Goal: Information Seeking & Learning: Learn about a topic

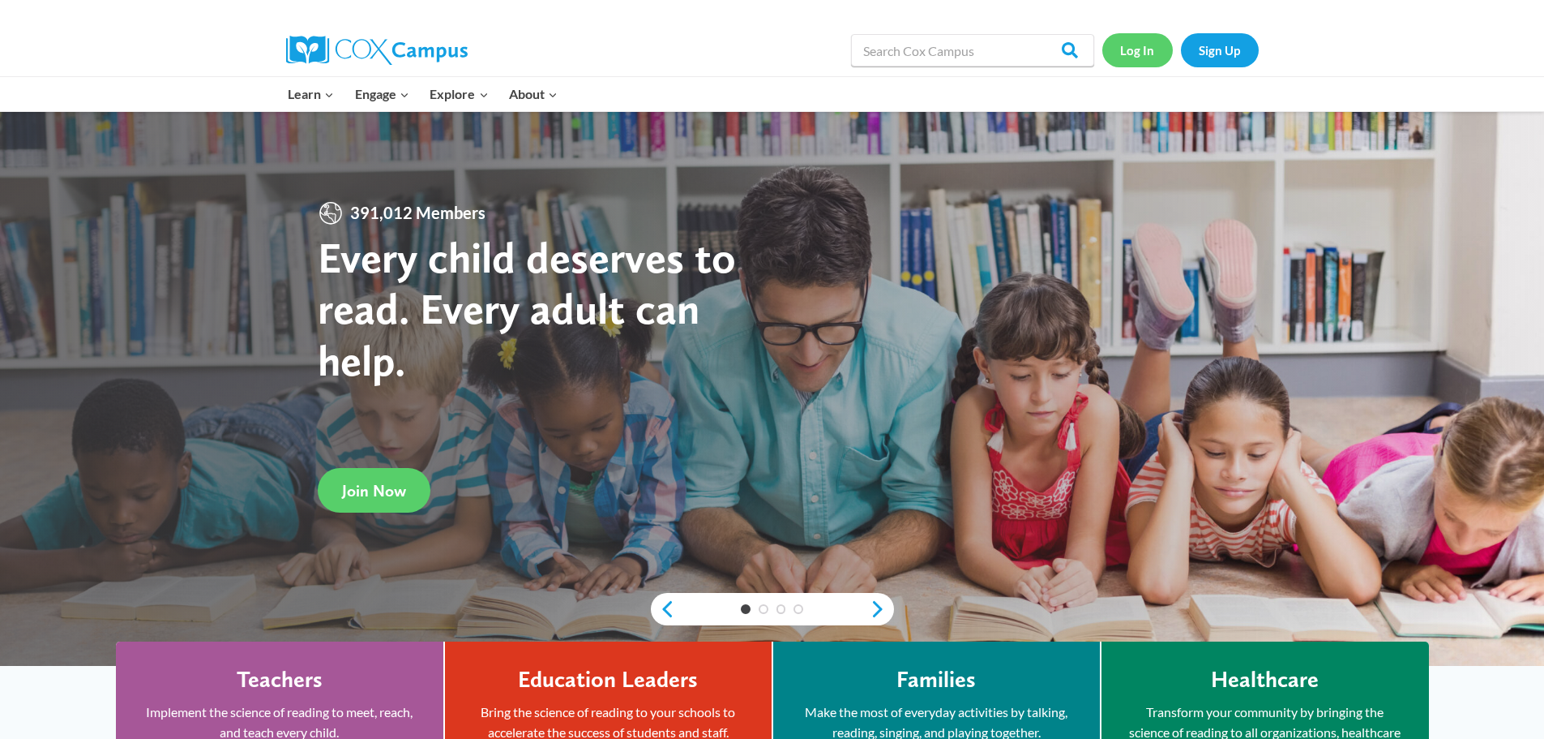
click at [1136, 46] on link "Log In" at bounding box center [1138, 49] width 71 height 33
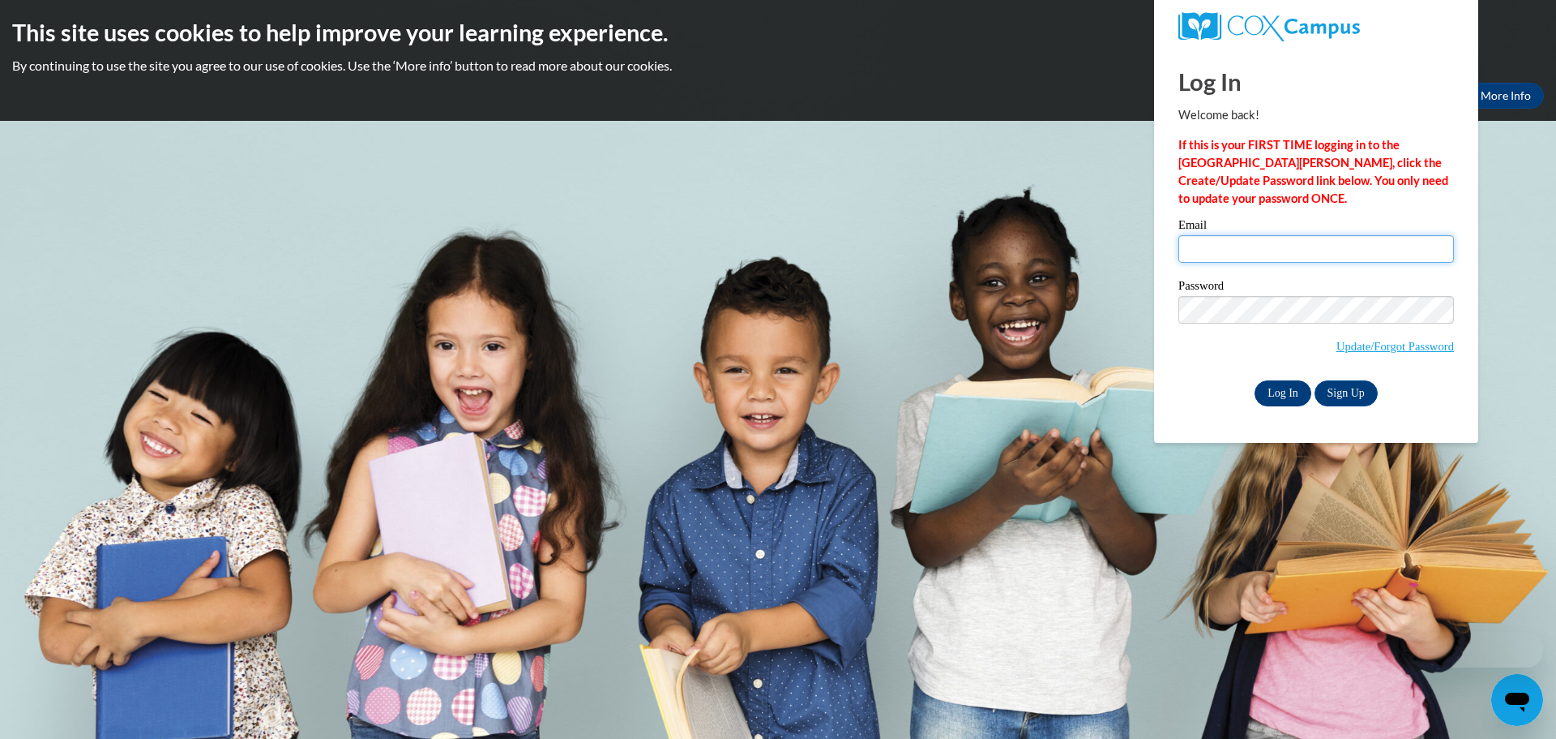
type input "[EMAIL_ADDRESS][DOMAIN_NAME]"
click at [1290, 395] on input "Log In" at bounding box center [1283, 393] width 57 height 26
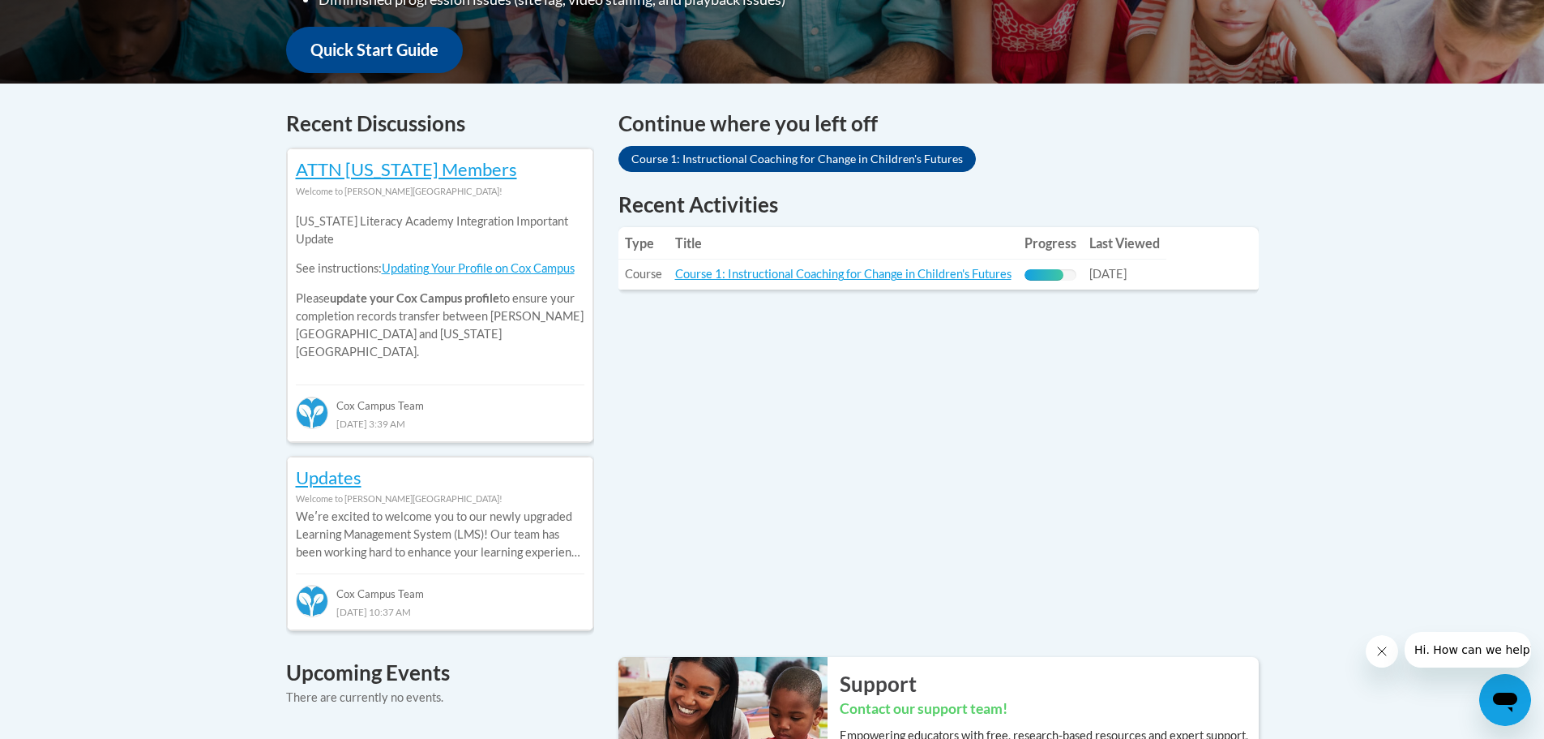
scroll to position [811, 0]
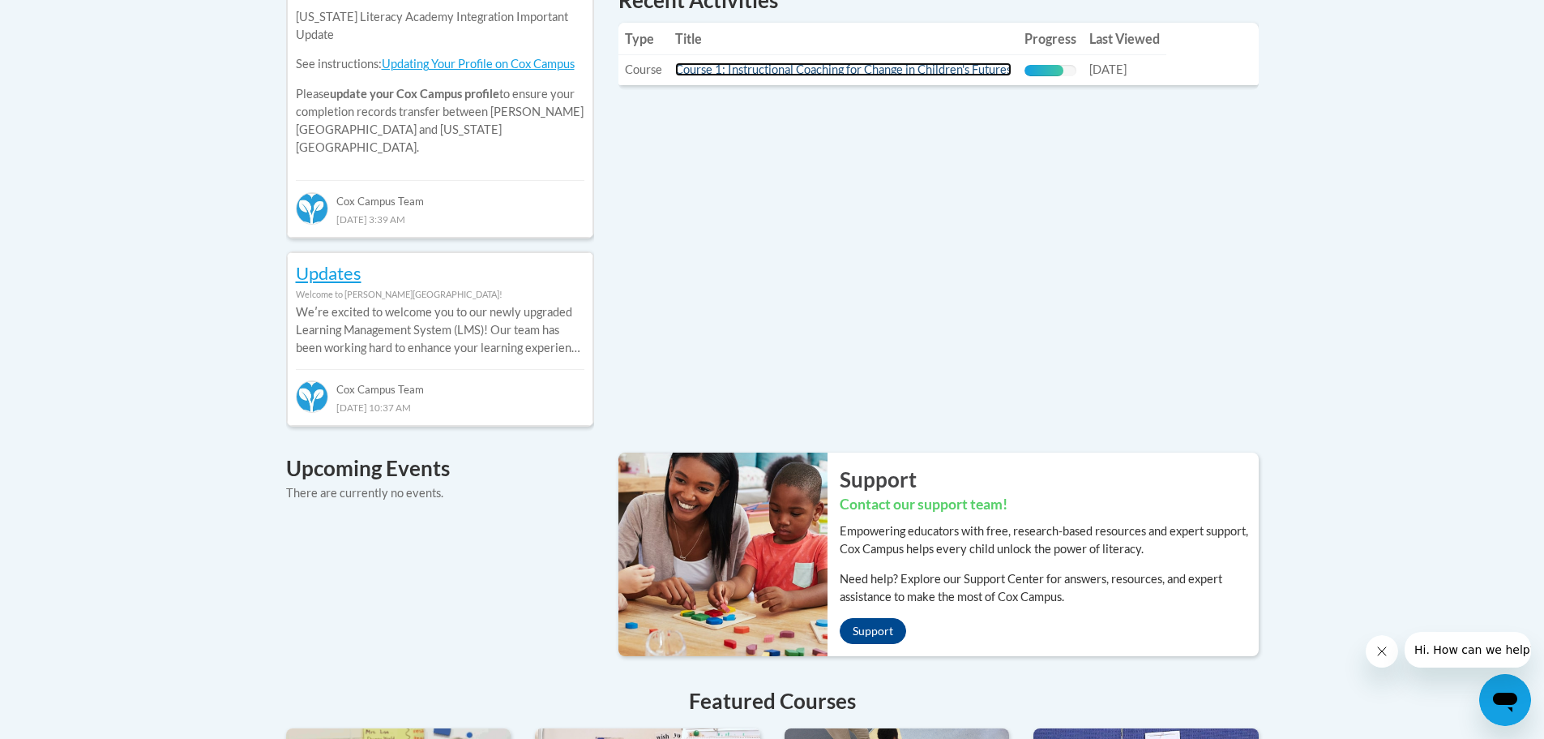
click at [868, 68] on link "Course 1: Instructional Coaching for Change in Children's Futures" at bounding box center [843, 69] width 336 height 14
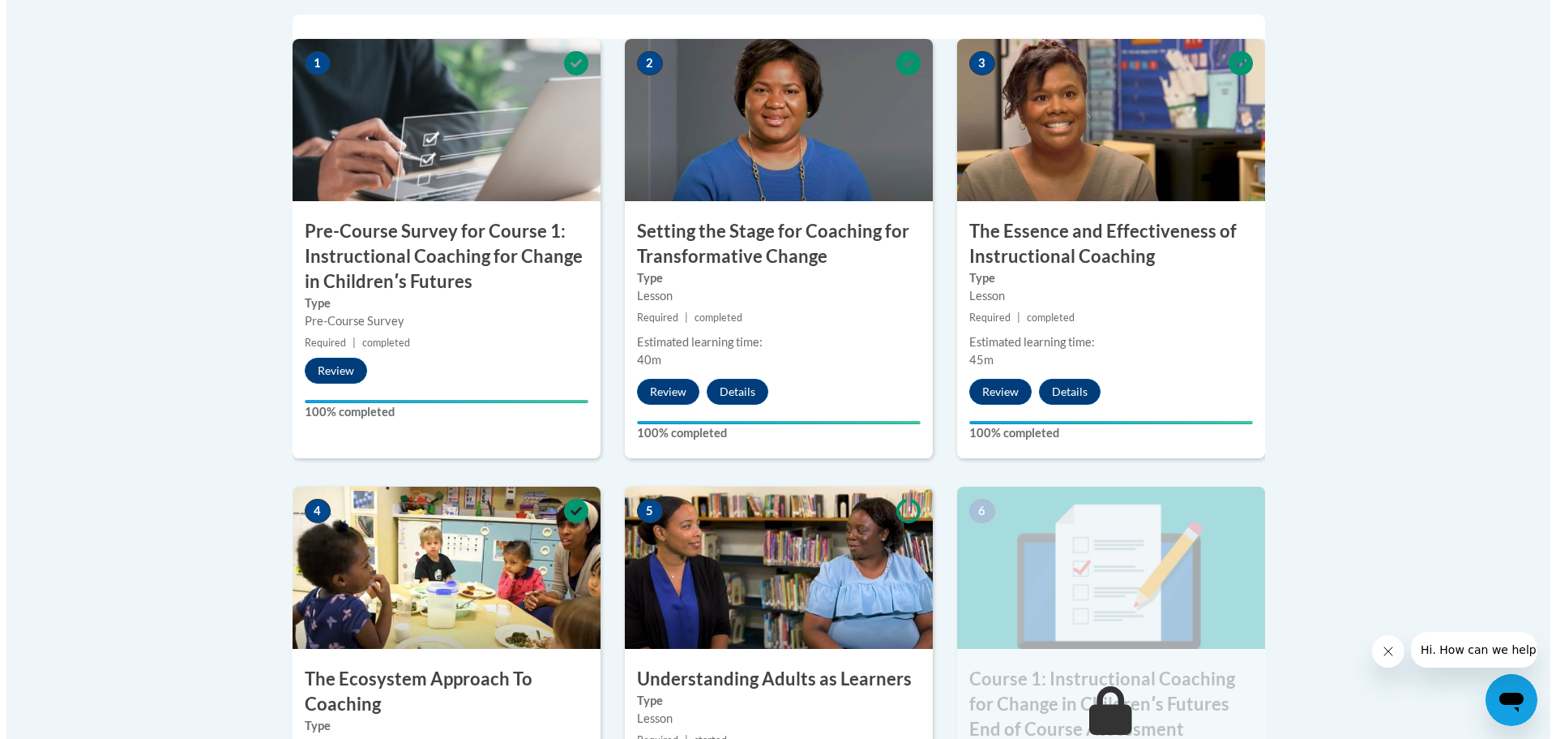
scroll to position [811, 0]
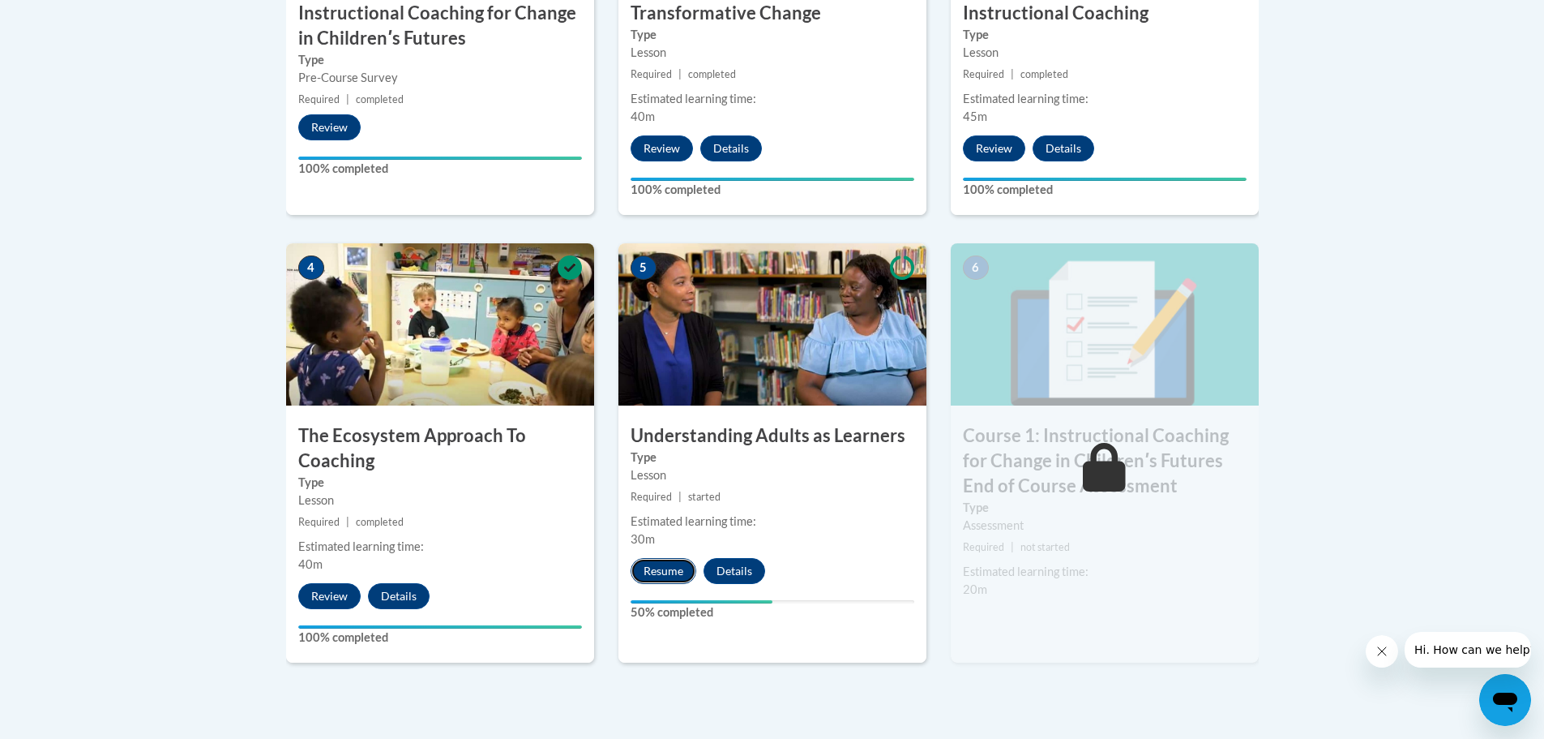
click at [653, 563] on button "Resume" at bounding box center [664, 571] width 66 height 26
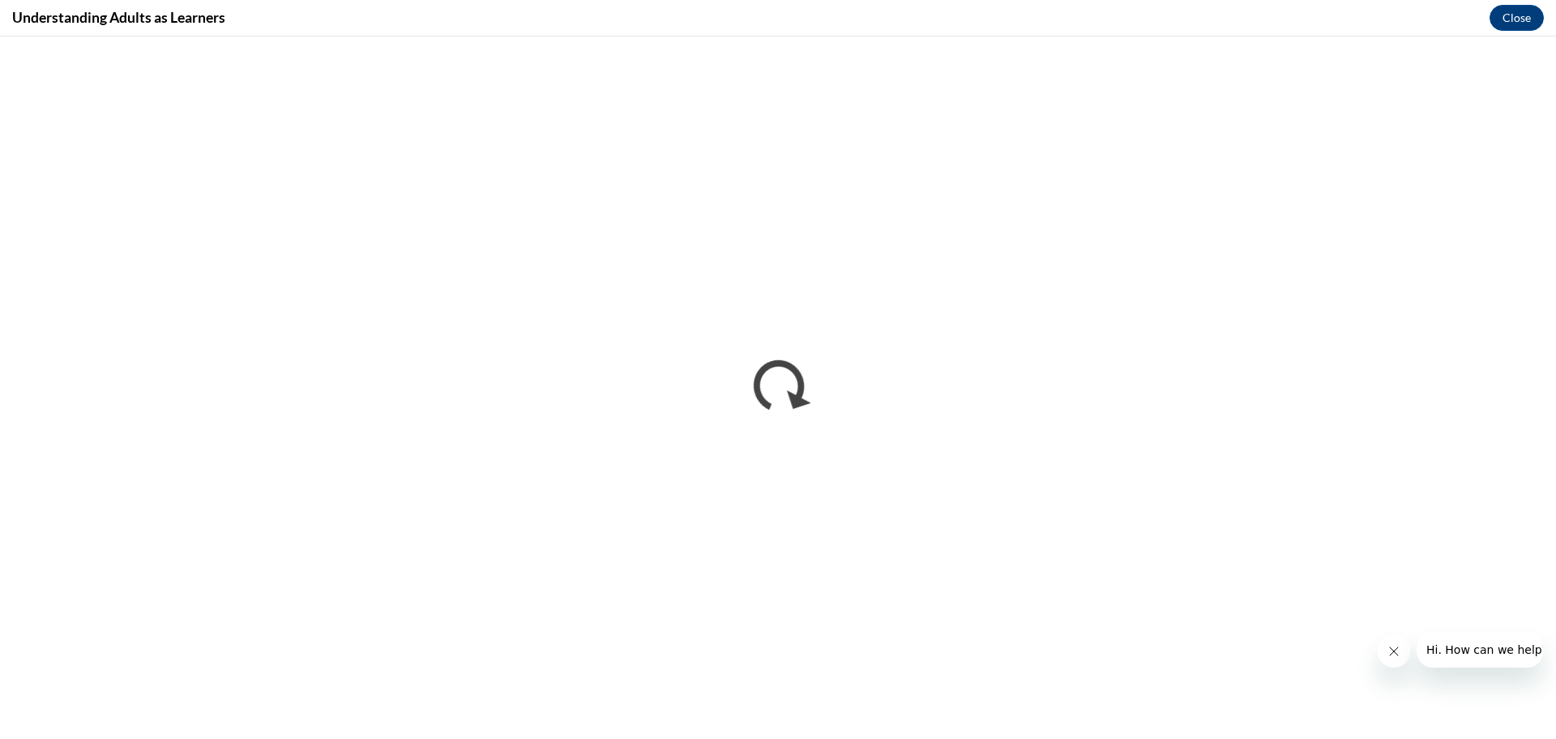
scroll to position [0, 0]
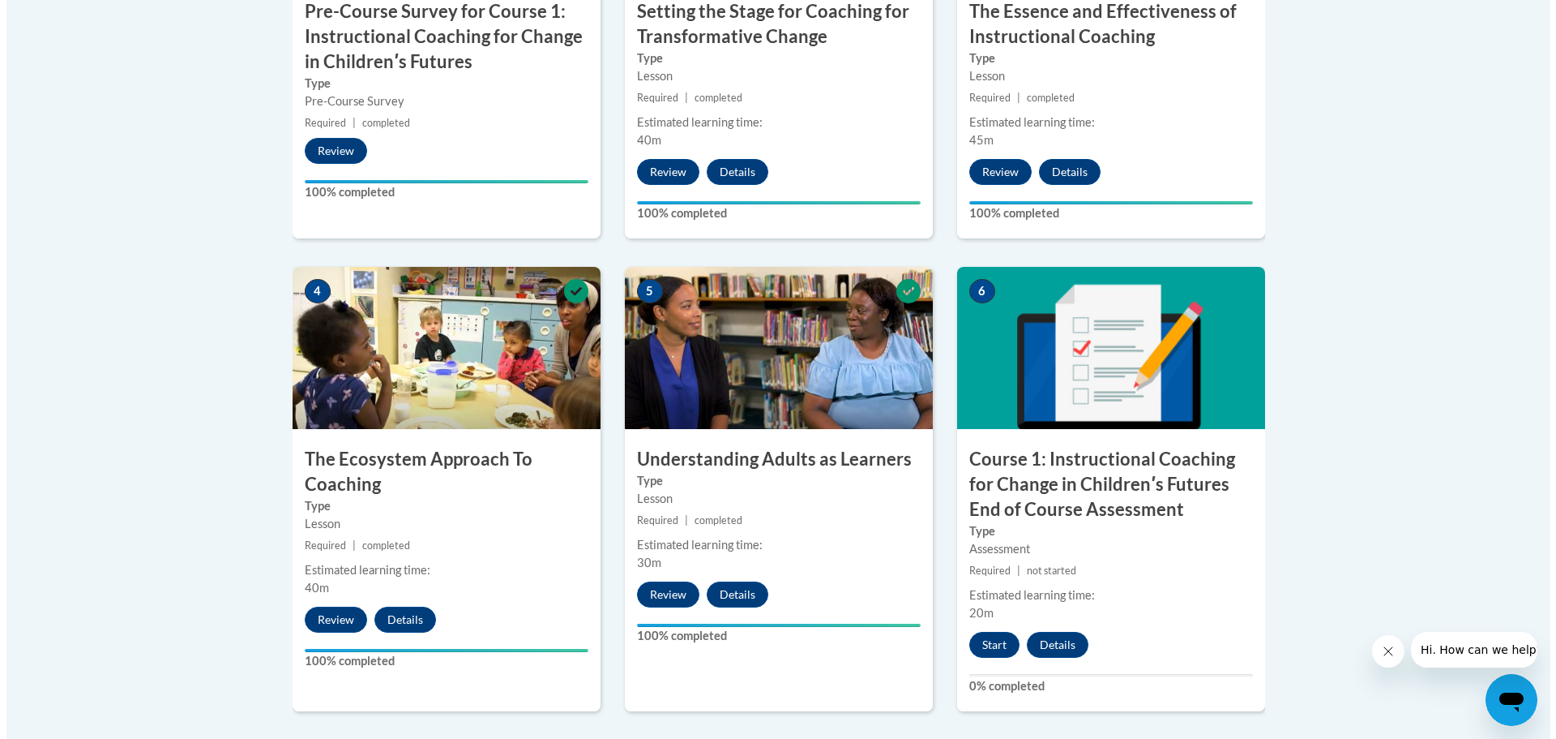
scroll to position [811, 0]
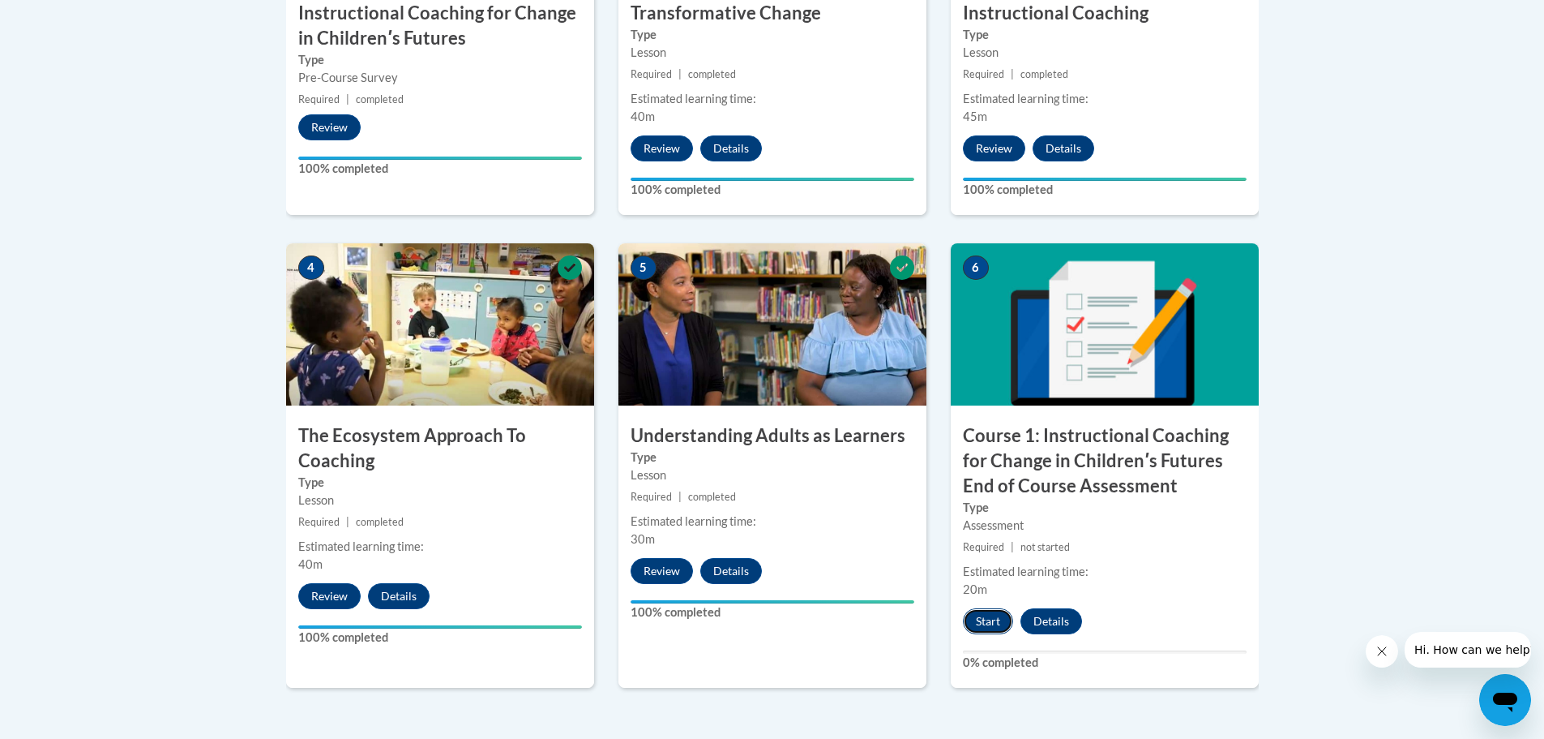
click at [978, 623] on button "Start" at bounding box center [988, 621] width 50 height 26
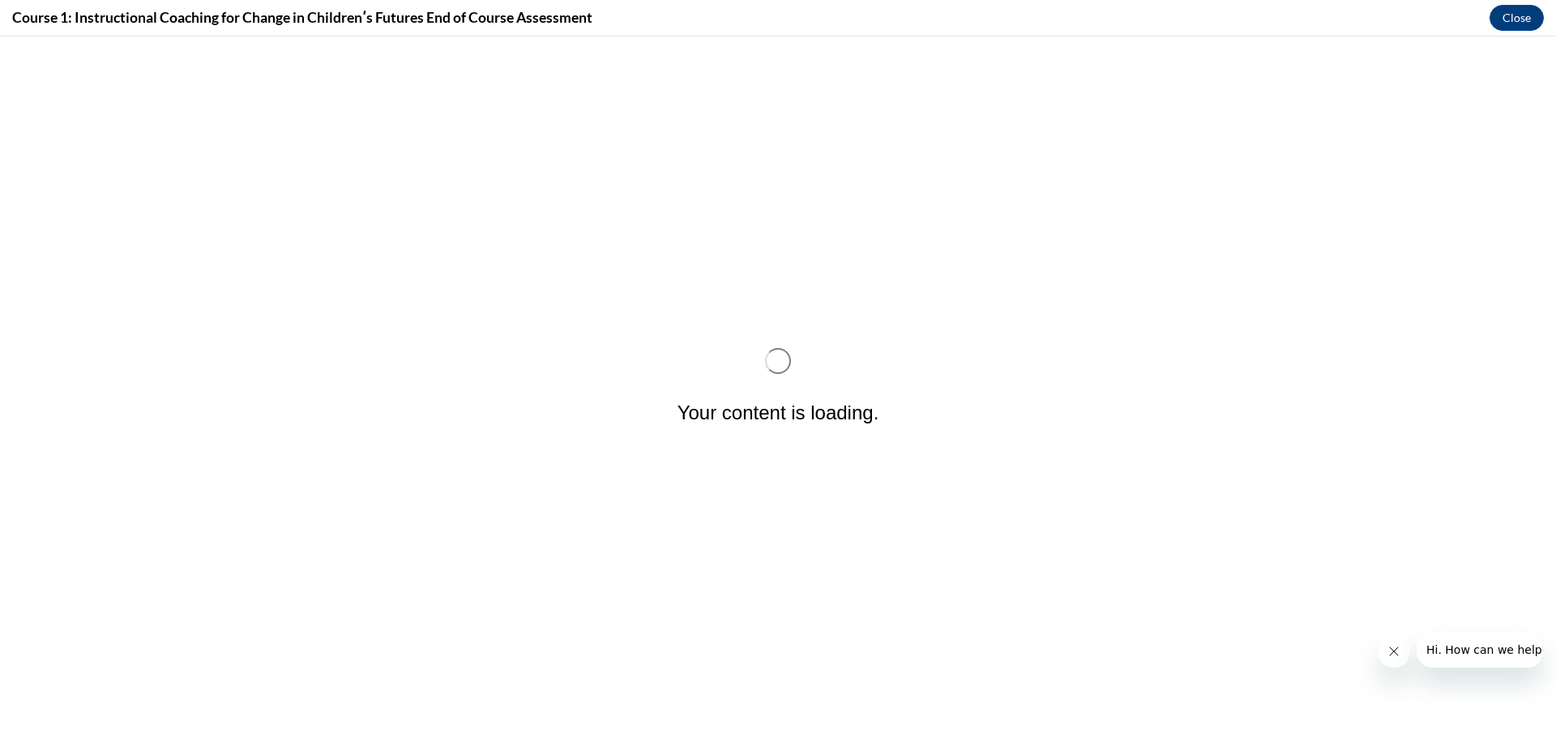
scroll to position [0, 0]
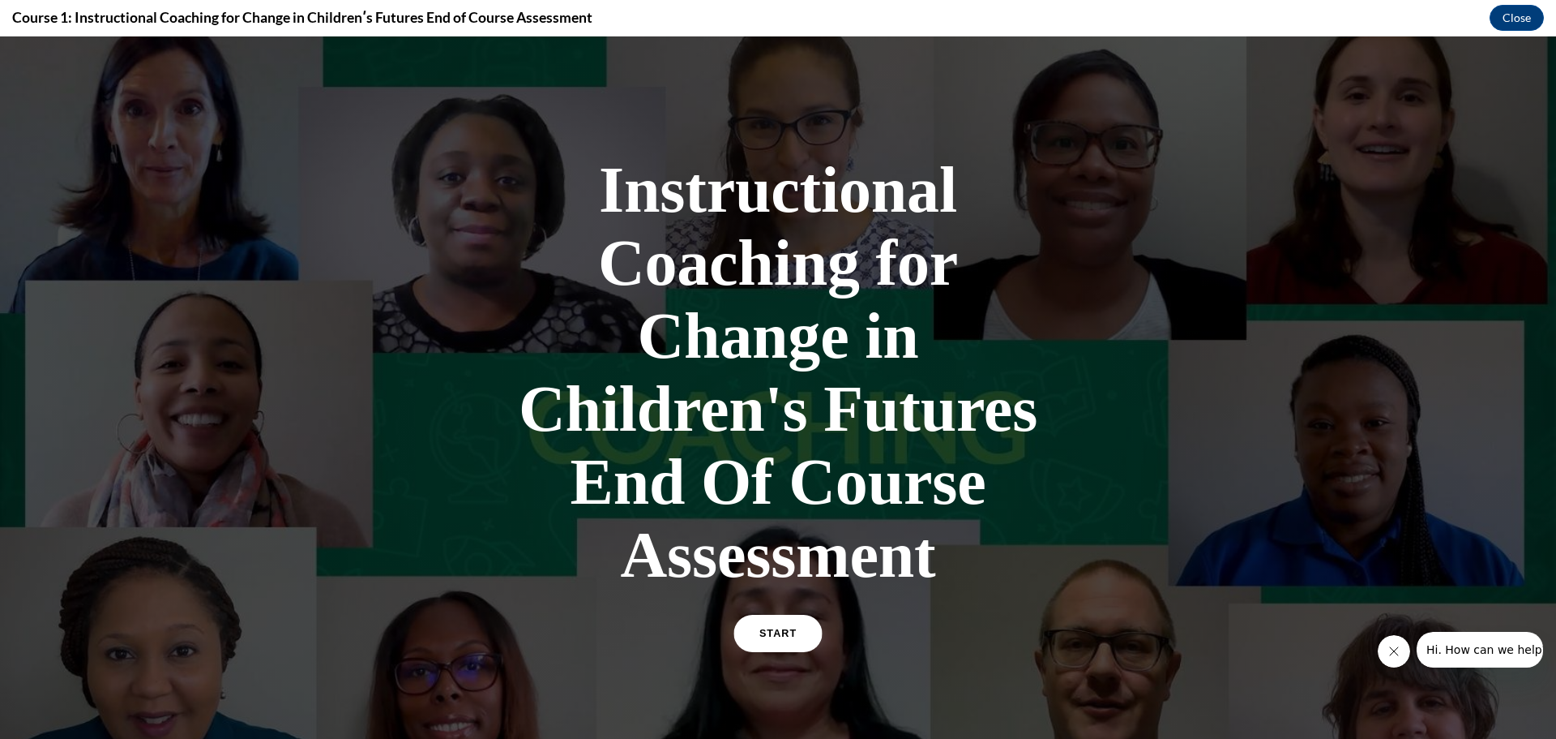
click at [792, 633] on link "START" at bounding box center [778, 632] width 88 height 37
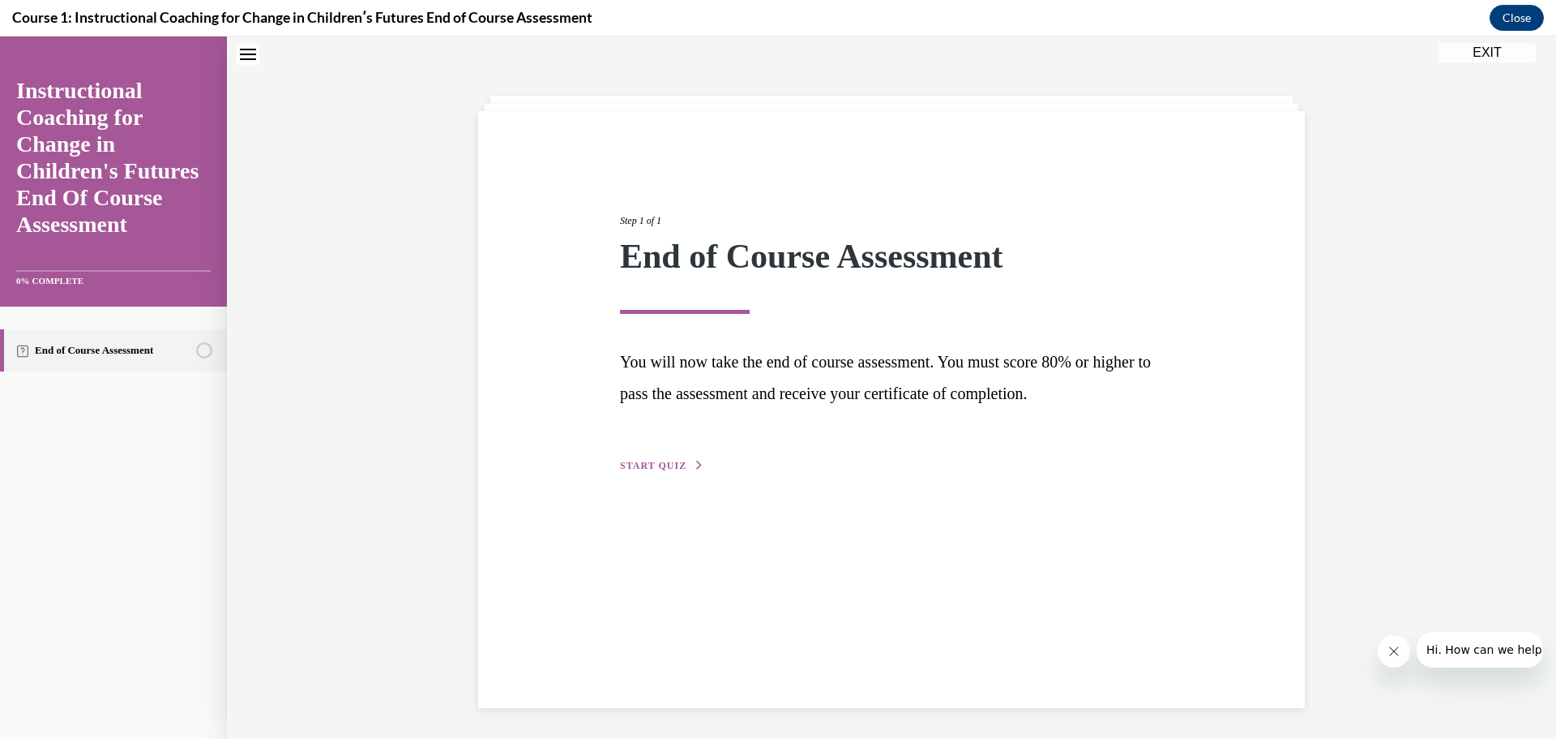
click at [636, 458] on button "START QUIZ" at bounding box center [662, 465] width 84 height 15
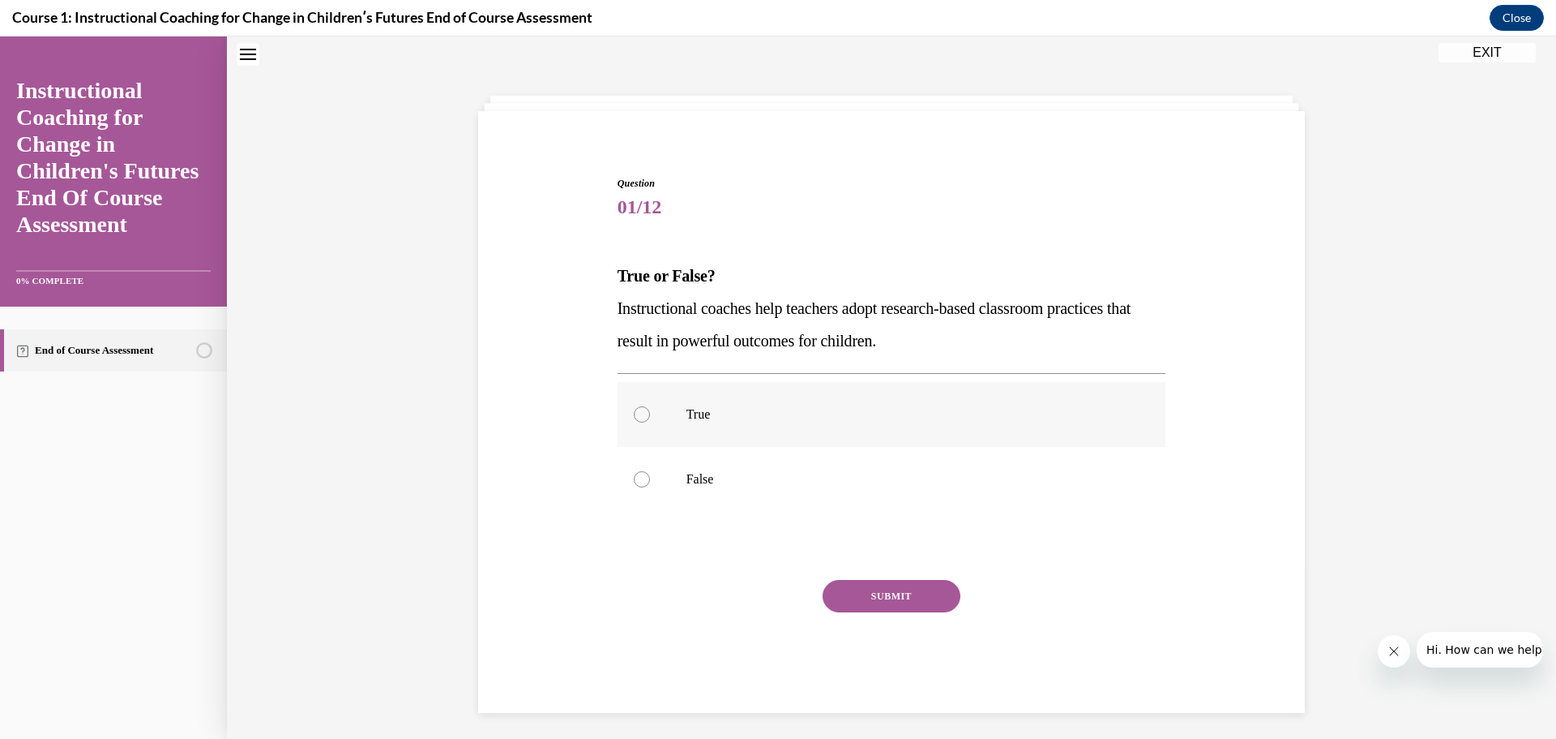
click at [641, 416] on div at bounding box center [642, 414] width 16 height 16
click at [641, 416] on input "True" at bounding box center [642, 414] width 16 height 16
radio input "true"
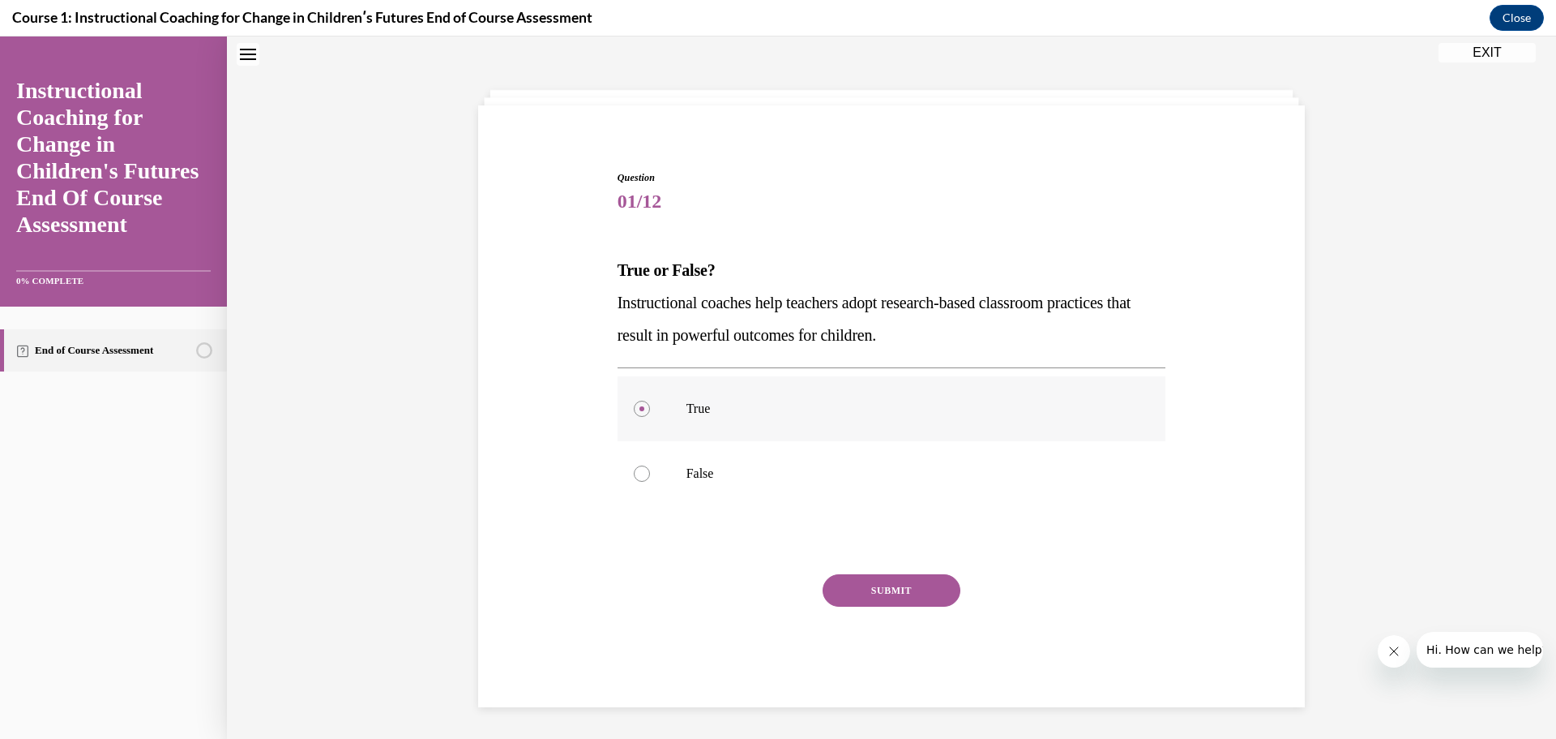
scroll to position [6, 0]
click at [901, 592] on button "SUBMIT" at bounding box center [892, 589] width 138 height 32
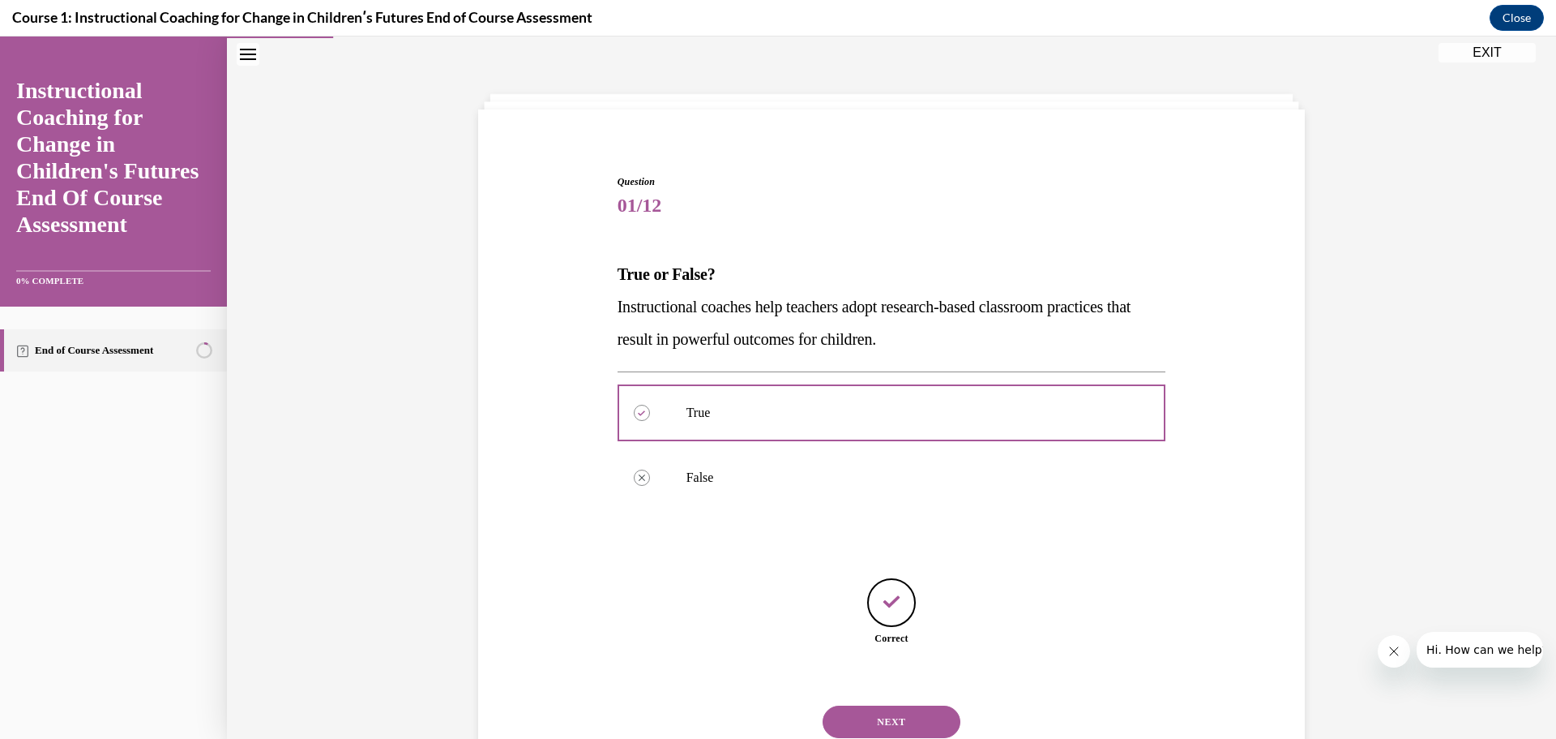
scroll to position [58, 0]
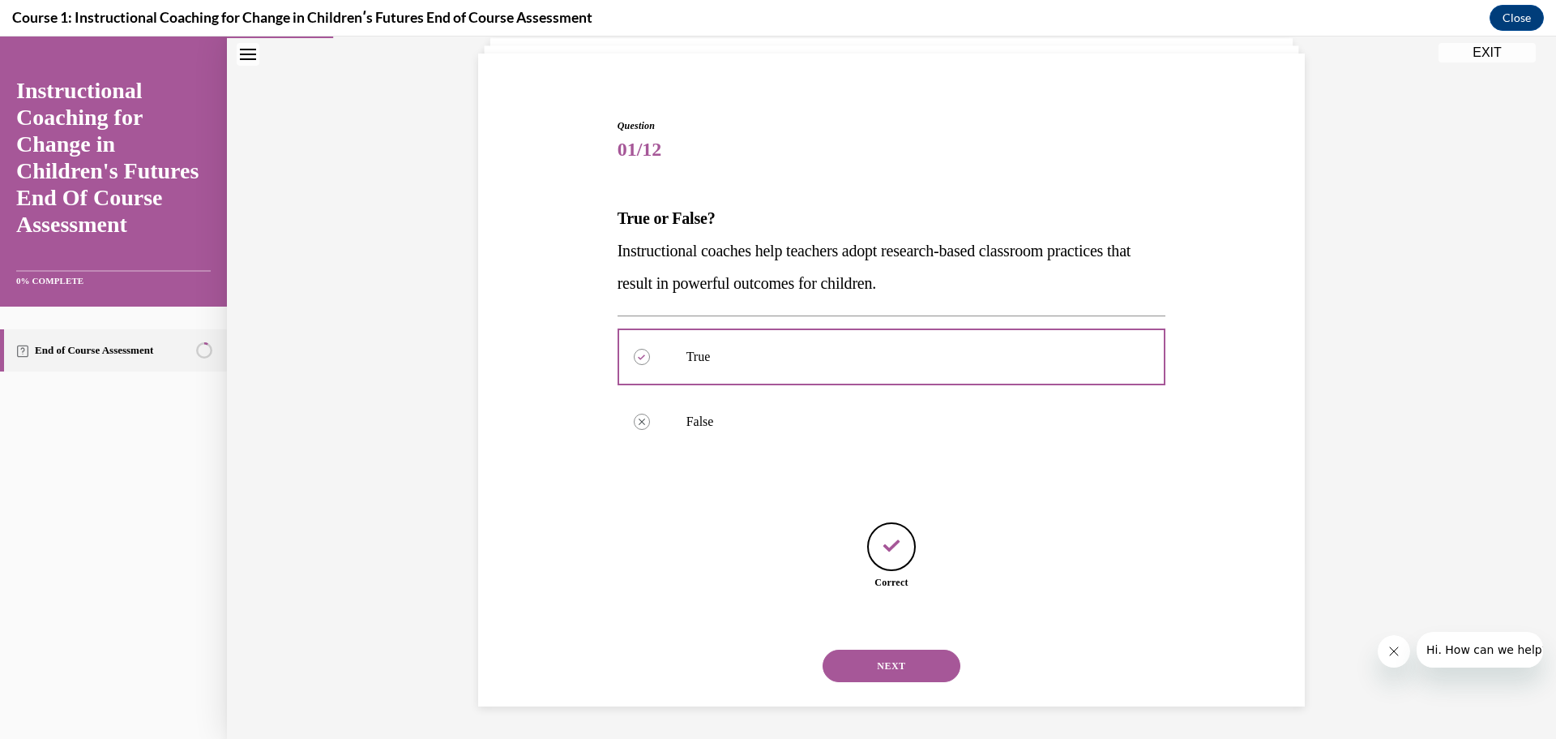
click at [887, 670] on button "NEXT" at bounding box center [892, 665] width 138 height 32
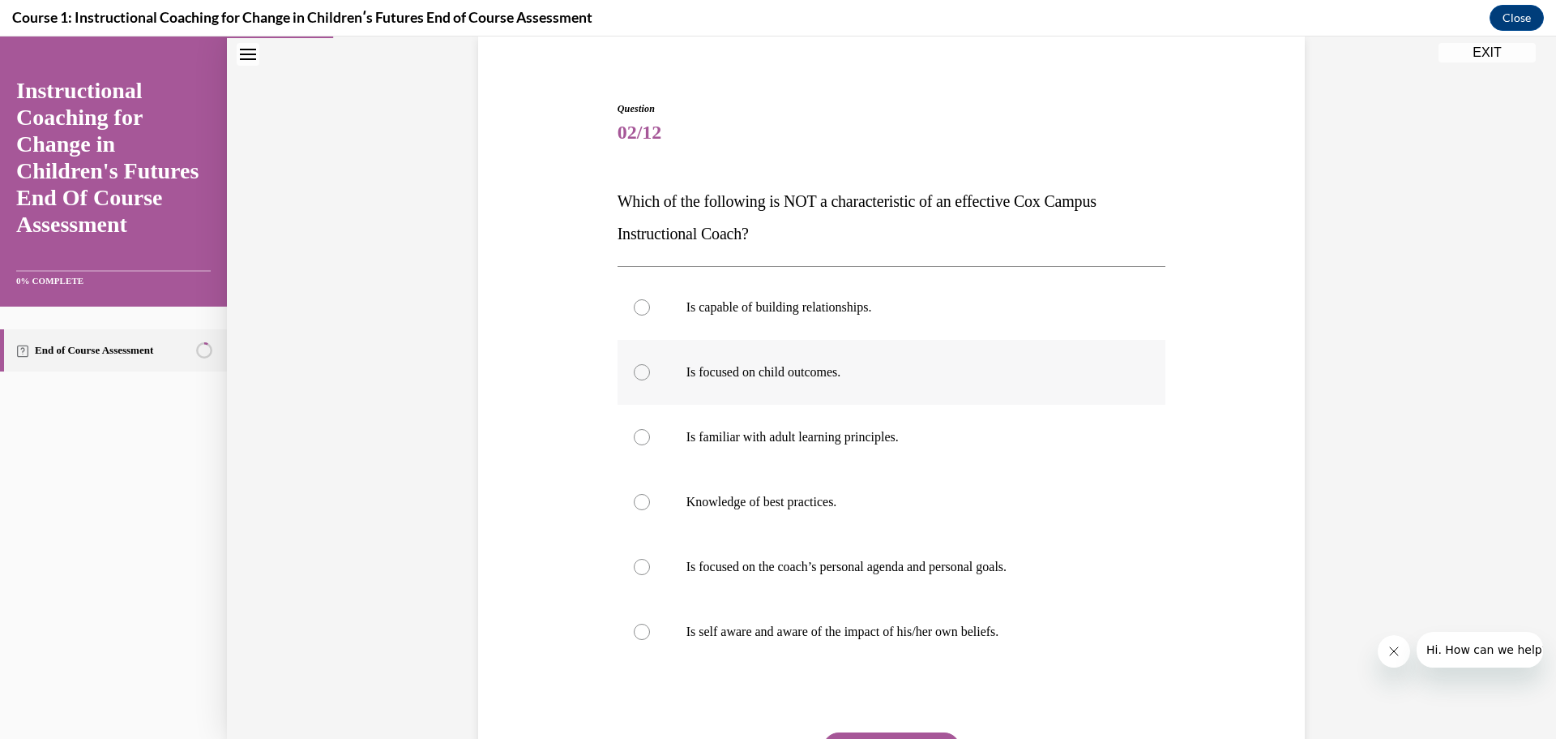
scroll to position [71, 0]
click at [636, 372] on div at bounding box center [642, 375] width 16 height 16
click at [636, 372] on input "Is focused on child outcomes." at bounding box center [642, 375] width 16 height 16
radio input "true"
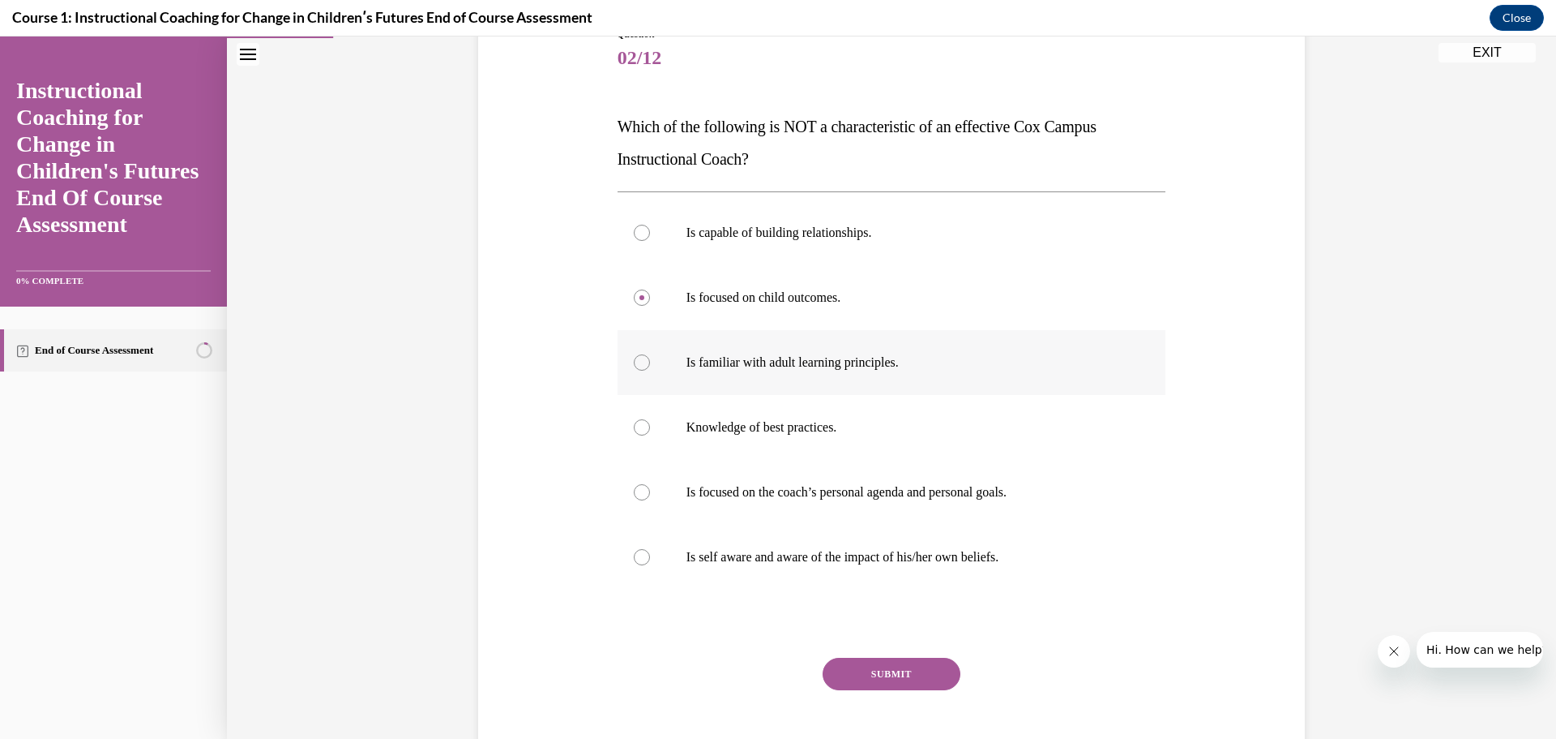
scroll to position [233, 0]
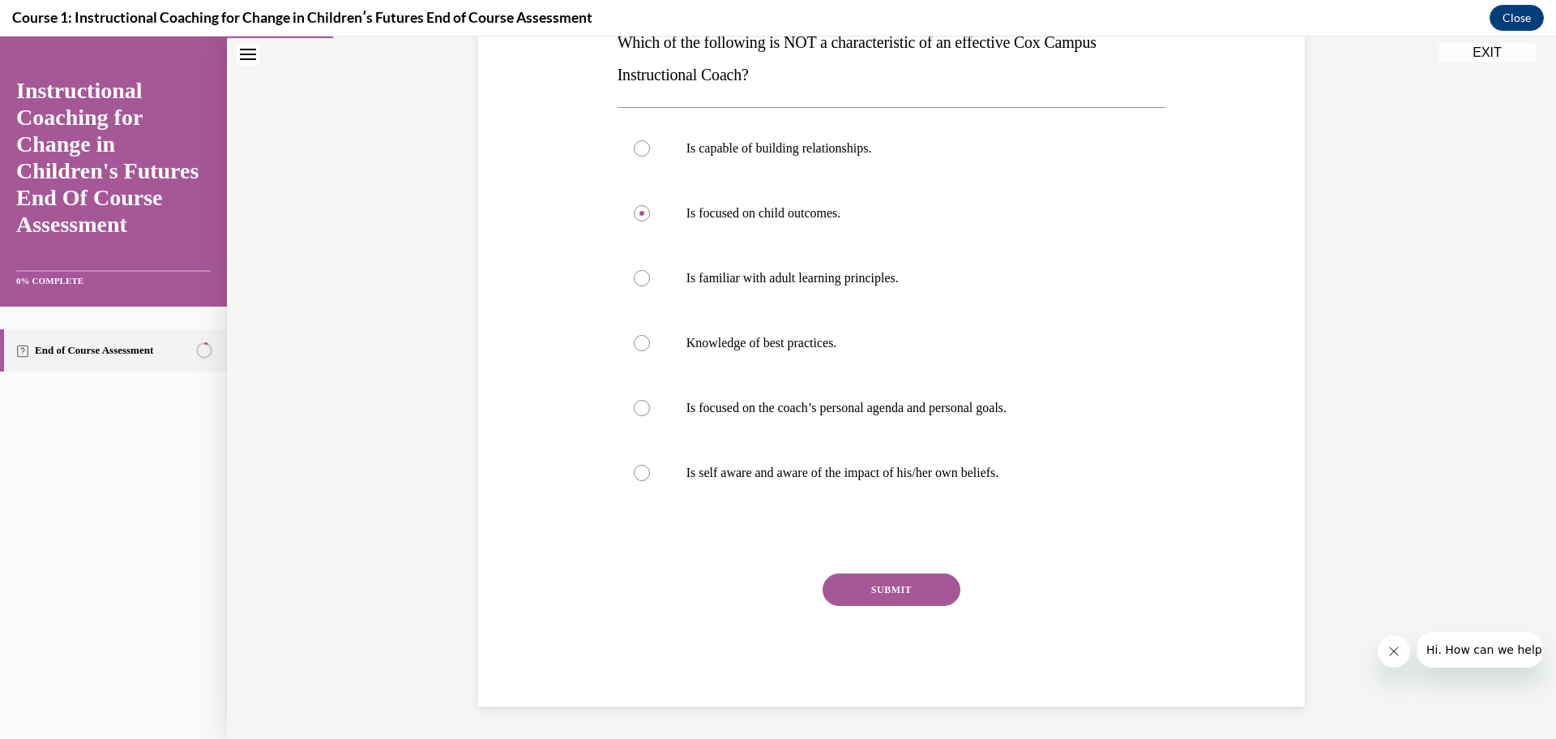
click at [874, 591] on button "SUBMIT" at bounding box center [892, 589] width 138 height 32
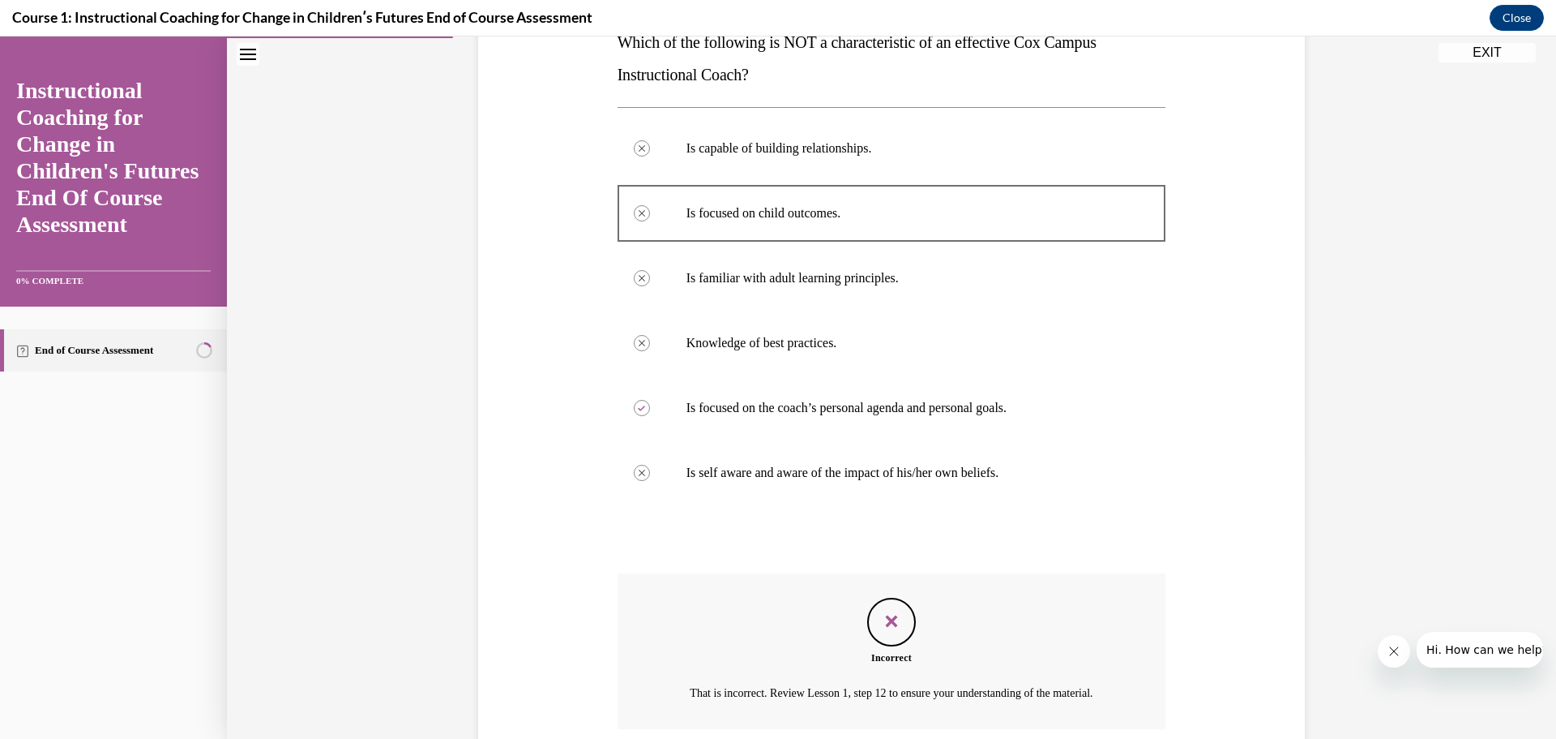
scroll to position [384, 0]
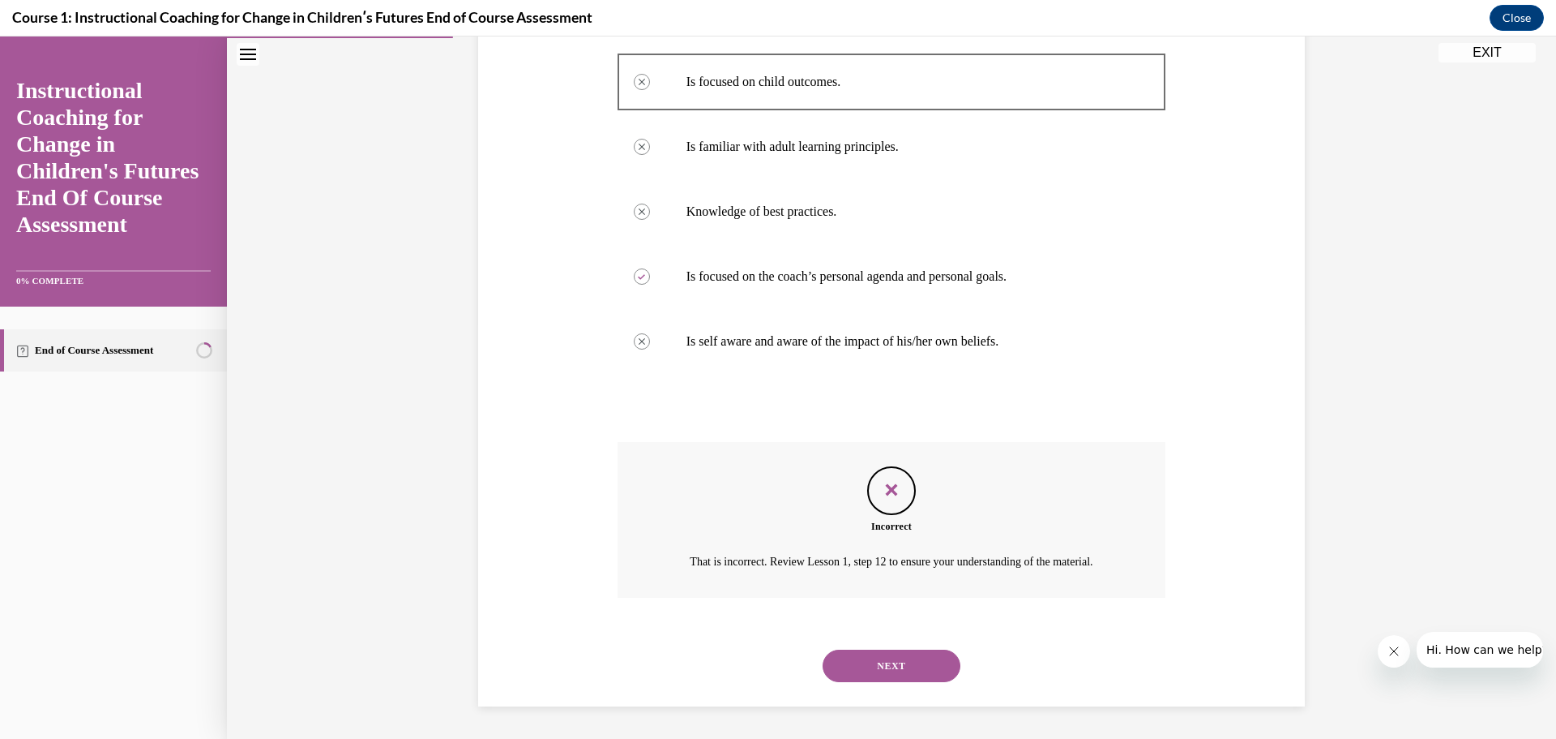
click at [880, 477] on icon "Feedback" at bounding box center [892, 489] width 24 height 24
click at [867, 529] on div "Incorrect That is incorrect. Review Lesson 1, step 12 to ensure your understand…" at bounding box center [892, 520] width 549 height 156
click at [818, 266] on label "Is focused on the coach’s personal agenda and personal goals." at bounding box center [892, 276] width 549 height 65
click at [95, 356] on link "End of Course Assessment" at bounding box center [113, 350] width 227 height 42
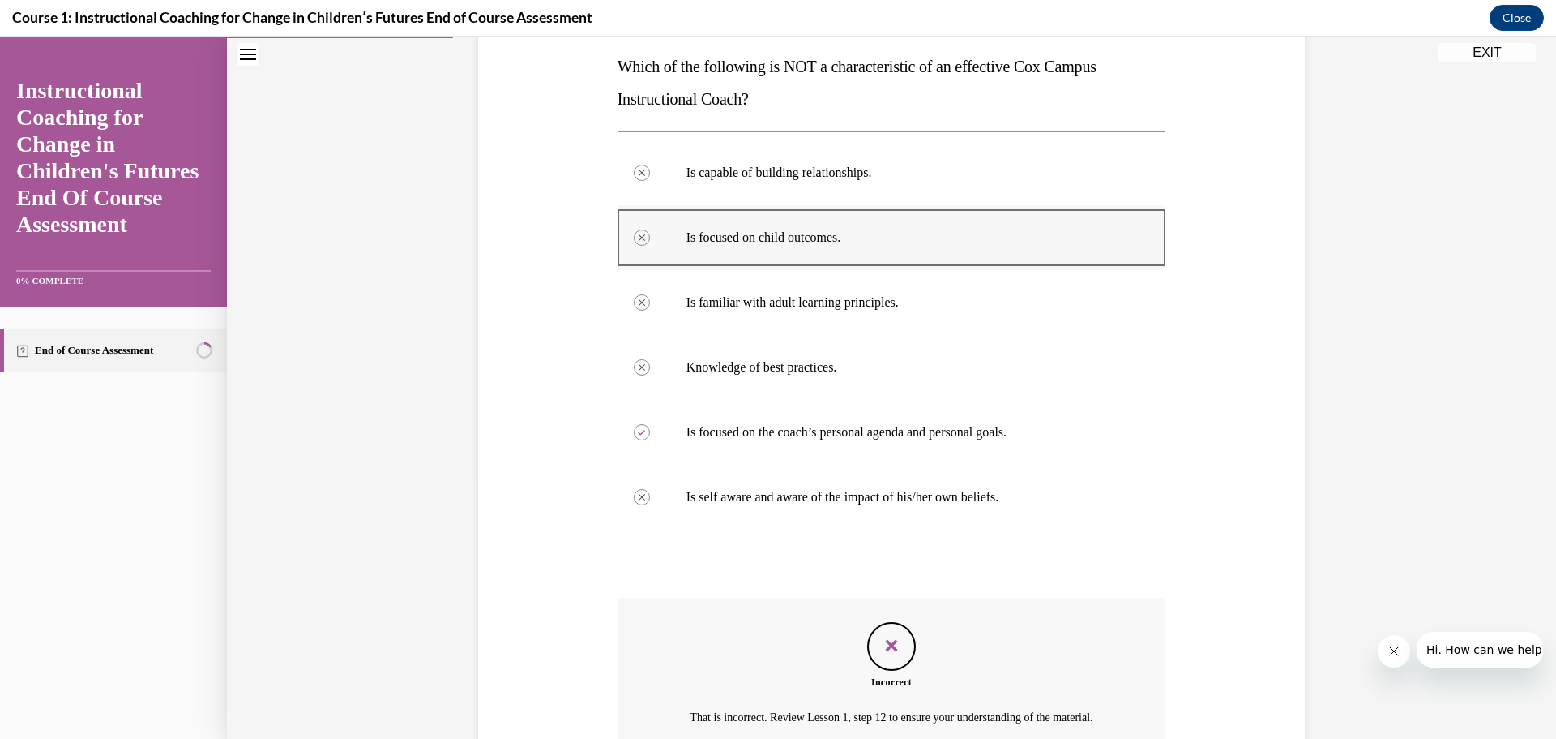
scroll to position [303, 0]
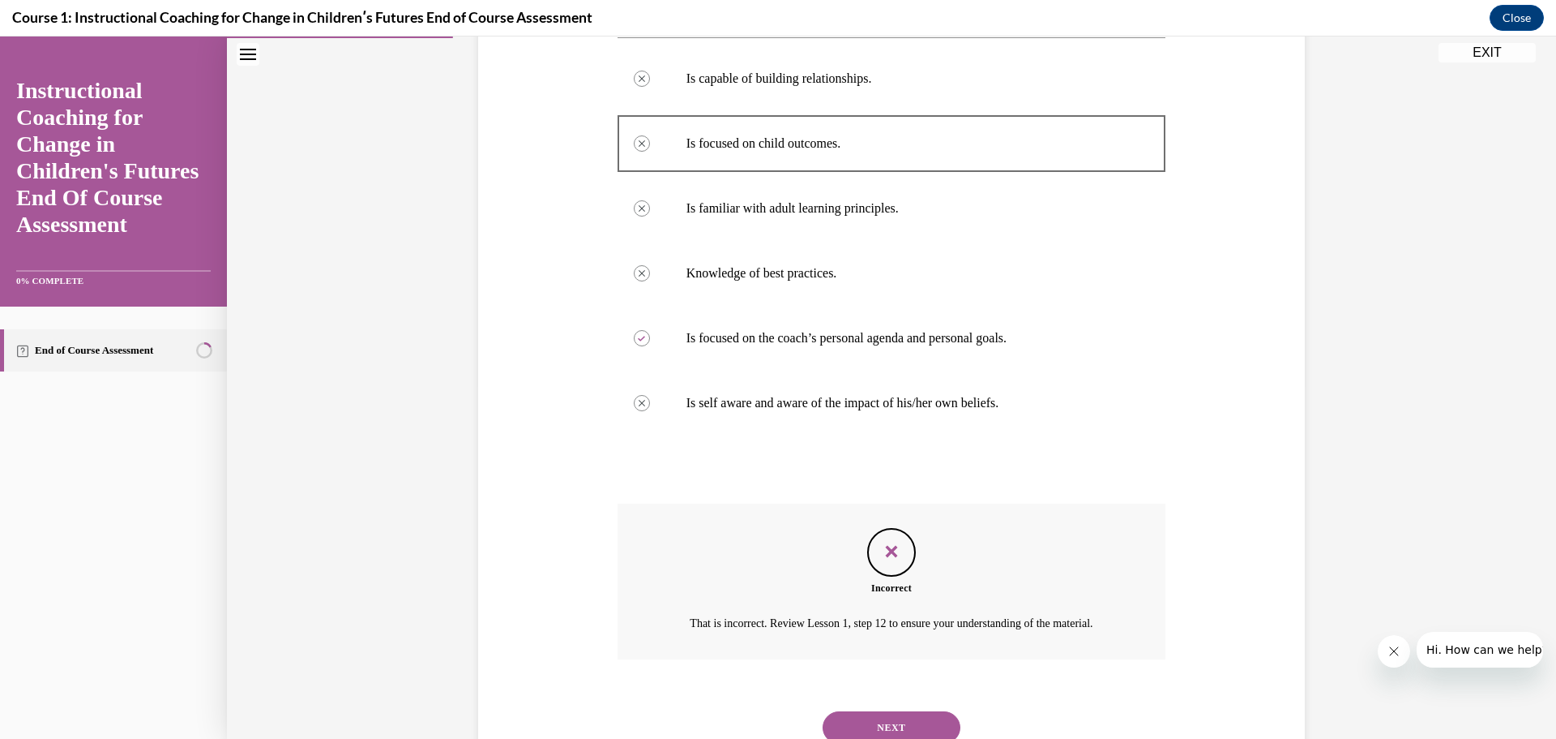
click at [888, 551] on icon "Feedback" at bounding box center [892, 551] width 24 height 24
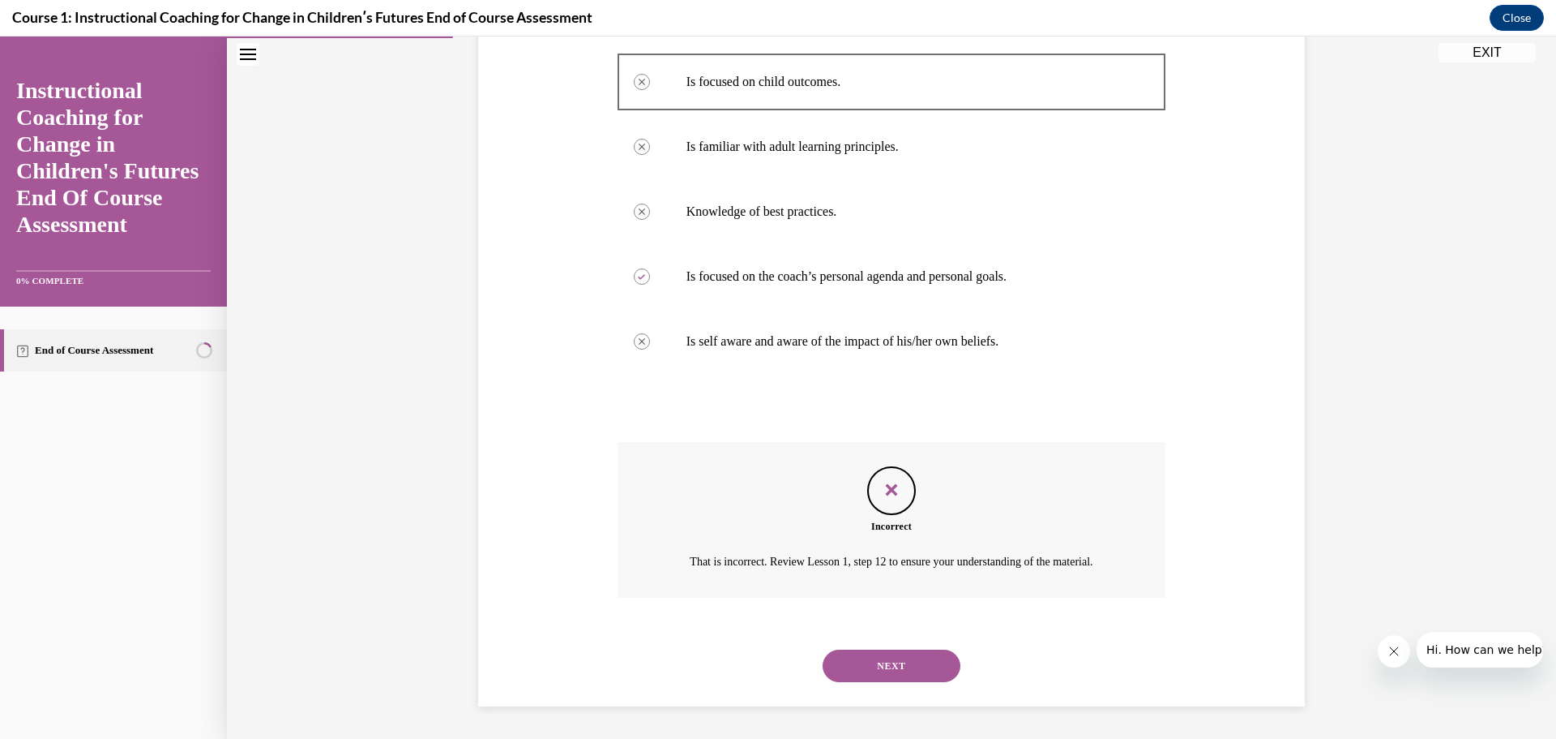
click at [892, 654] on button "NEXT" at bounding box center [892, 665] width 138 height 32
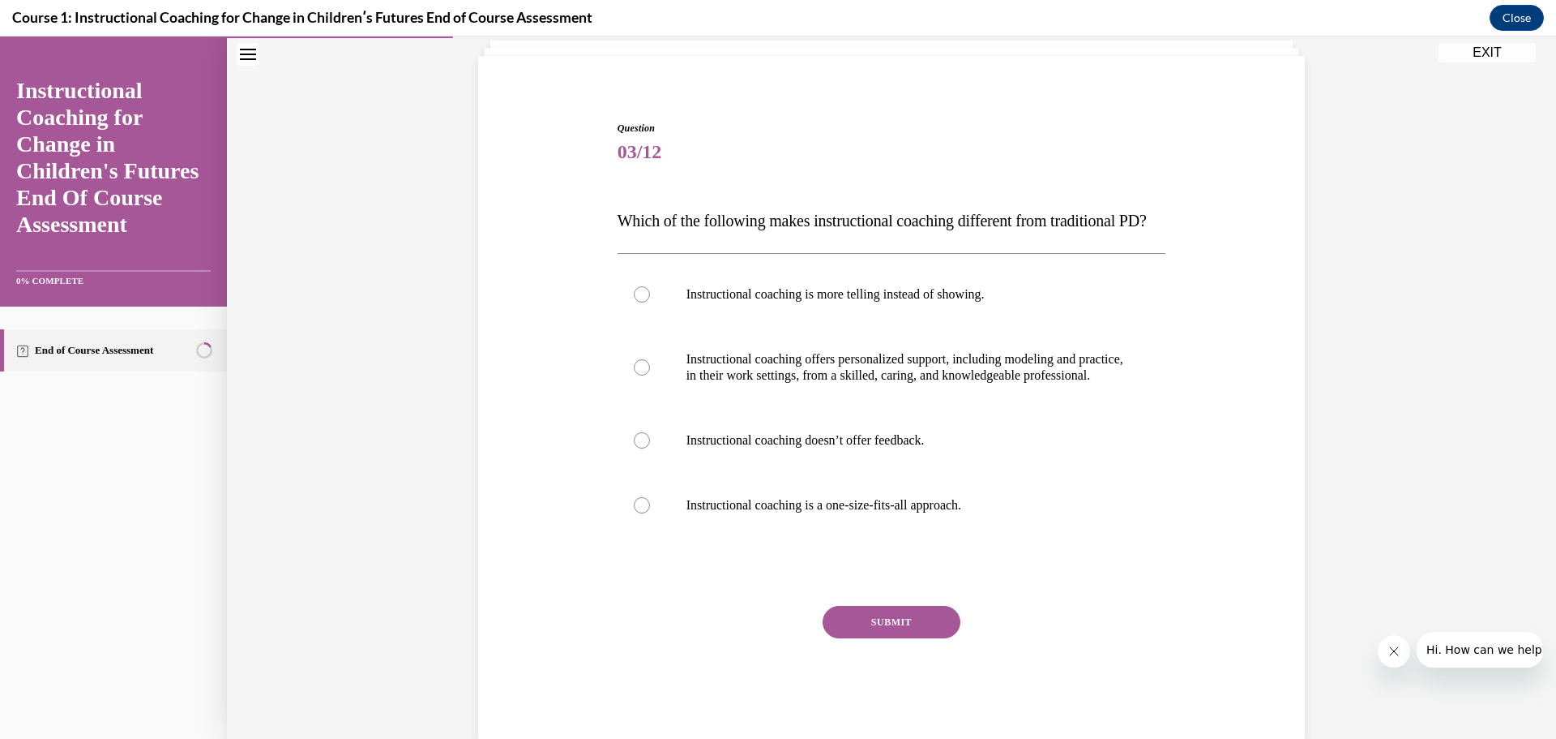
scroll to position [136, 0]
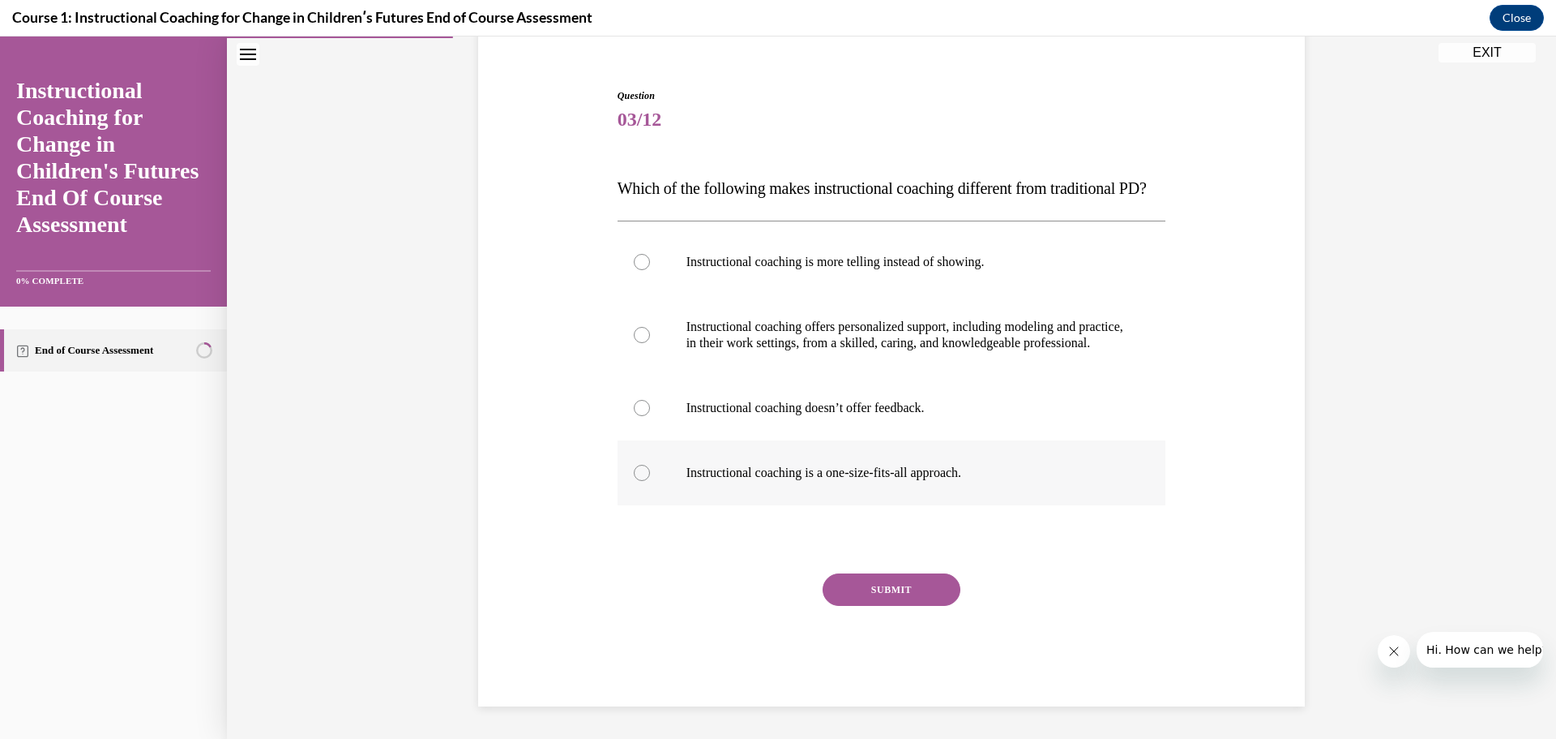
click at [635, 470] on div at bounding box center [642, 473] width 16 height 16
click at [635, 470] on input "Instructional coaching is a one-size-fits-all approach." at bounding box center [642, 473] width 16 height 16
radio input "true"
click at [879, 587] on button "SUBMIT" at bounding box center [892, 589] width 138 height 32
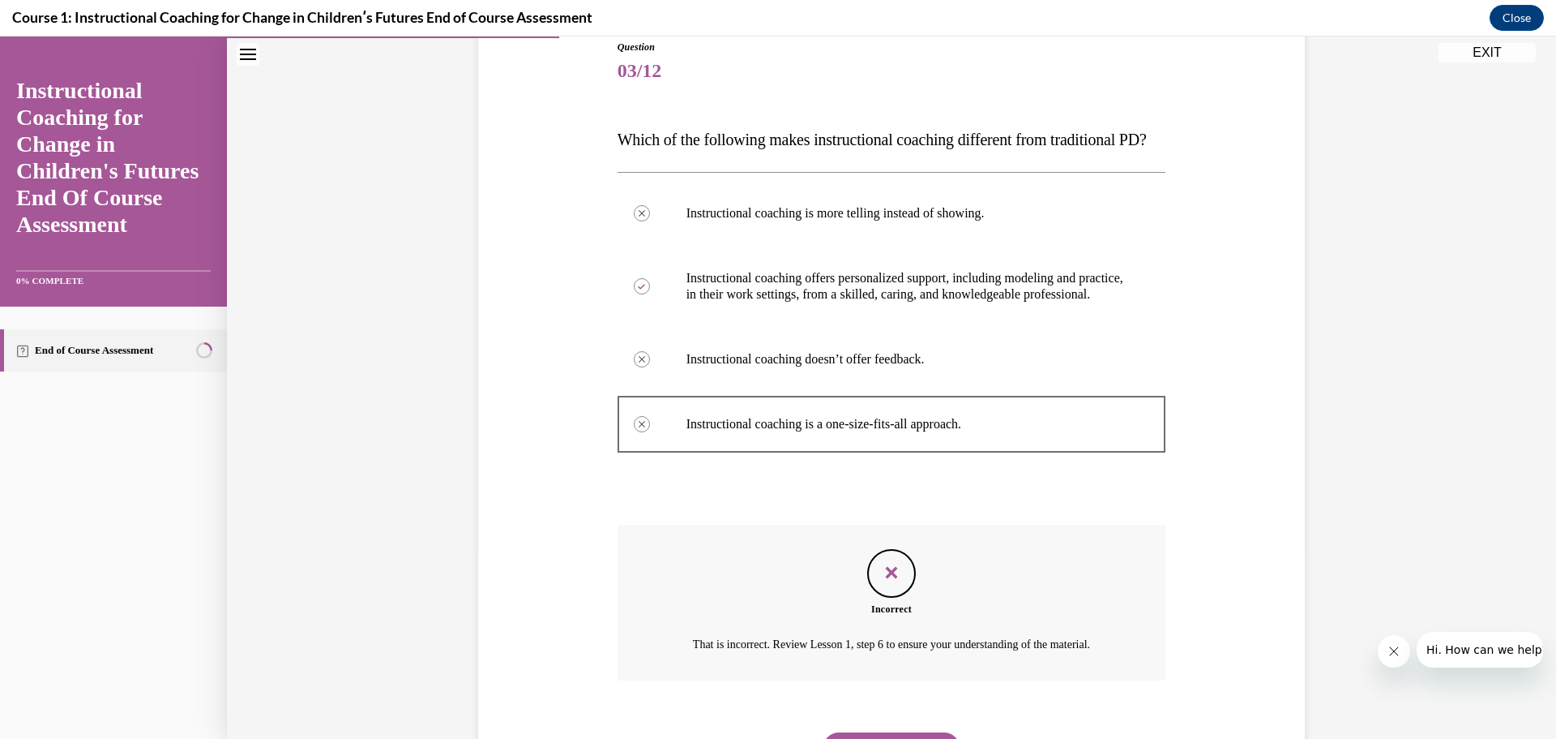
scroll to position [268, 0]
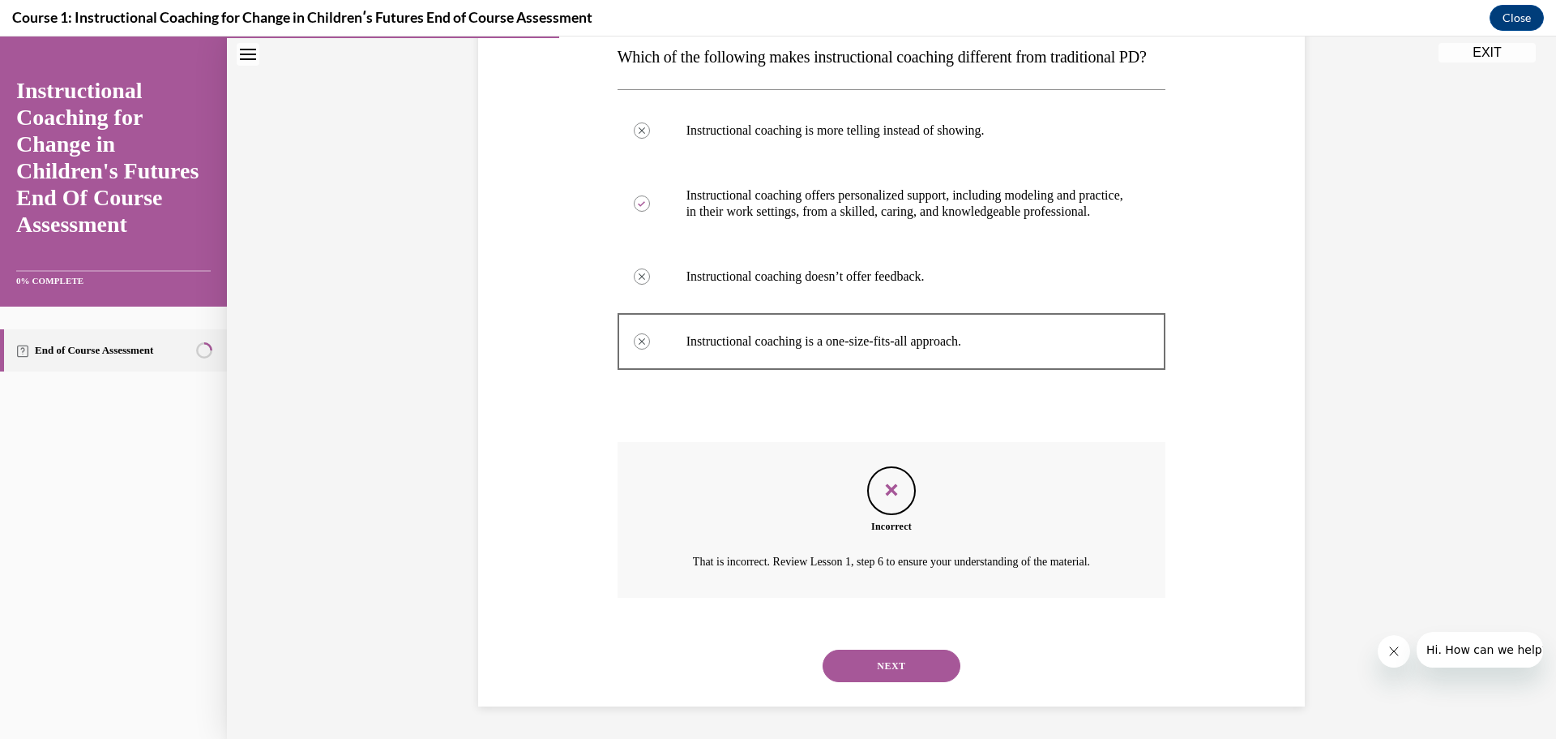
click at [901, 666] on button "NEXT" at bounding box center [892, 665] width 138 height 32
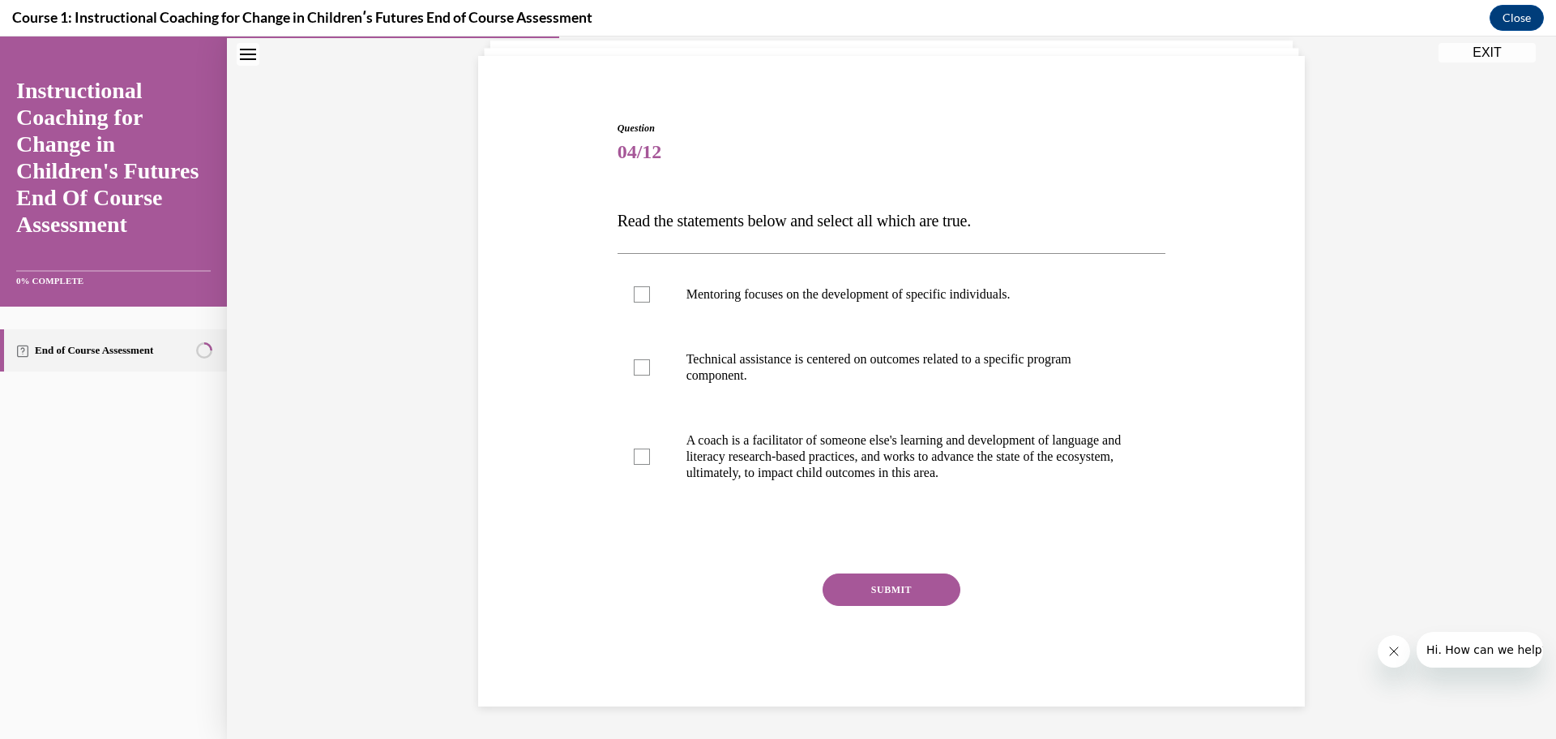
scroll to position [55, 0]
click at [634, 456] on div at bounding box center [642, 456] width 16 height 16
click at [634, 456] on input "A coach is a facilitator of someone else's learning and development of language…" at bounding box center [642, 456] width 16 height 16
checkbox input "true"
click at [849, 580] on button "SUBMIT" at bounding box center [892, 589] width 138 height 32
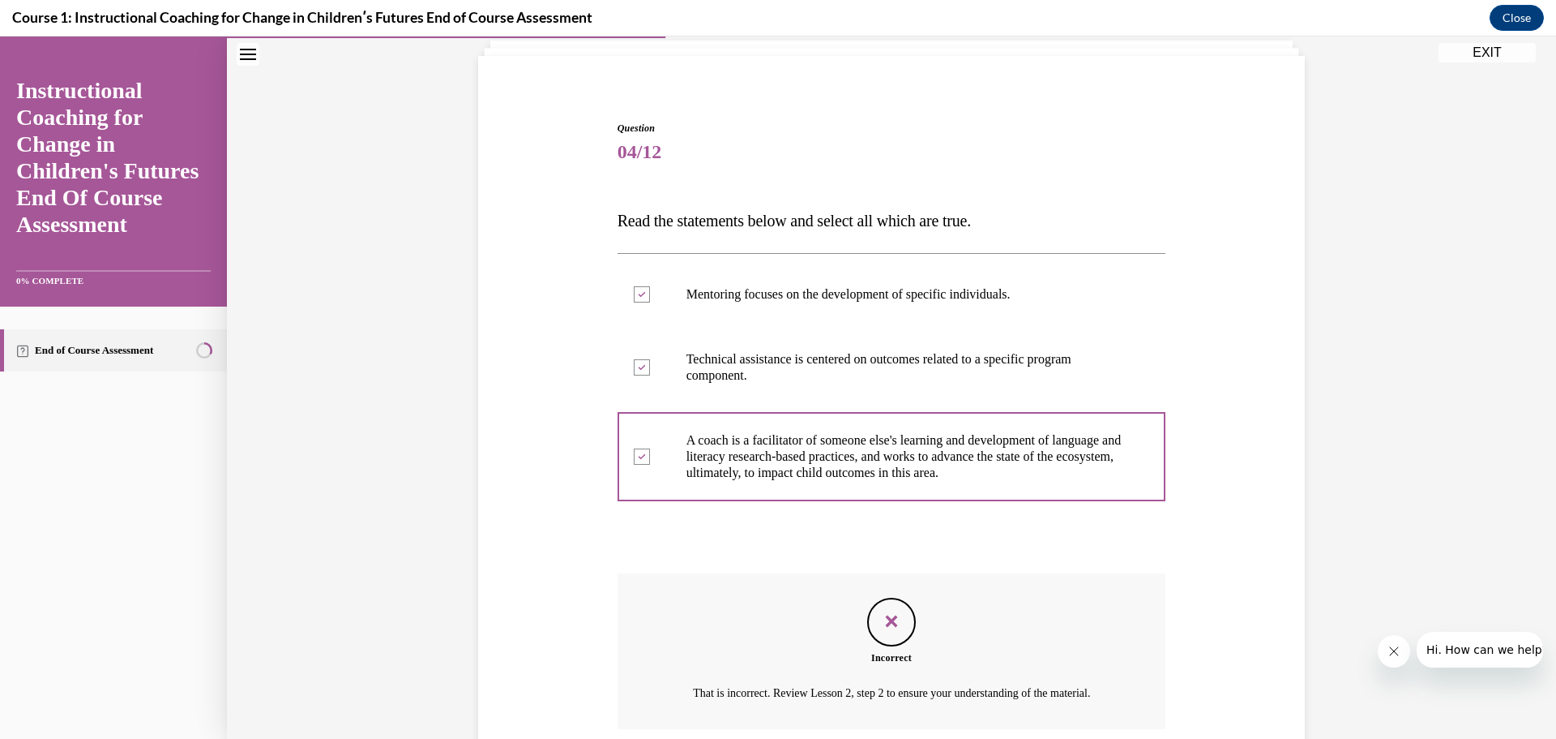
scroll to position [186, 0]
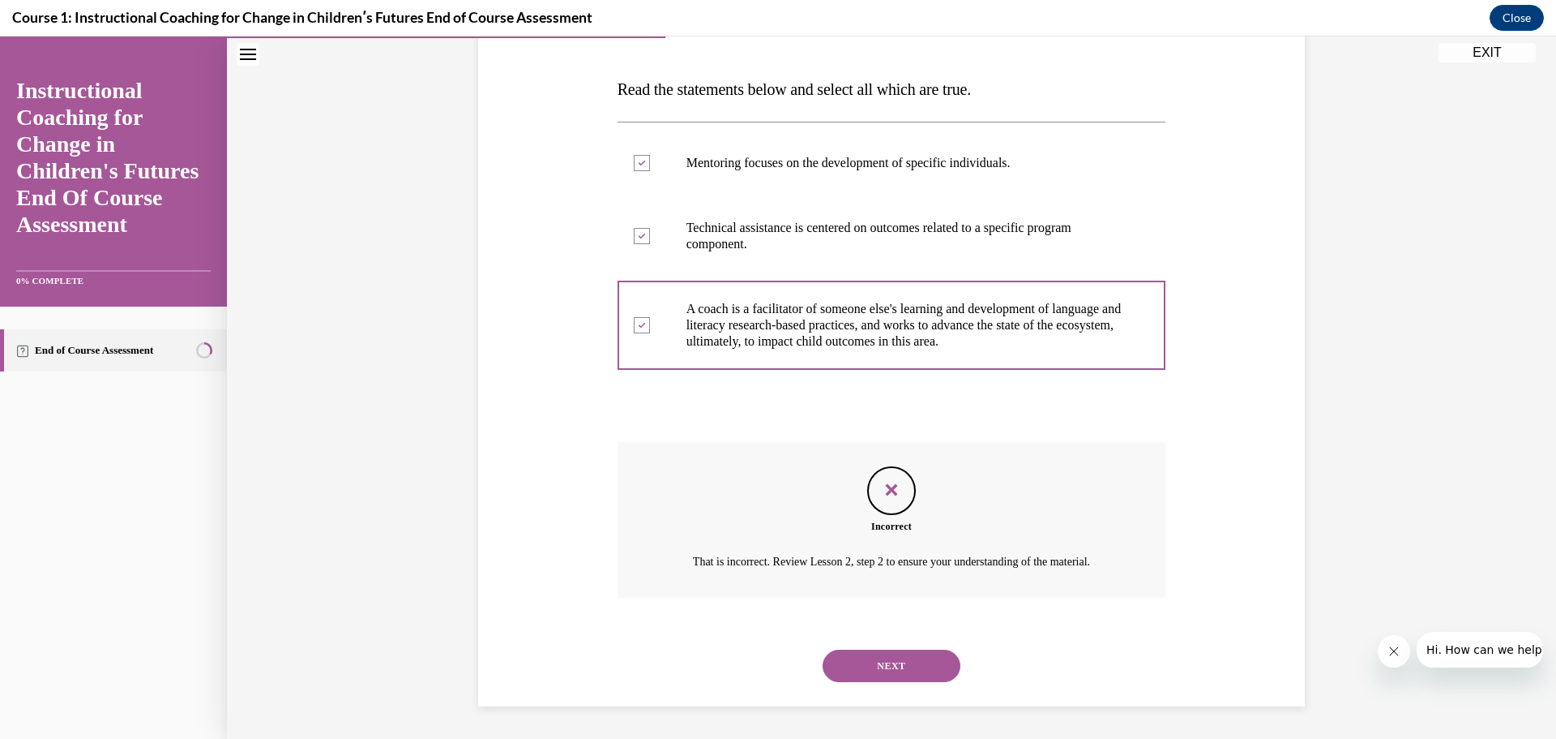
click at [640, 241] on div at bounding box center [642, 236] width 16 height 16
click at [638, 161] on icon at bounding box center [641, 164] width 7 height 6
click at [871, 663] on button "NEXT" at bounding box center [892, 665] width 138 height 32
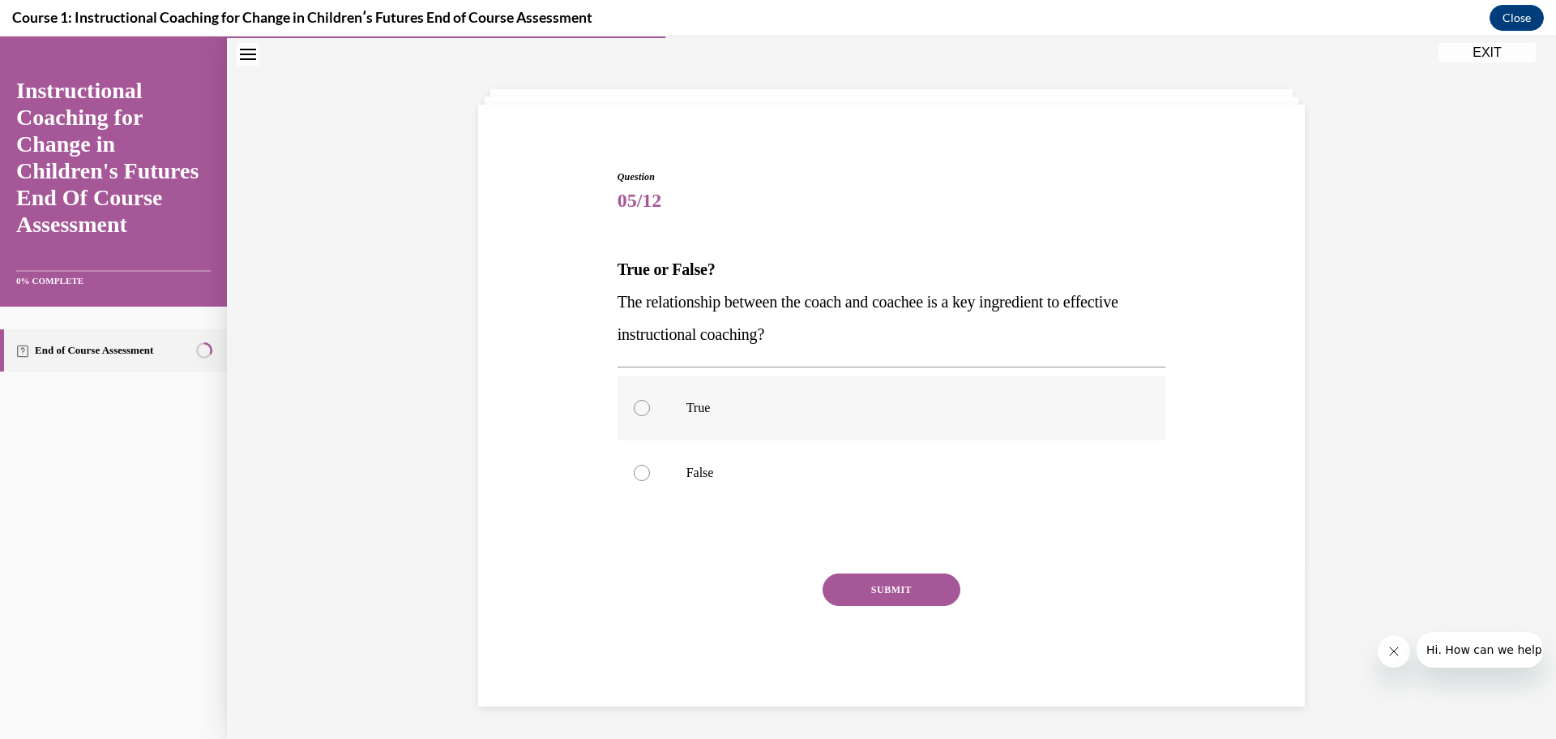
click at [636, 415] on div at bounding box center [642, 408] width 16 height 16
click at [636, 415] on input "True" at bounding box center [642, 408] width 16 height 16
radio input "true"
click at [887, 588] on button "SUBMIT" at bounding box center [892, 589] width 138 height 32
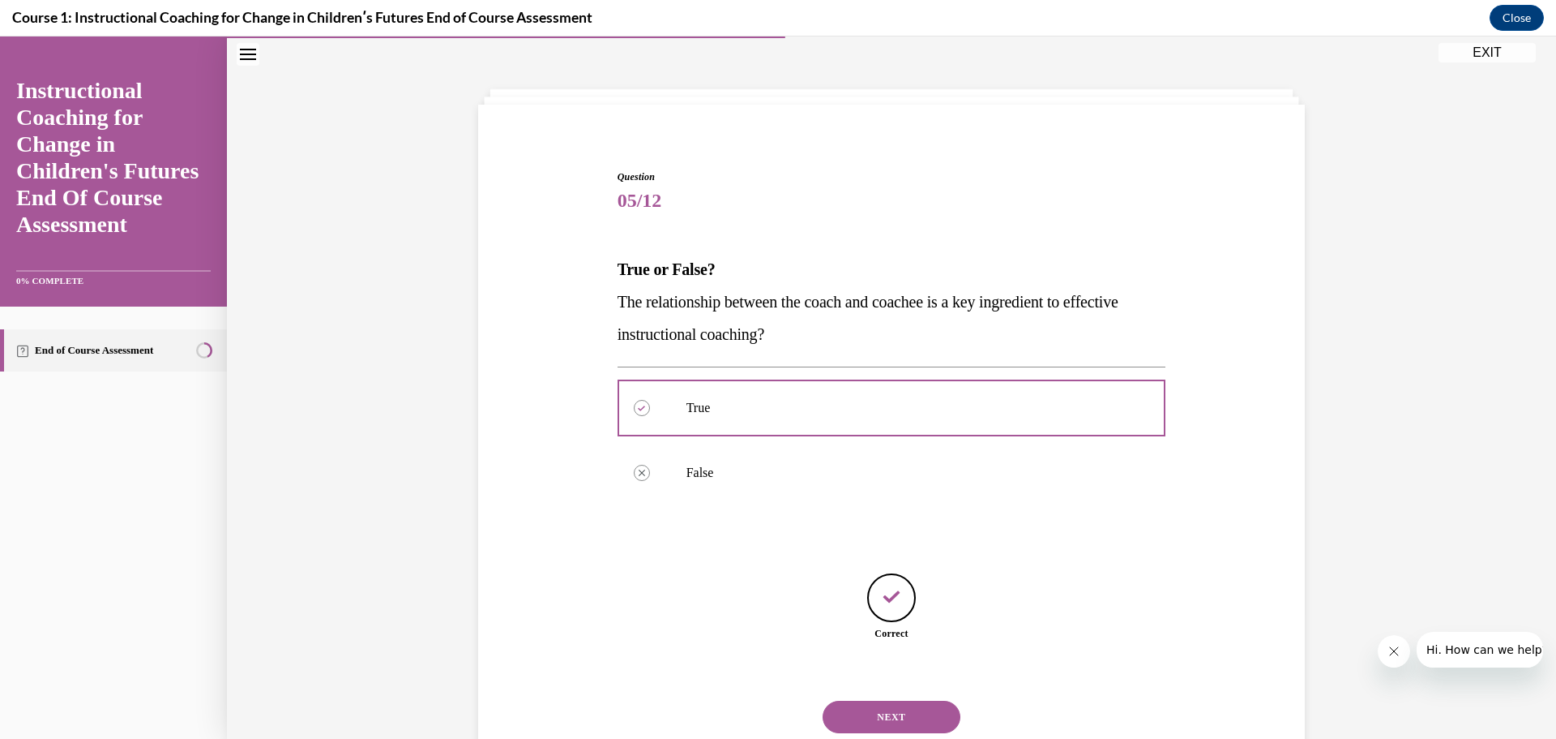
scroll to position [58, 0]
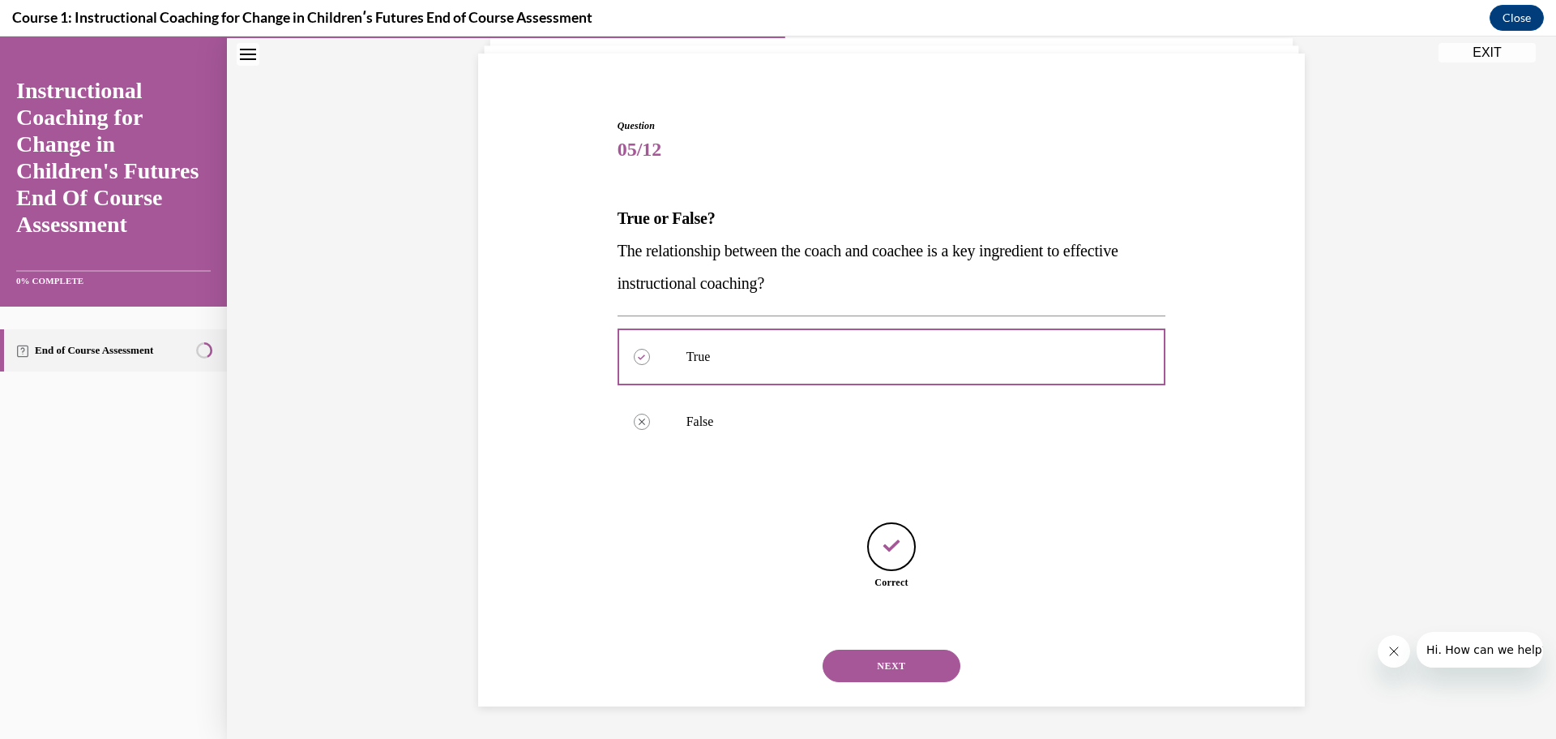
click at [901, 662] on button "NEXT" at bounding box center [892, 665] width 138 height 32
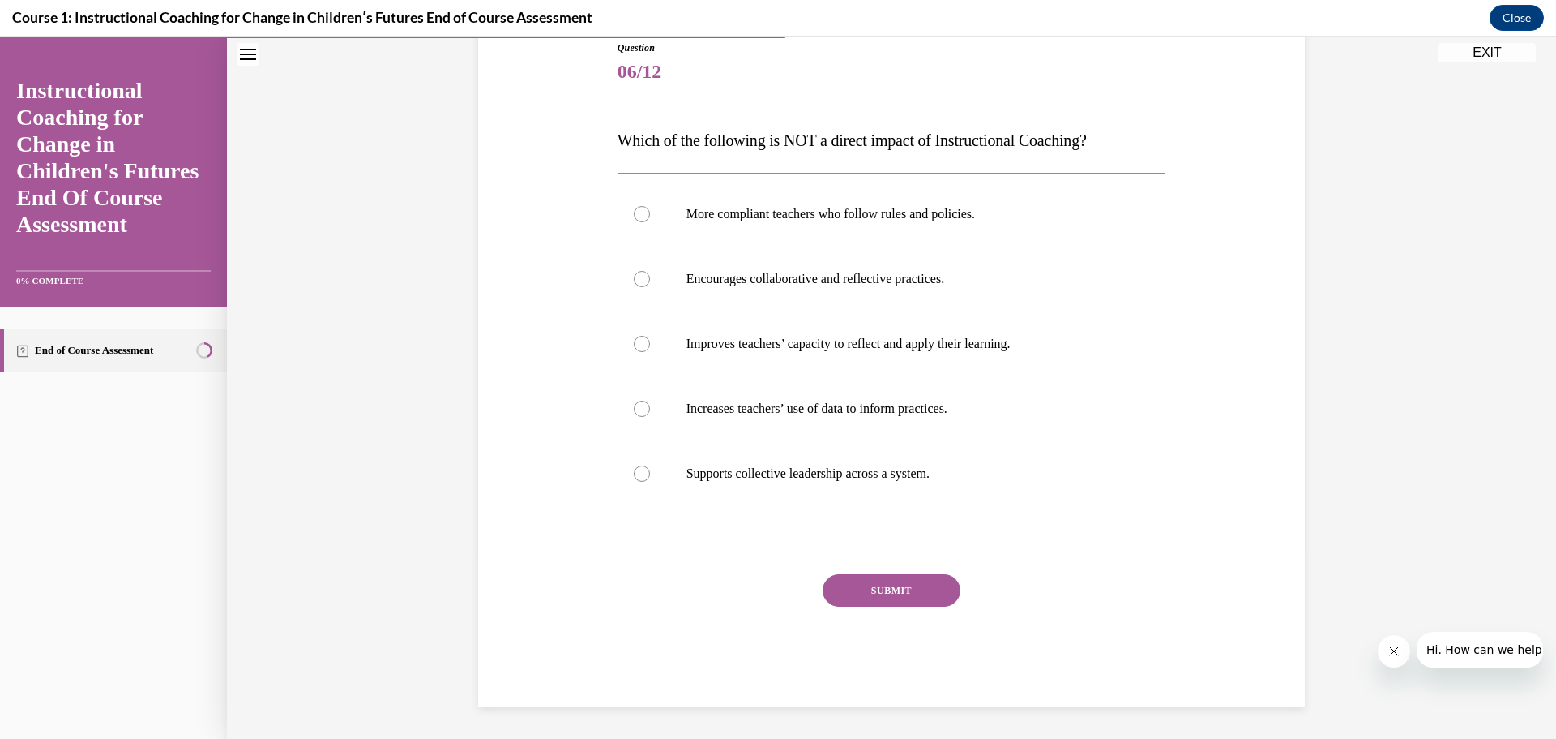
scroll to position [136, 0]
click at [636, 219] on label "More compliant teachers who follow rules and policies." at bounding box center [892, 213] width 549 height 65
click at [636, 219] on input "More compliant teachers who follow rules and policies." at bounding box center [642, 213] width 16 height 16
radio input "true"
click at [878, 594] on button "SUBMIT" at bounding box center [892, 589] width 138 height 32
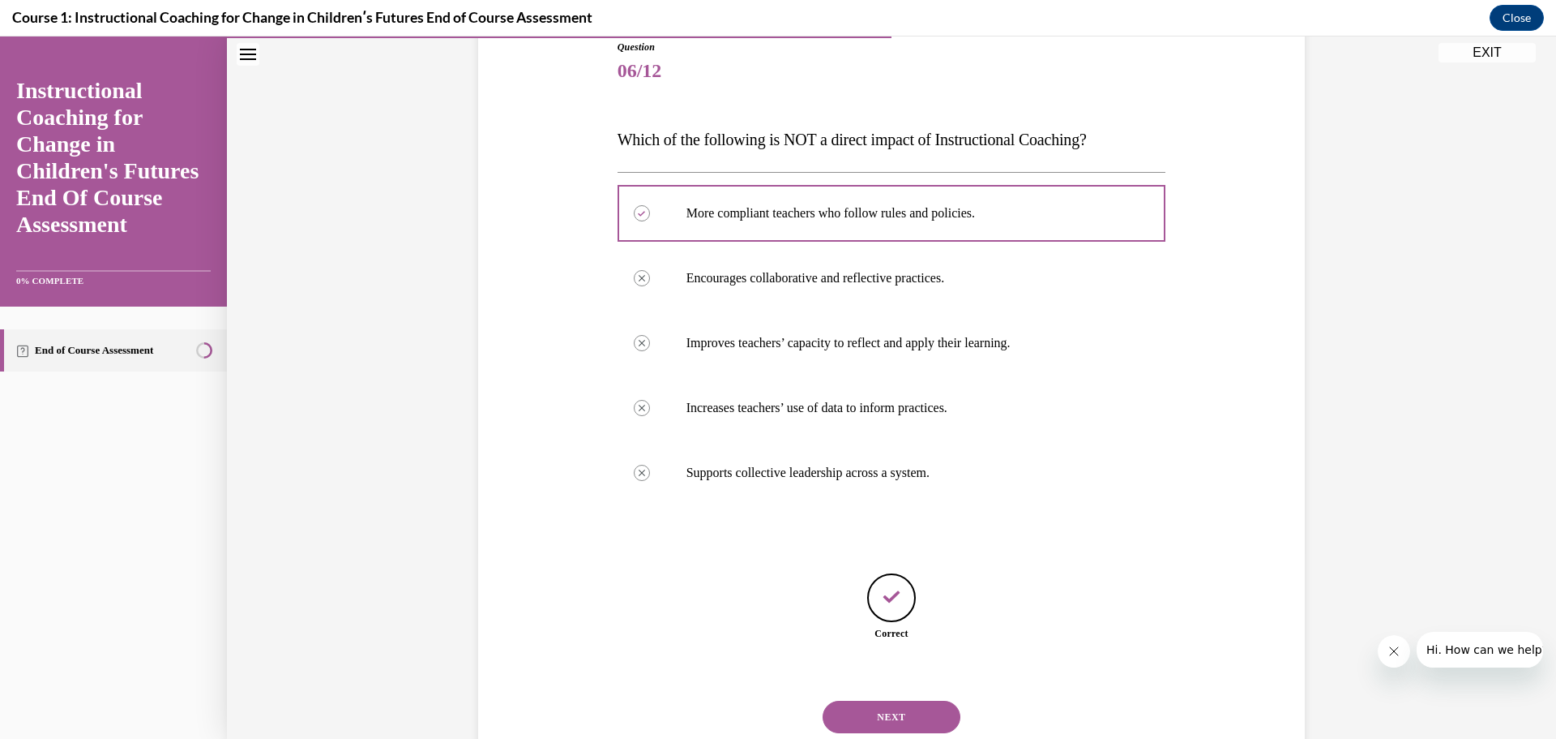
scroll to position [187, 0]
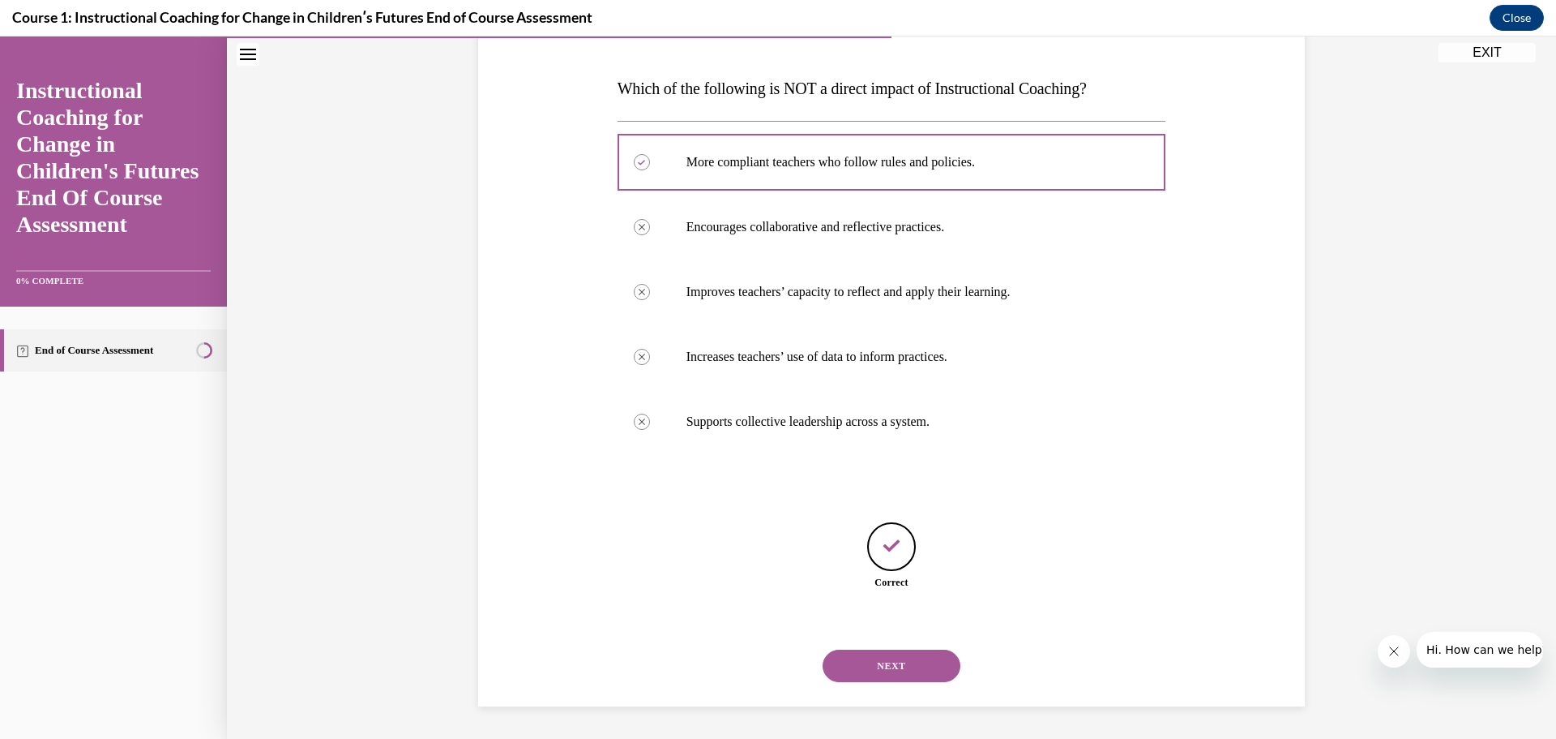
click at [875, 668] on button "NEXT" at bounding box center [892, 665] width 138 height 32
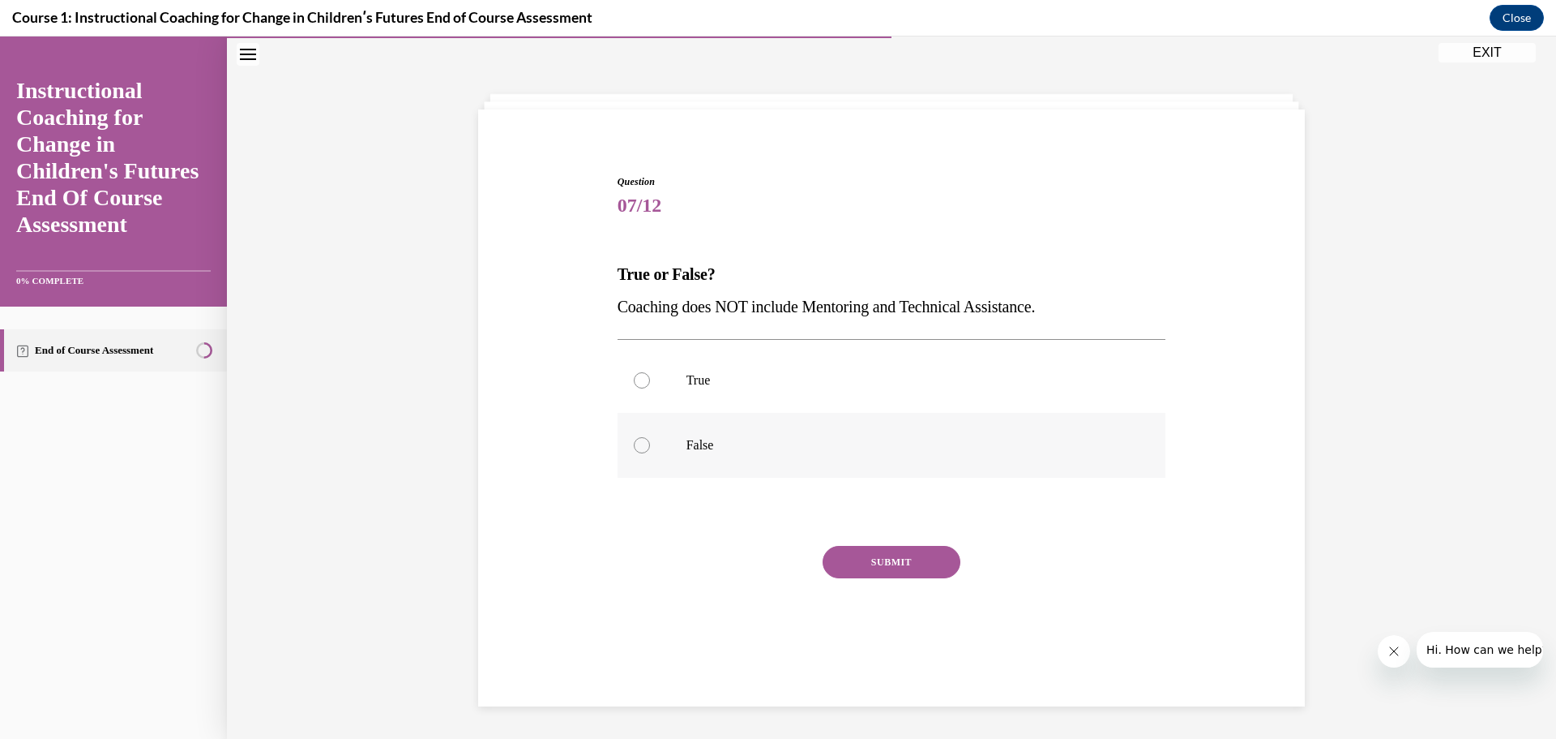
click at [634, 443] on div at bounding box center [642, 445] width 16 height 16
click at [634, 443] on input "False" at bounding box center [642, 445] width 16 height 16
radio input "true"
click at [848, 567] on button "SUBMIT" at bounding box center [892, 562] width 138 height 32
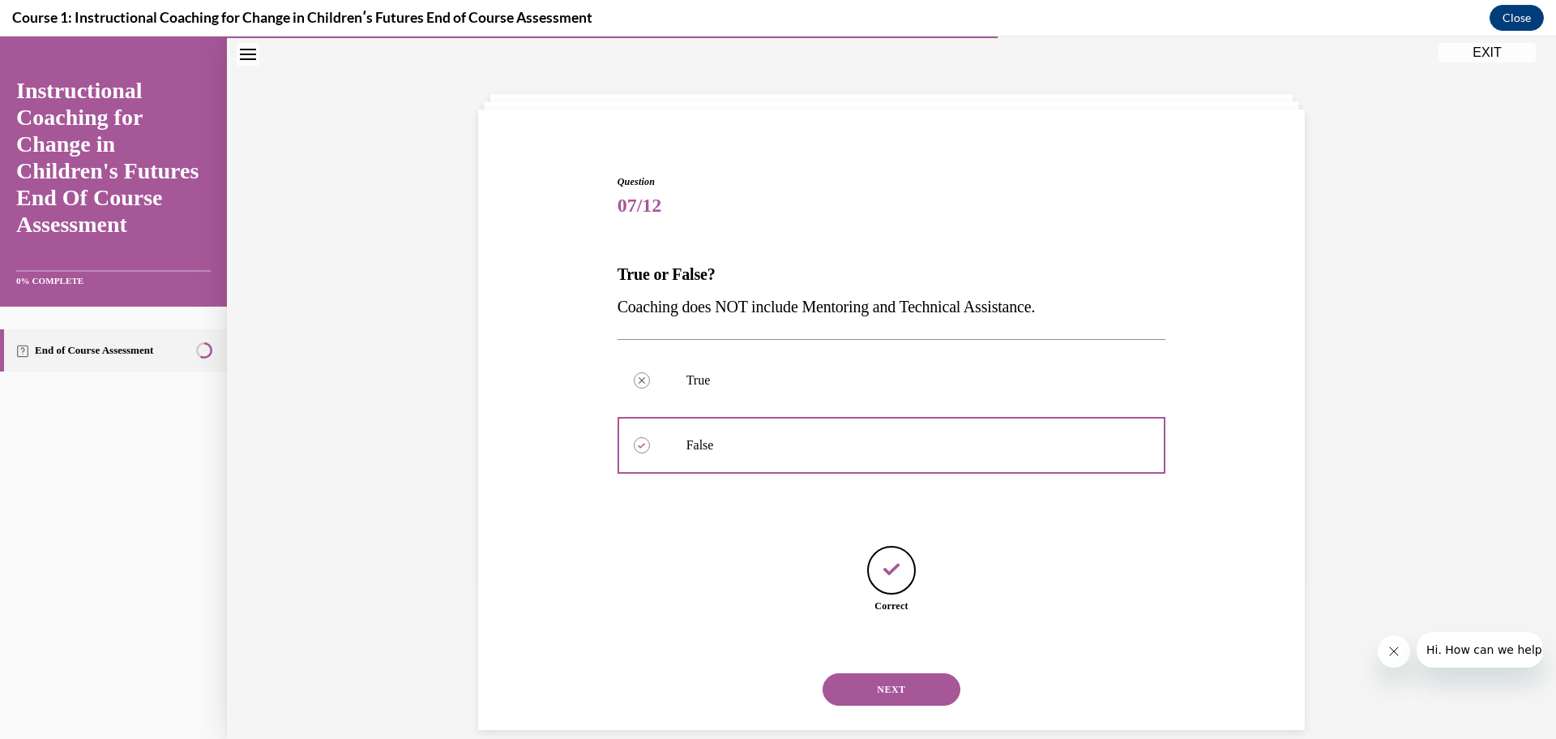
scroll to position [25, 0]
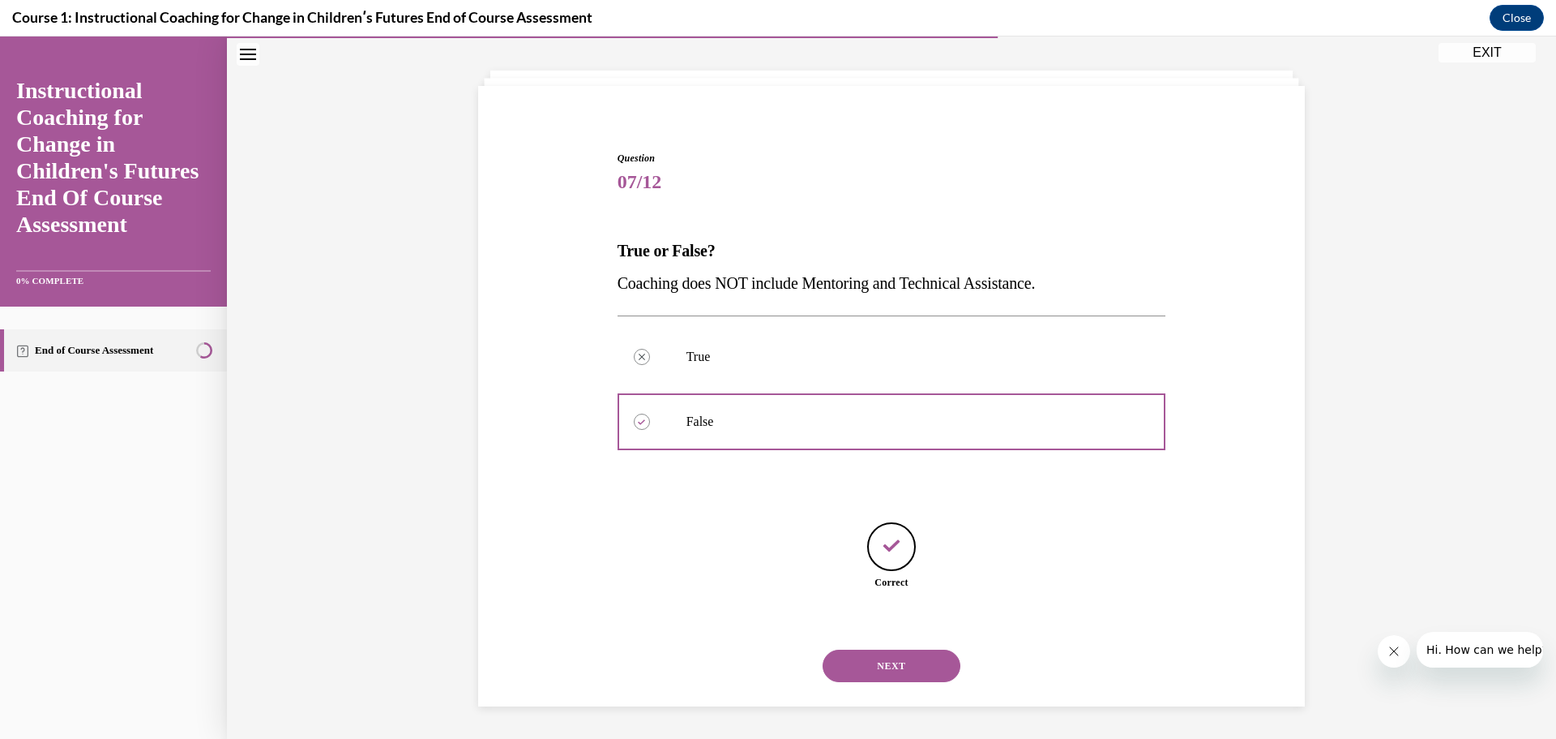
click at [875, 672] on button "NEXT" at bounding box center [892, 665] width 138 height 32
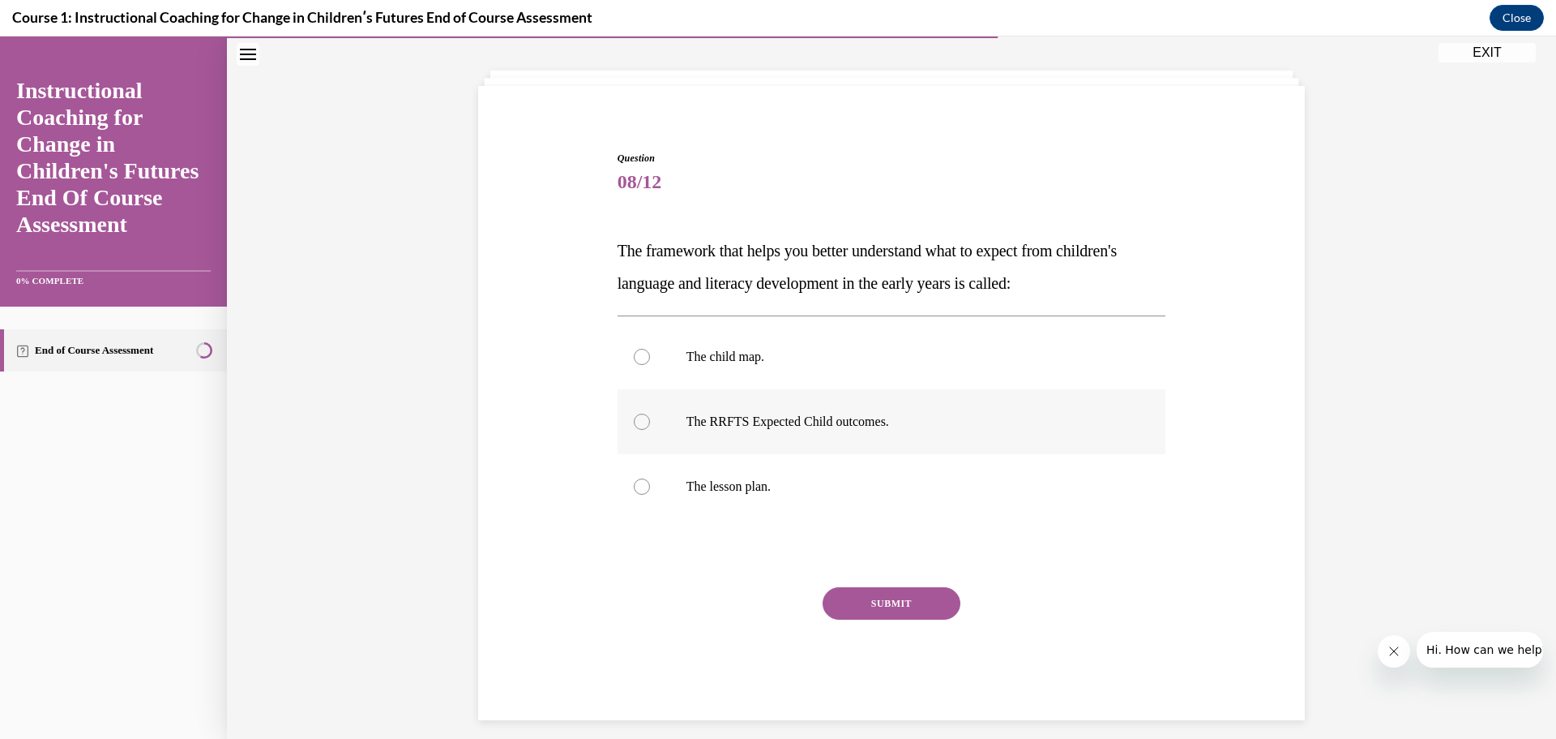
click at [635, 420] on div at bounding box center [642, 421] width 16 height 16
click at [635, 420] on input "The RRFTS Expected Child outcomes." at bounding box center [642, 421] width 16 height 16
radio input "true"
click at [849, 597] on button "SUBMIT" at bounding box center [892, 603] width 138 height 32
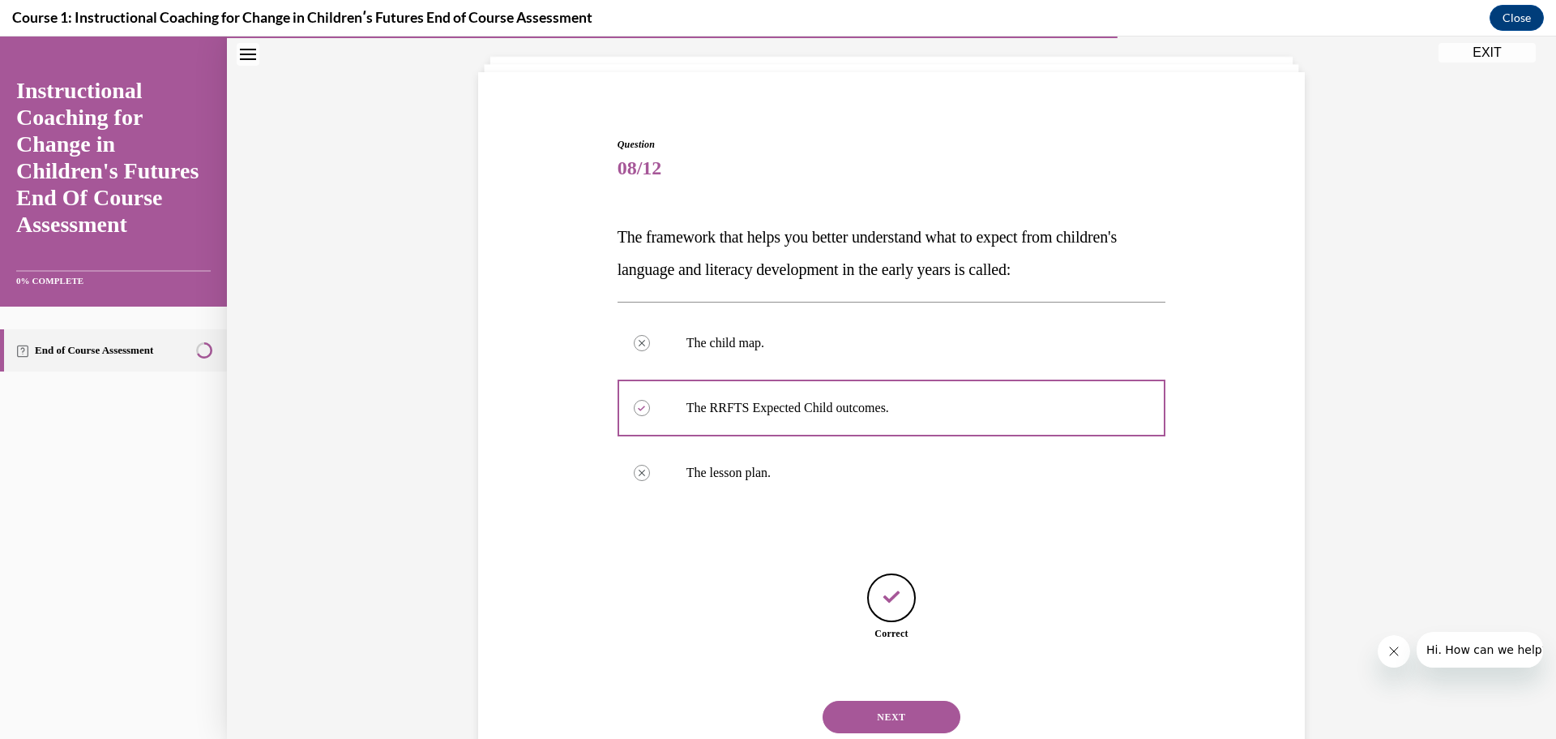
scroll to position [90, 0]
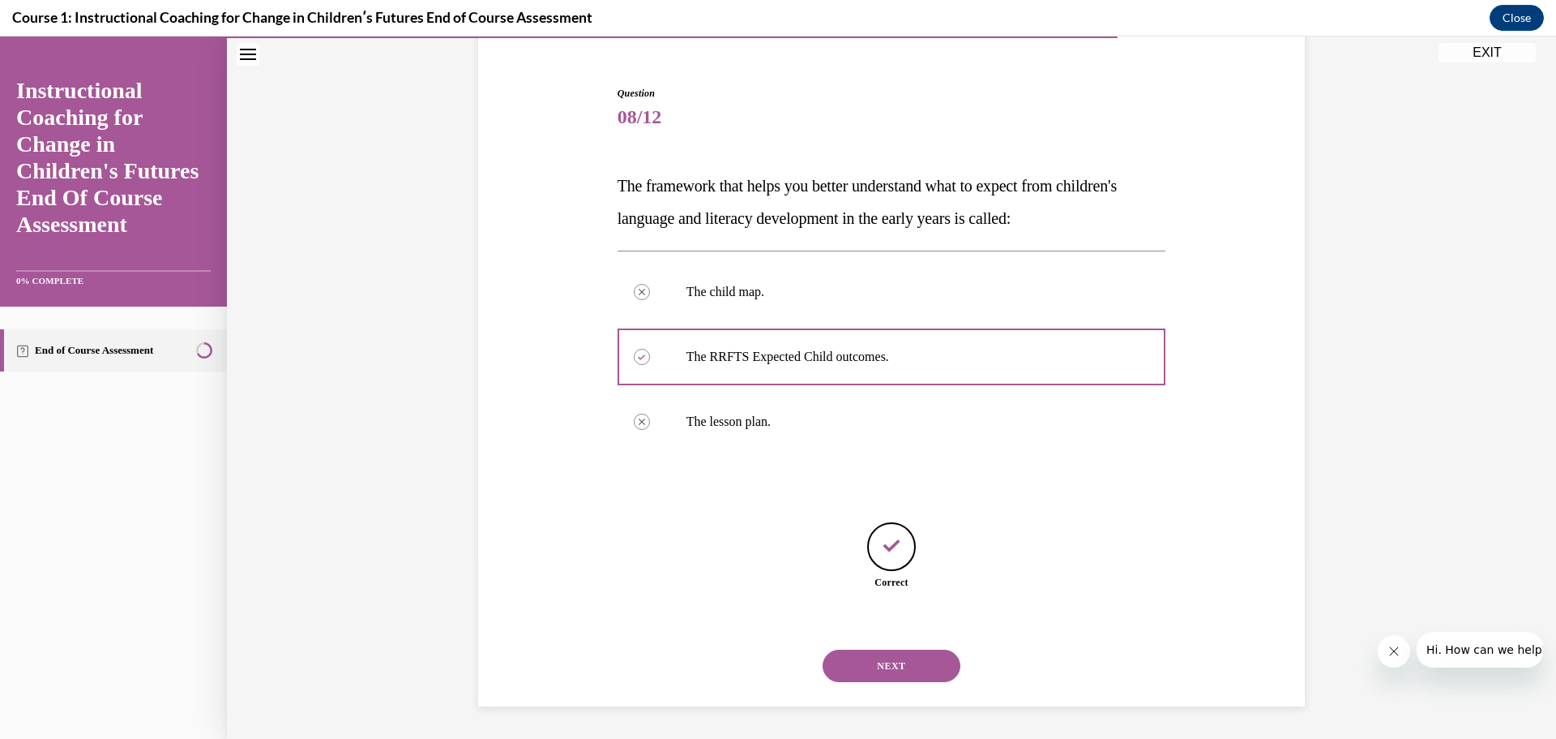
click at [884, 673] on button "NEXT" at bounding box center [892, 665] width 138 height 32
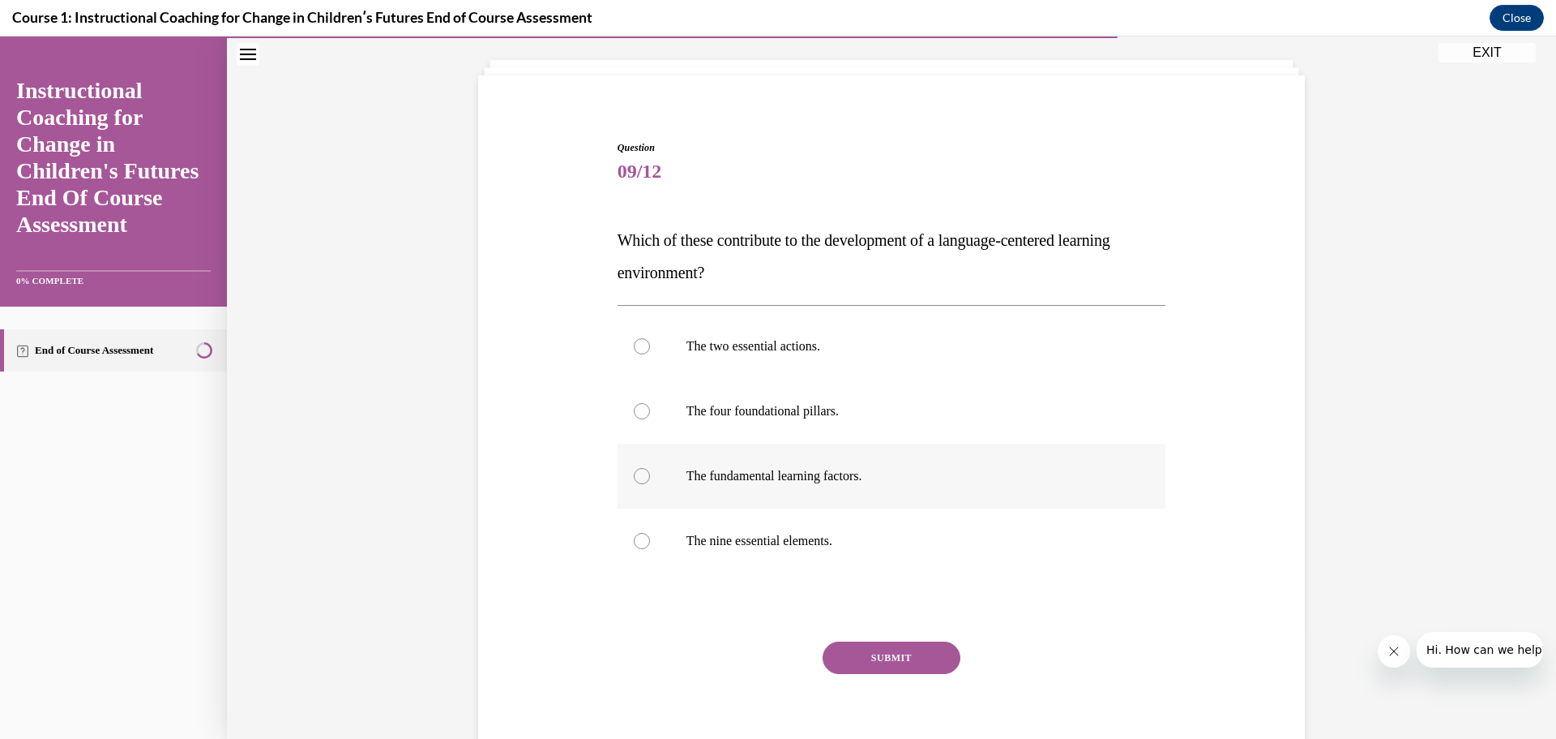
scroll to position [73, 0]
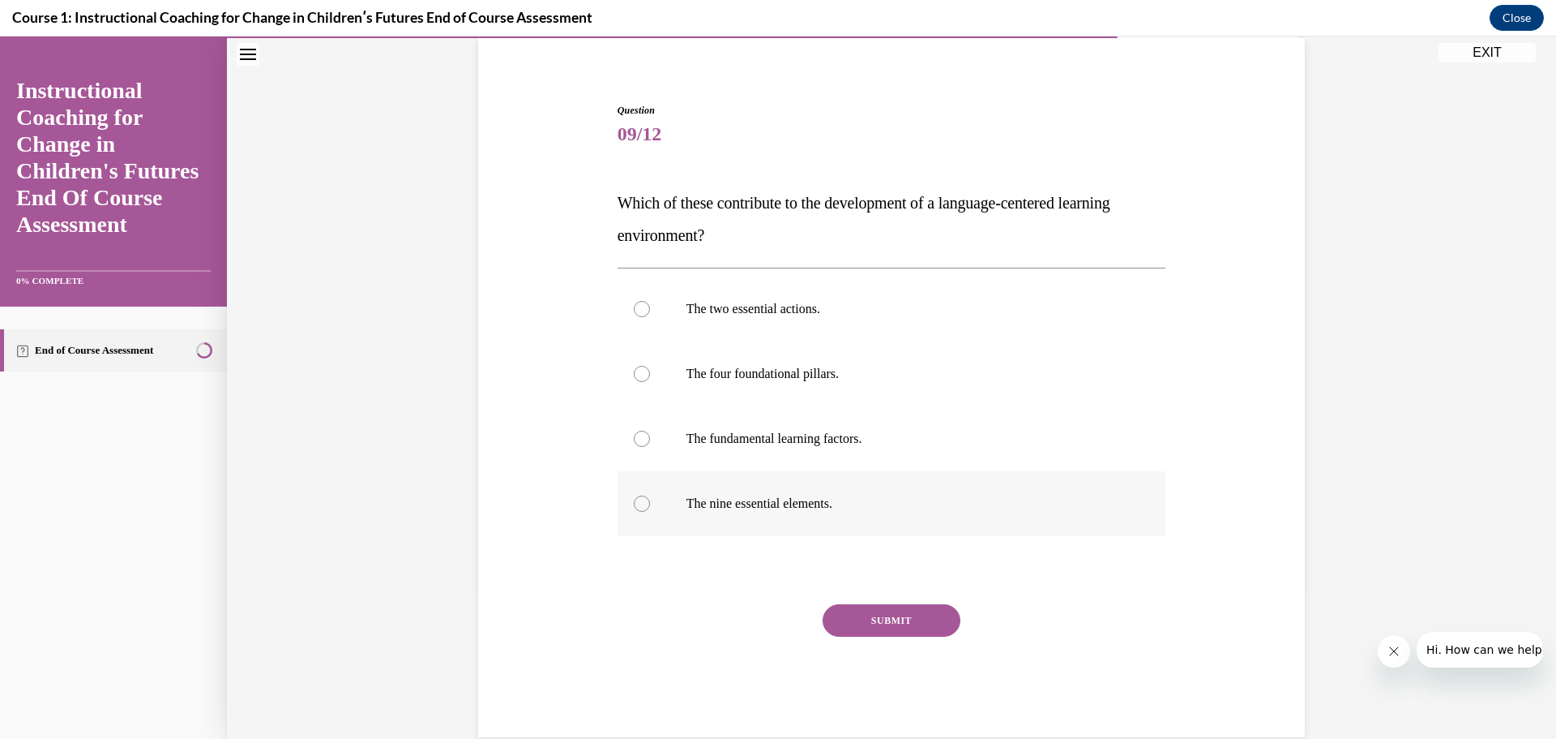
click at [634, 503] on div at bounding box center [642, 503] width 16 height 16
click at [634, 503] on input "The nine essential elements." at bounding box center [642, 503] width 16 height 16
radio input "true"
click at [880, 623] on button "SUBMIT" at bounding box center [892, 620] width 138 height 32
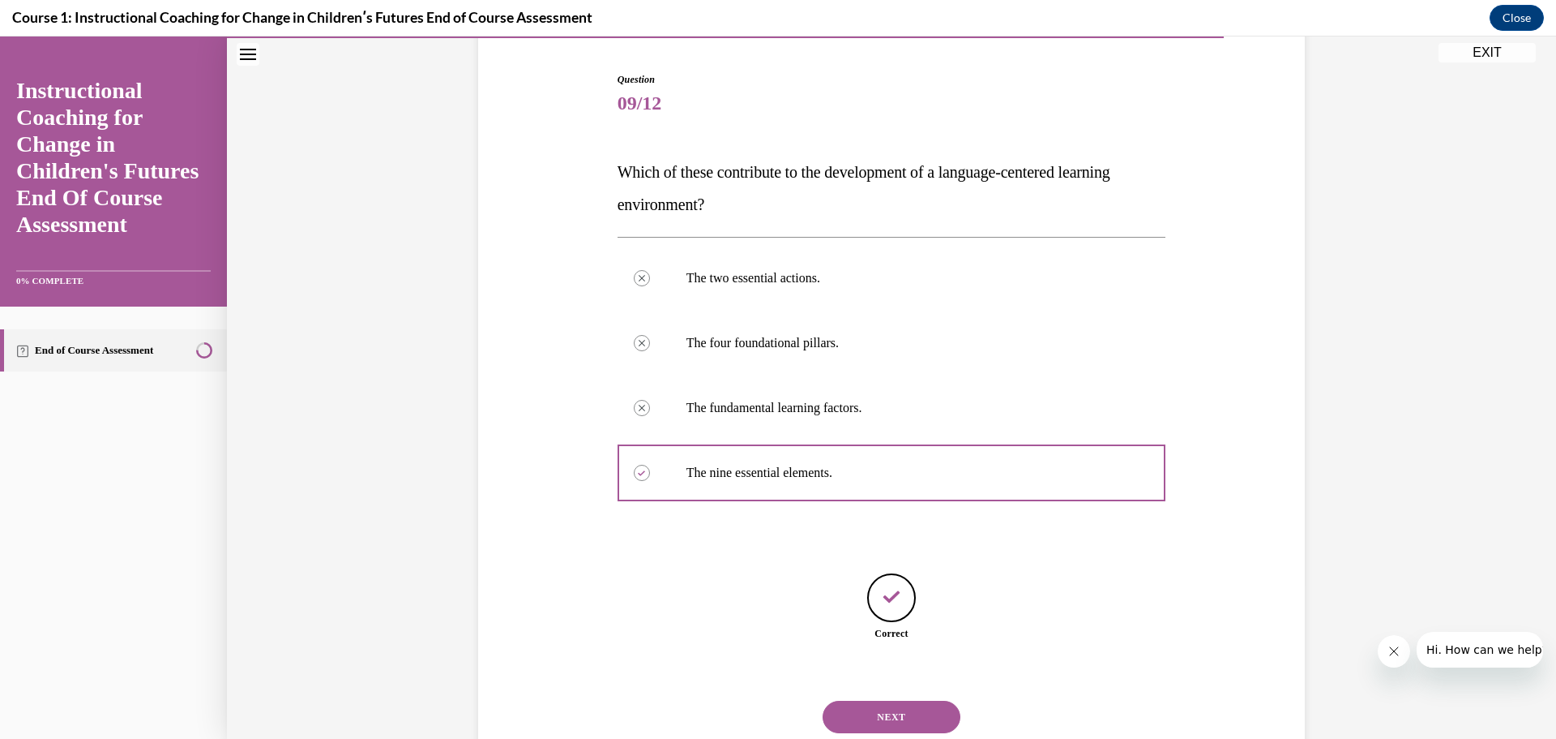
scroll to position [155, 0]
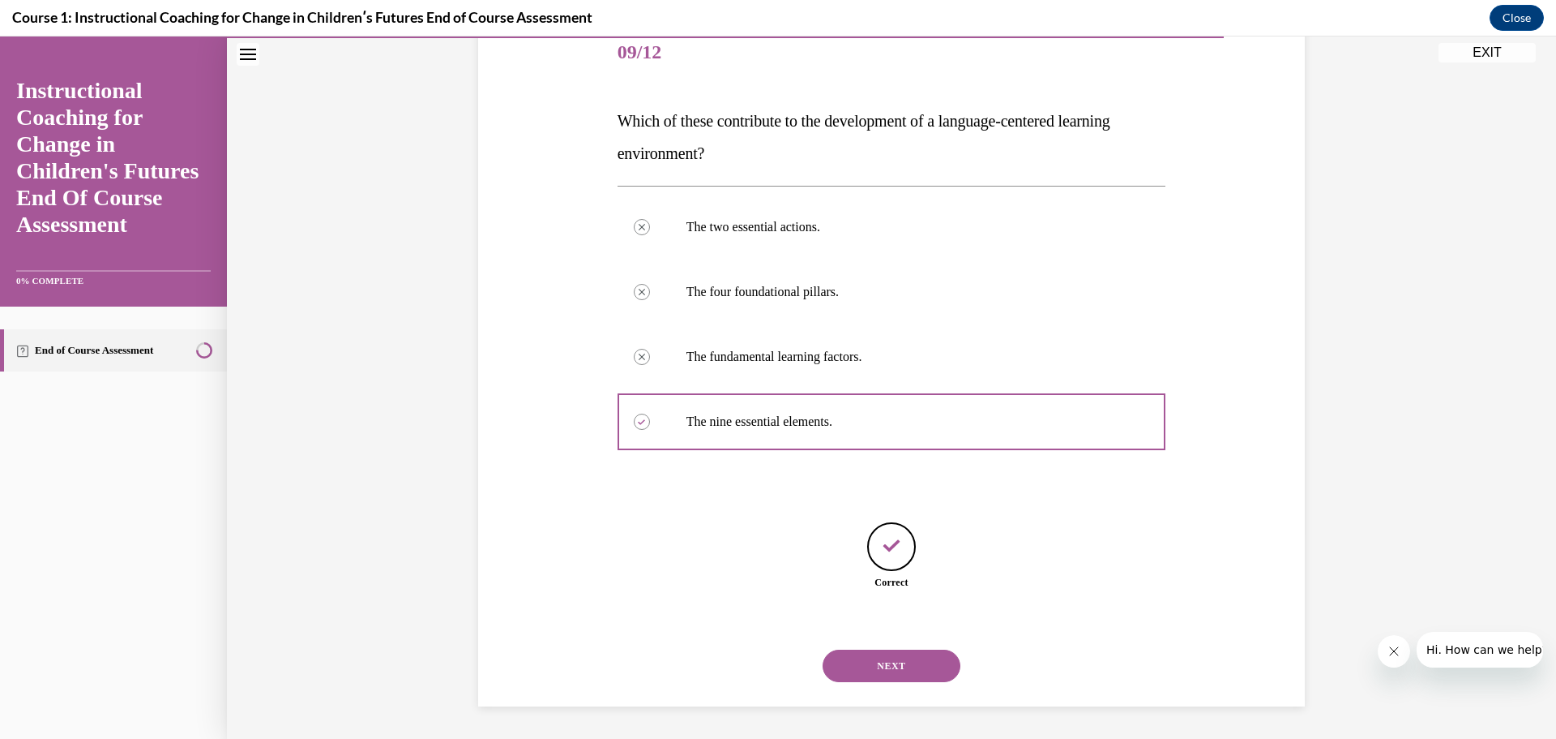
click at [864, 673] on button "NEXT" at bounding box center [892, 665] width 138 height 32
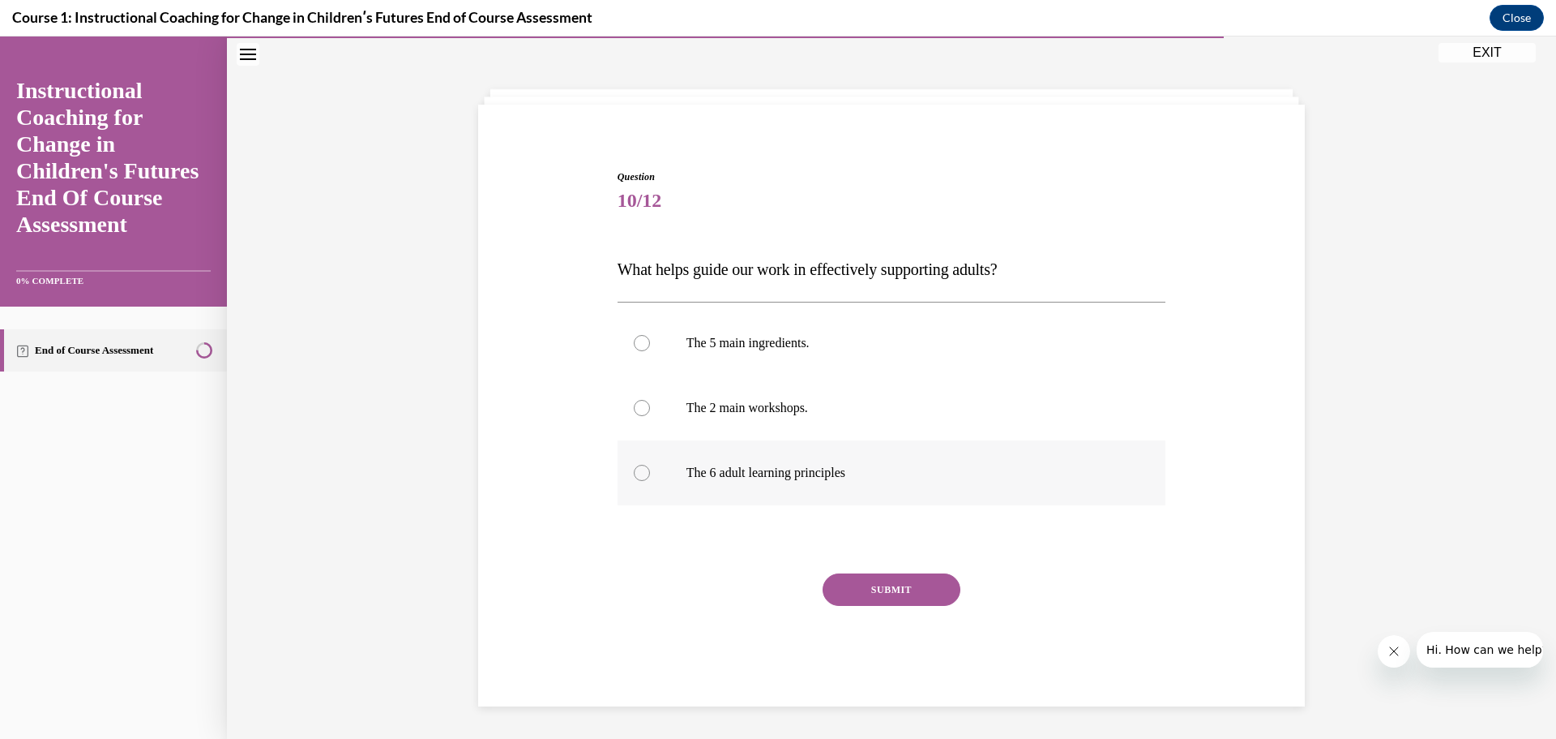
click at [634, 466] on div at bounding box center [642, 473] width 16 height 16
click at [634, 466] on input "The 6 adult learning principles" at bounding box center [642, 473] width 16 height 16
radio input "true"
click at [846, 597] on button "SUBMIT" at bounding box center [892, 589] width 138 height 32
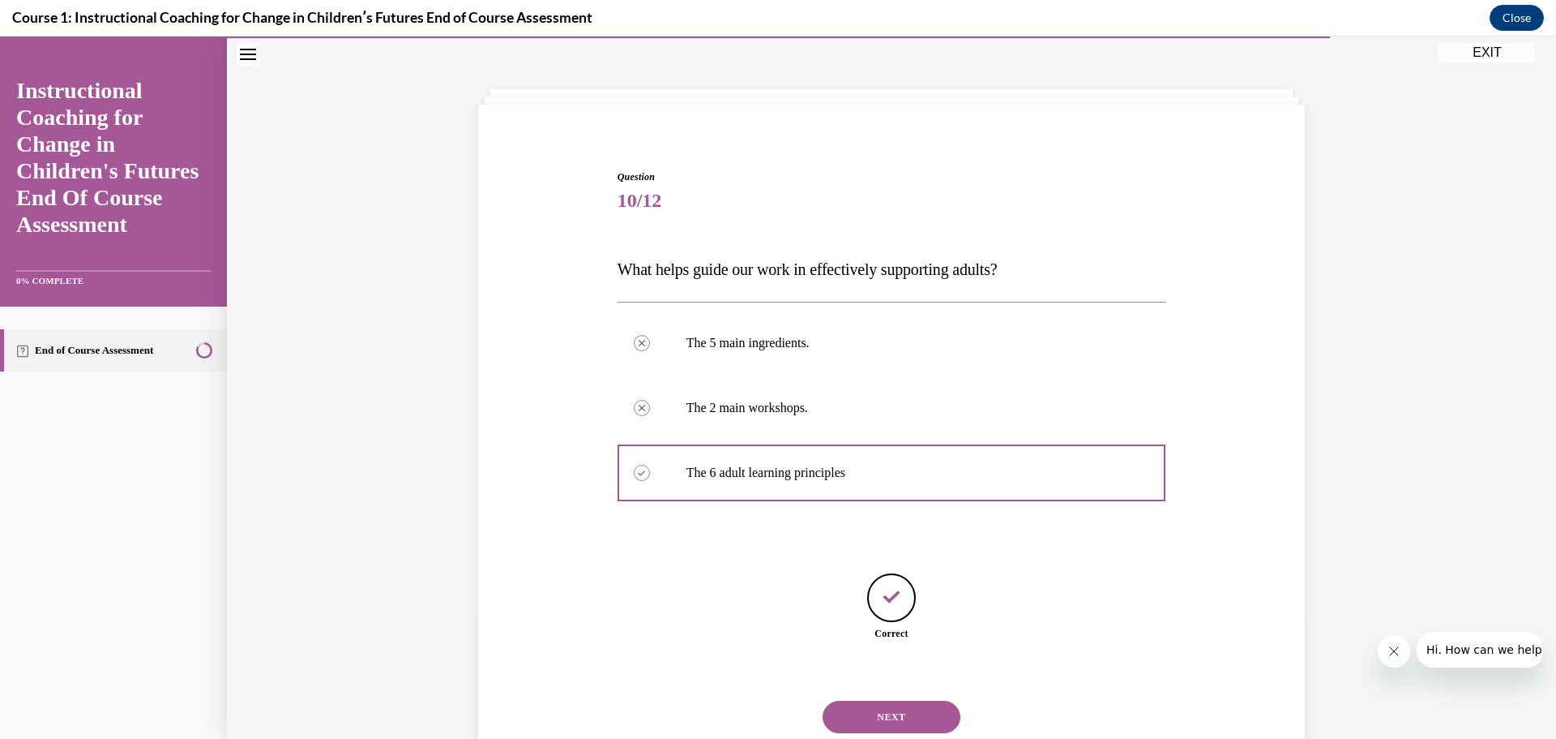
scroll to position [58, 0]
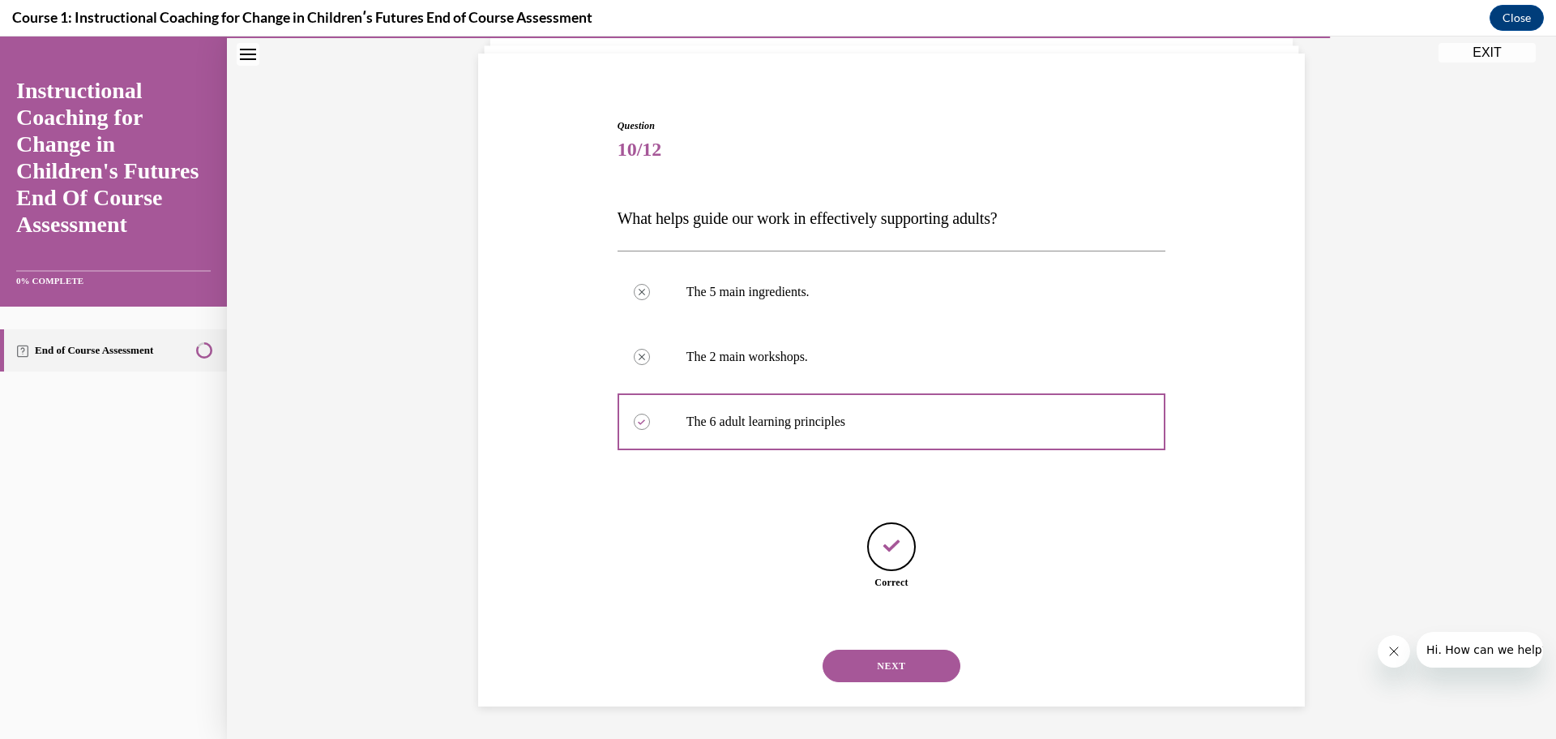
click at [905, 654] on button "NEXT" at bounding box center [892, 665] width 138 height 32
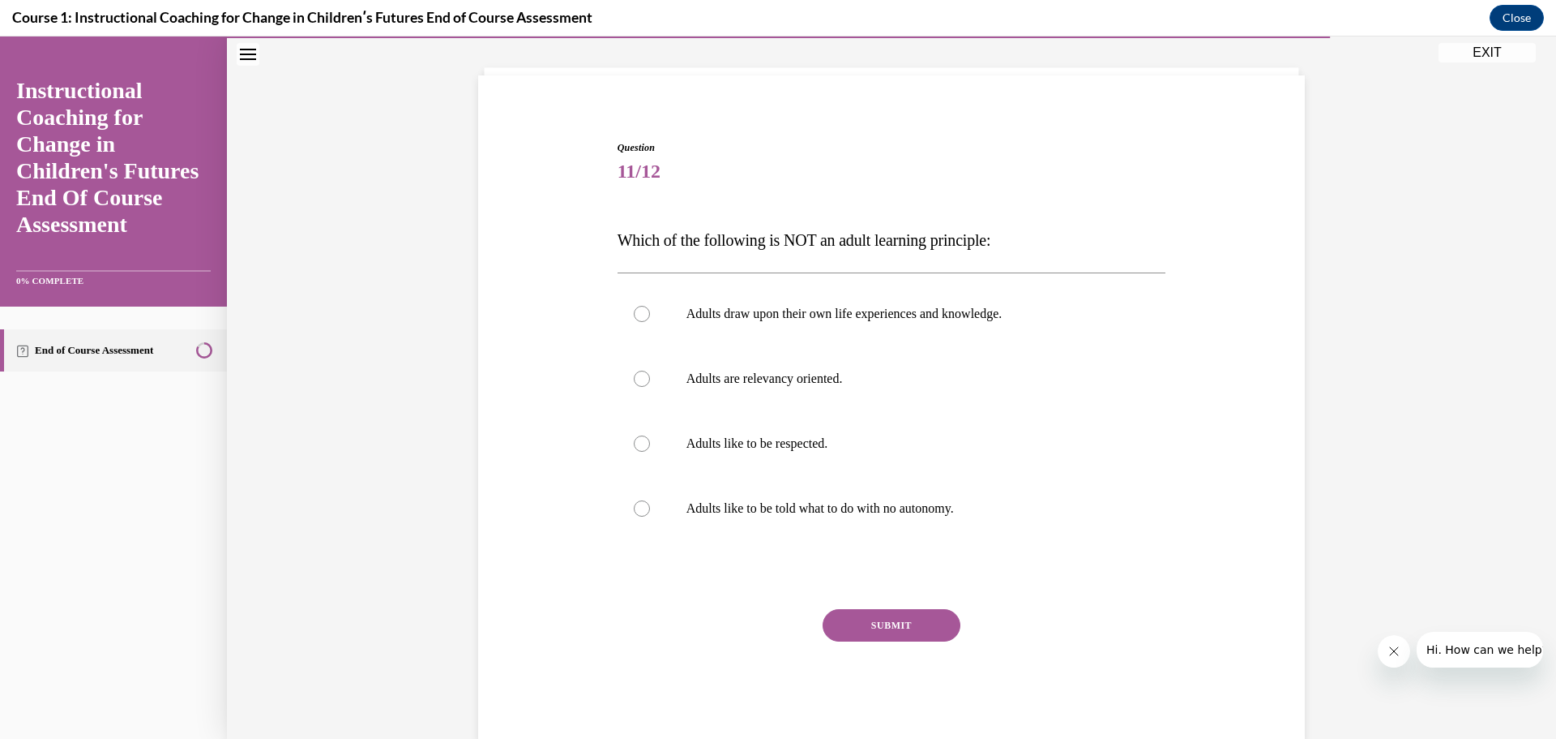
scroll to position [41, 0]
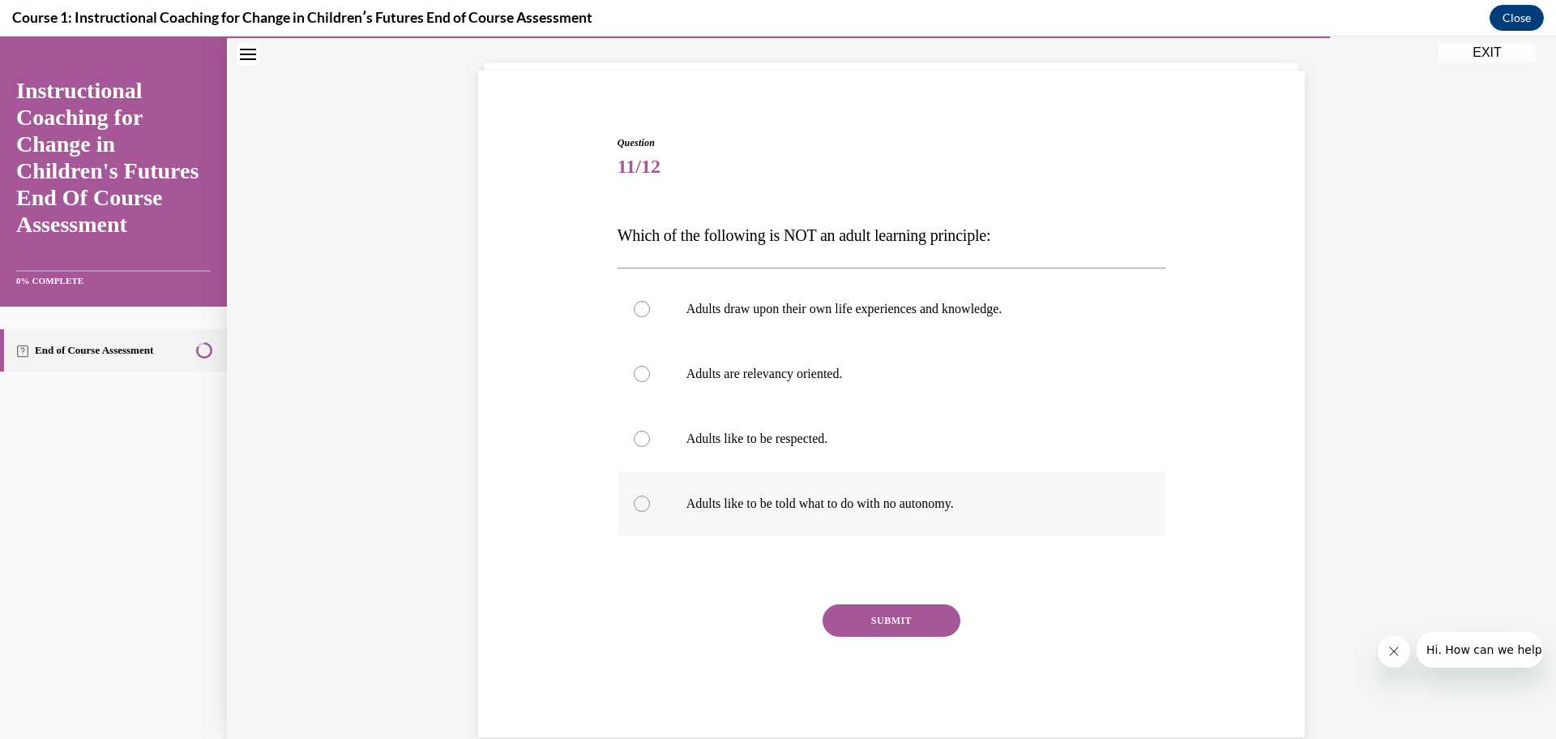
click at [639, 506] on div at bounding box center [642, 503] width 16 height 16
click at [639, 506] on input "Adults like to be told what to do with no autonomy." at bounding box center [642, 503] width 16 height 16
radio input "true"
click at [880, 616] on button "SUBMIT" at bounding box center [892, 620] width 138 height 32
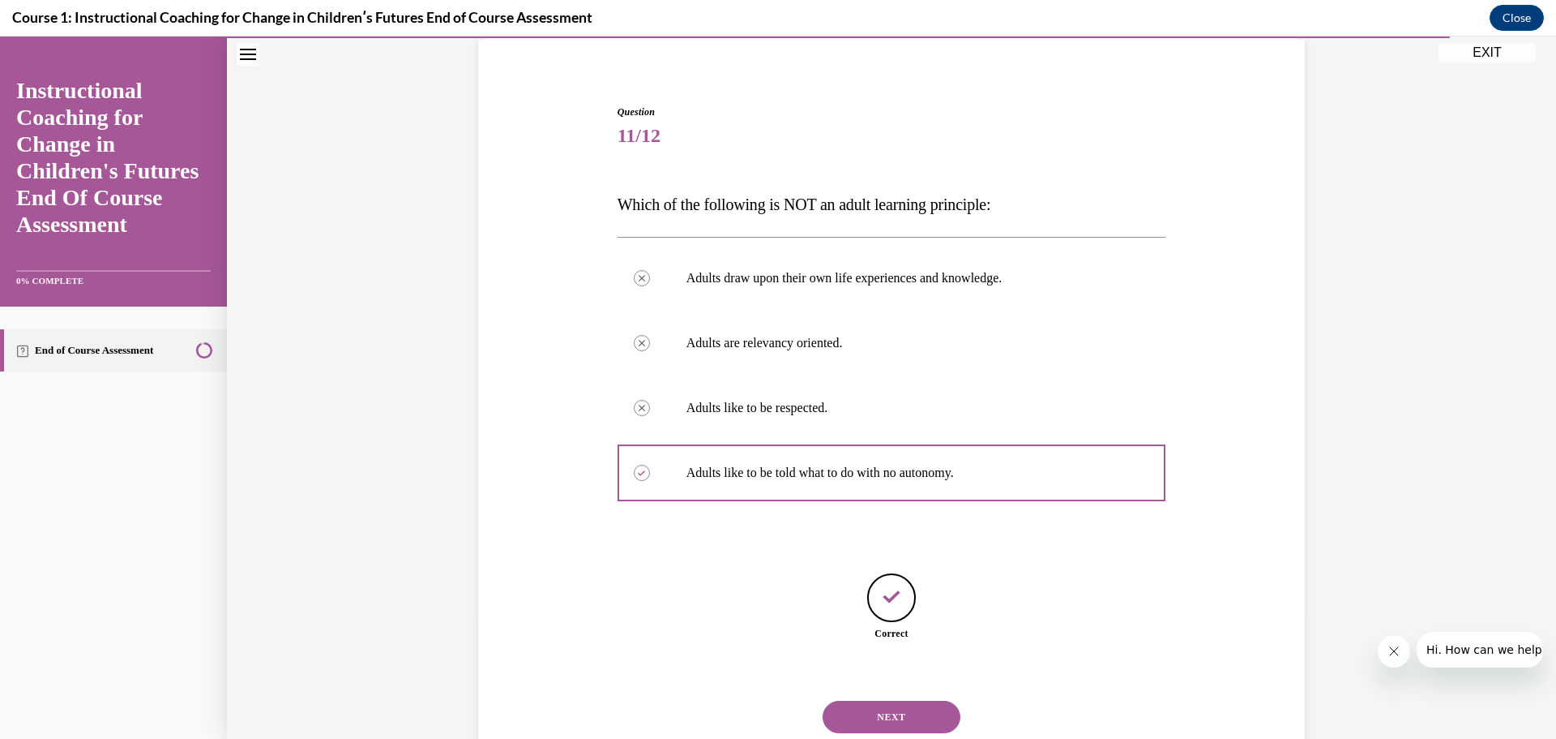
scroll to position [122, 0]
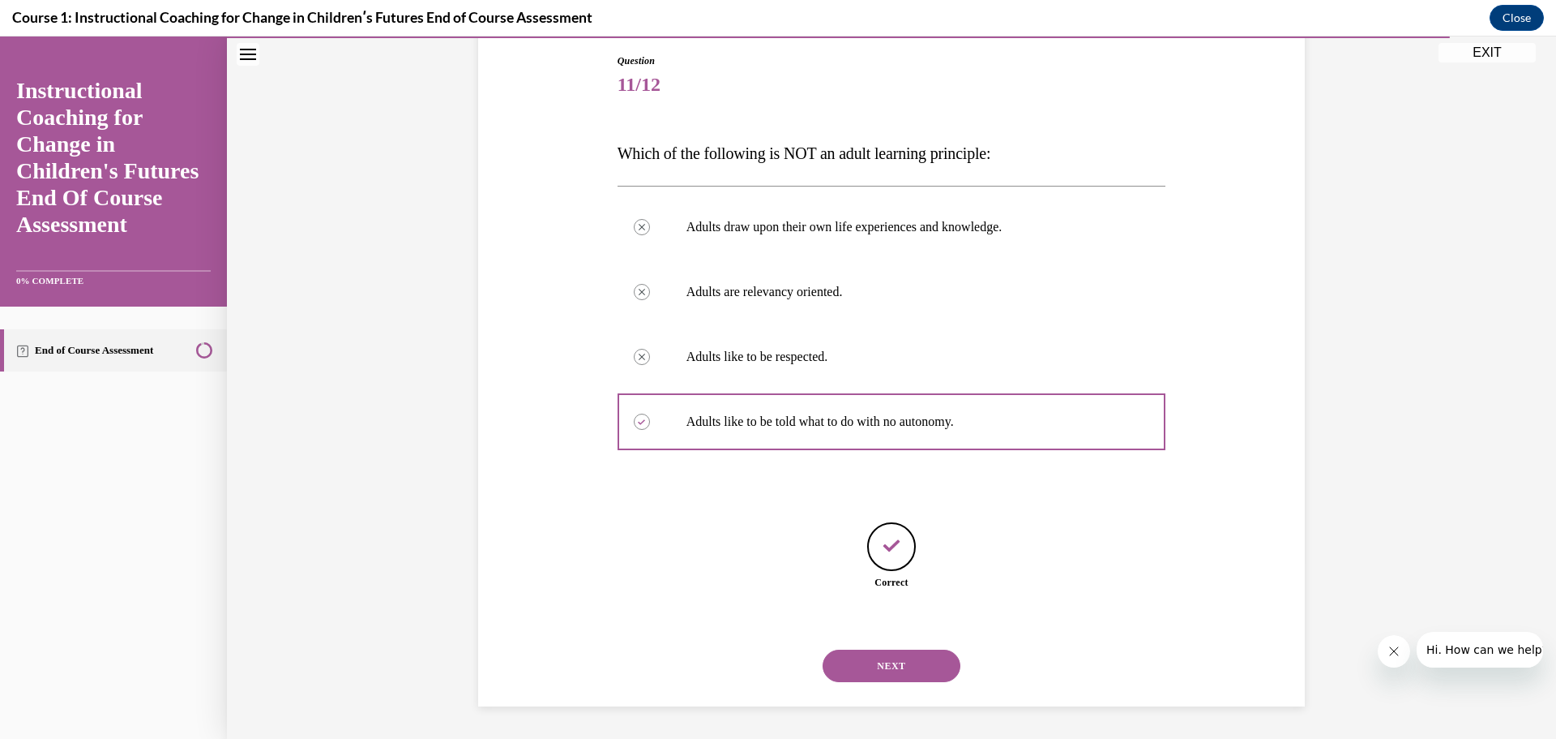
click at [879, 657] on button "NEXT" at bounding box center [892, 665] width 138 height 32
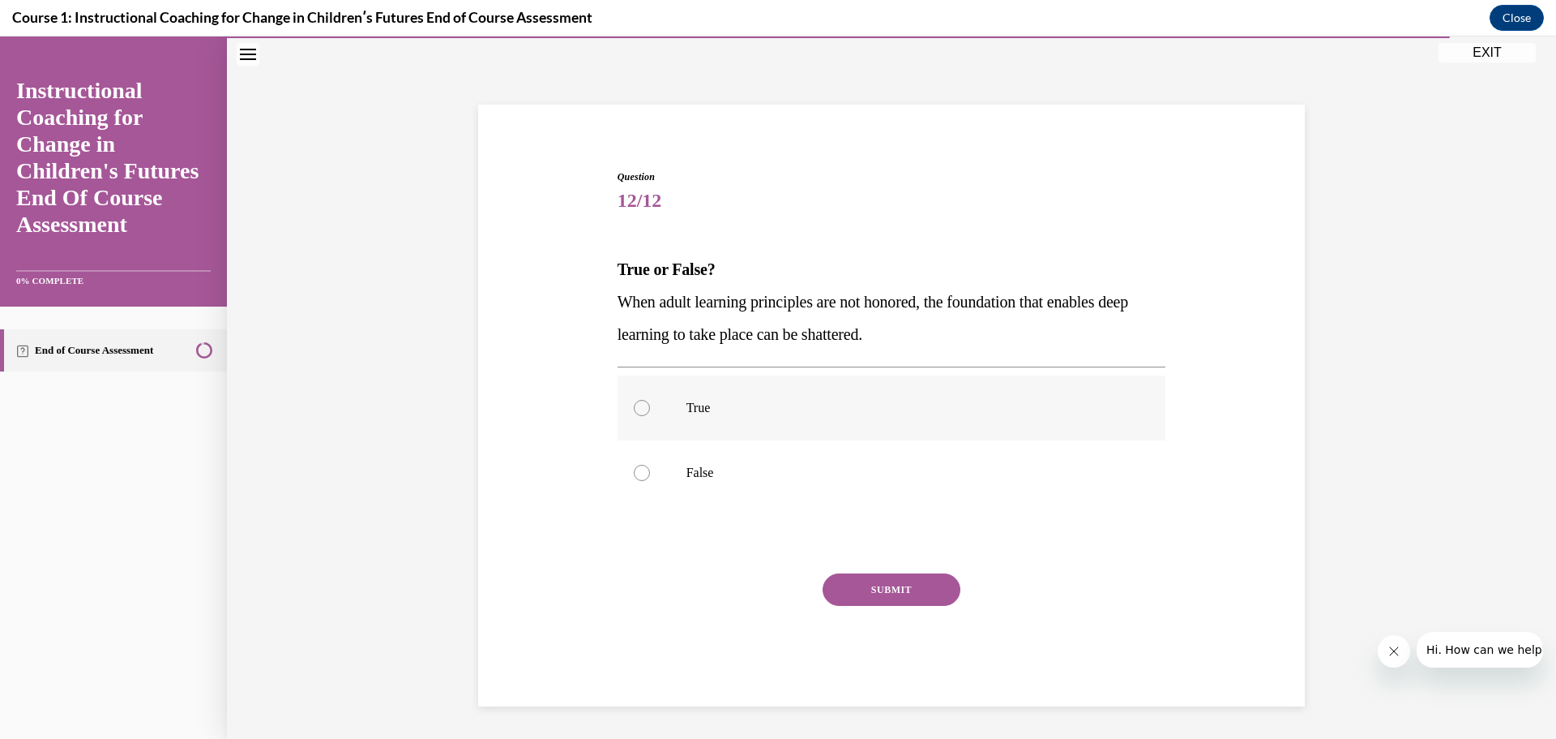
click at [634, 412] on div at bounding box center [642, 408] width 16 height 16
click at [634, 412] on input "True" at bounding box center [642, 408] width 16 height 16
radio input "true"
click at [852, 578] on button "SUBMIT" at bounding box center [892, 589] width 138 height 32
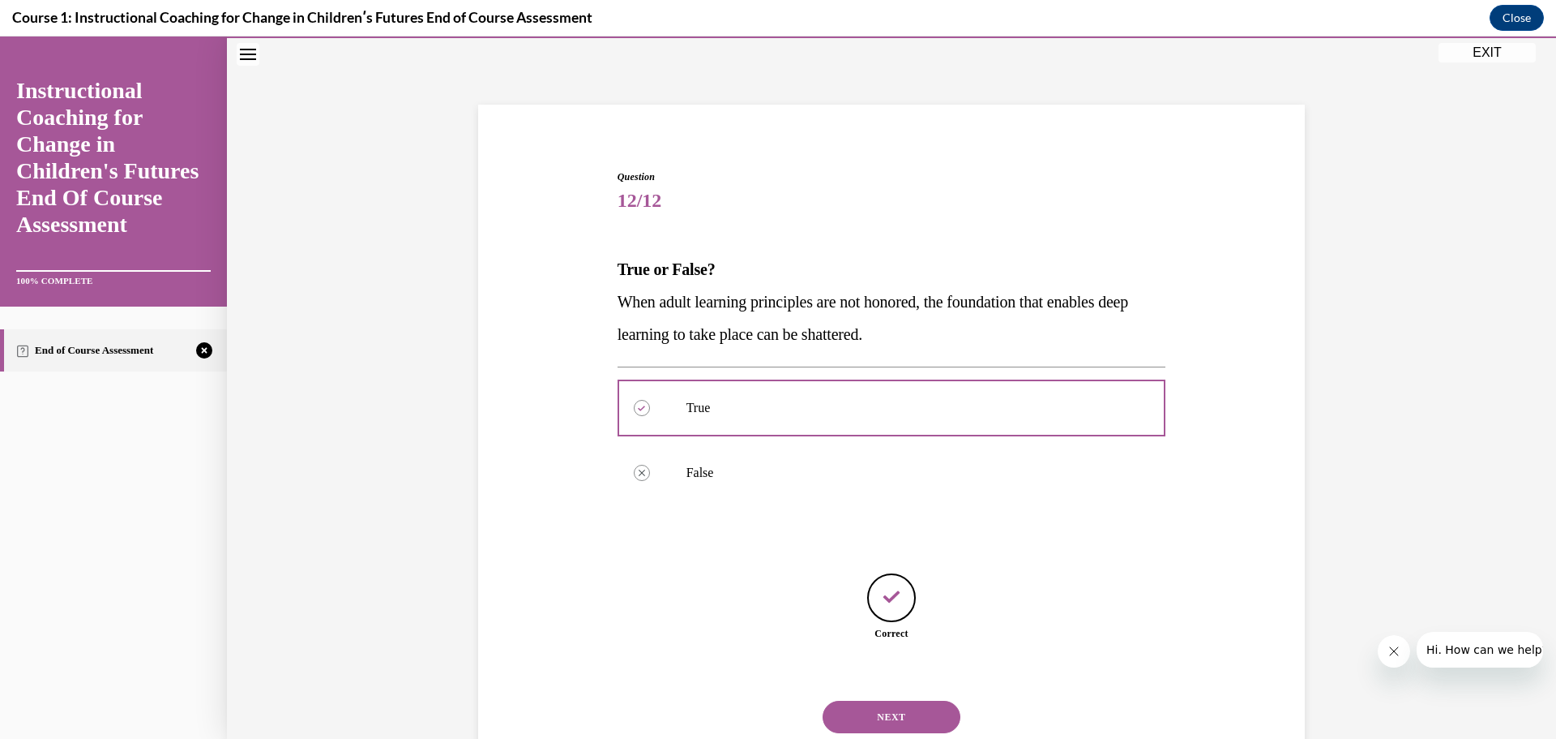
scroll to position [58, 0]
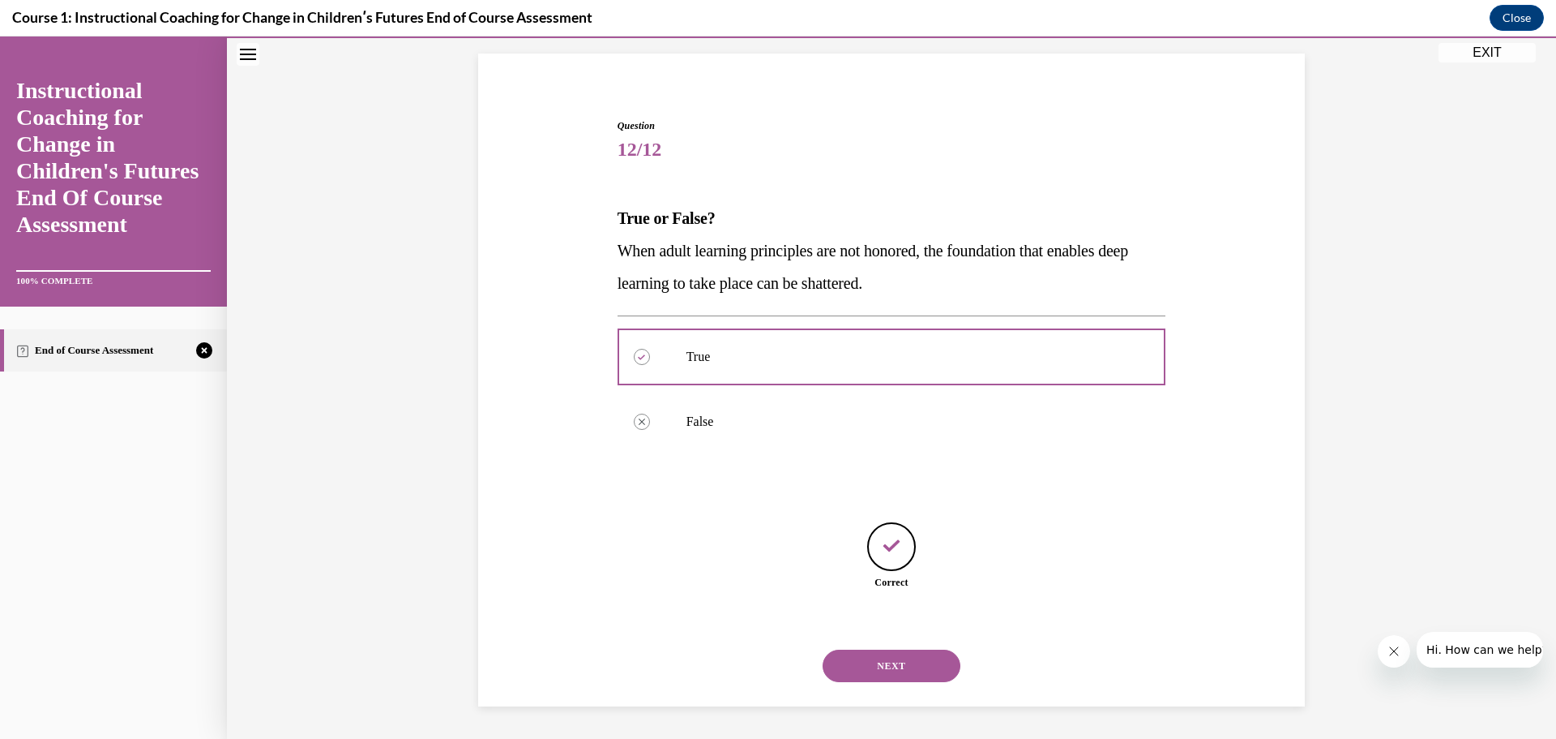
click at [906, 662] on button "NEXT" at bounding box center [892, 665] width 138 height 32
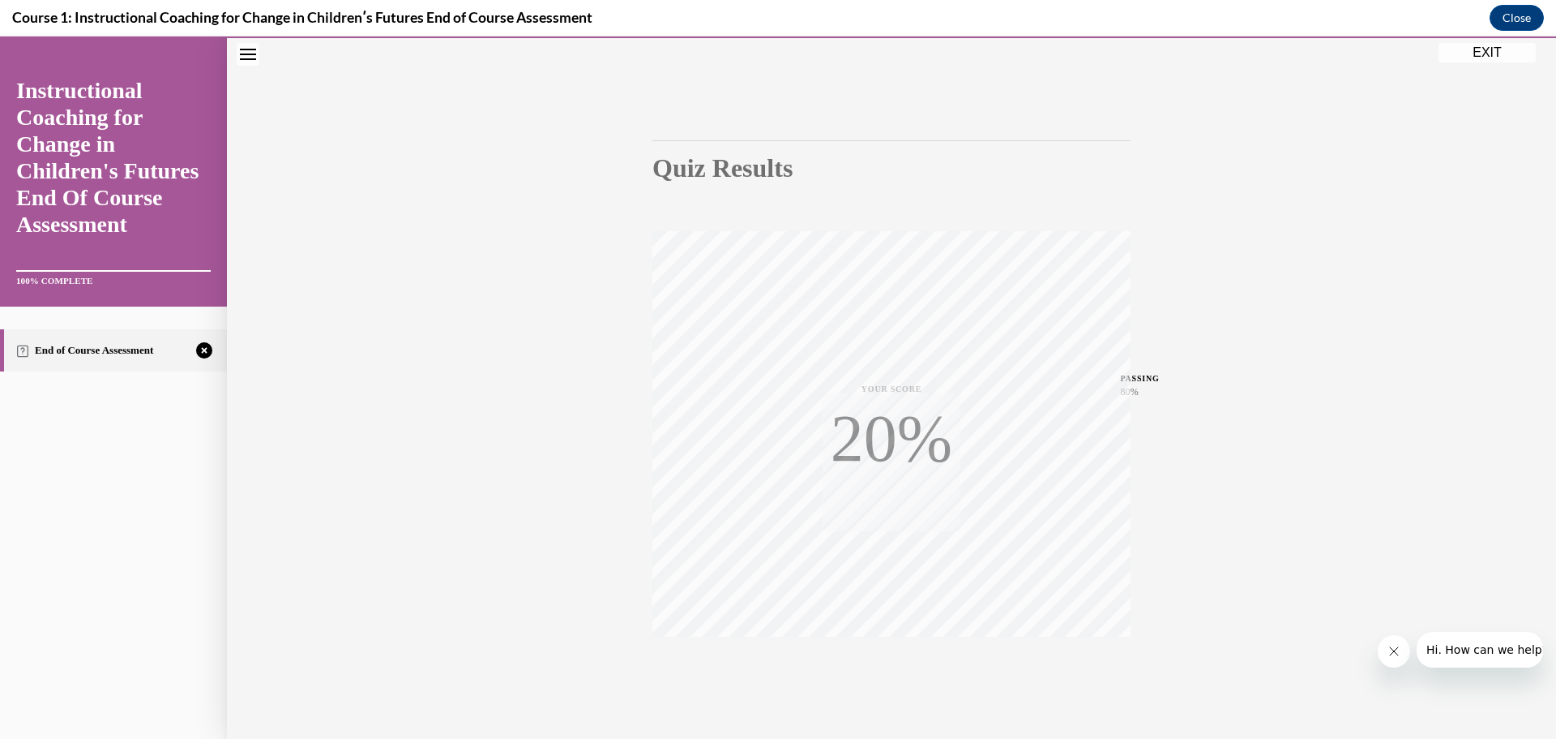
scroll to position [41, 0]
click at [878, 653] on span "TAKE AGAIN" at bounding box center [892, 655] width 58 height 9
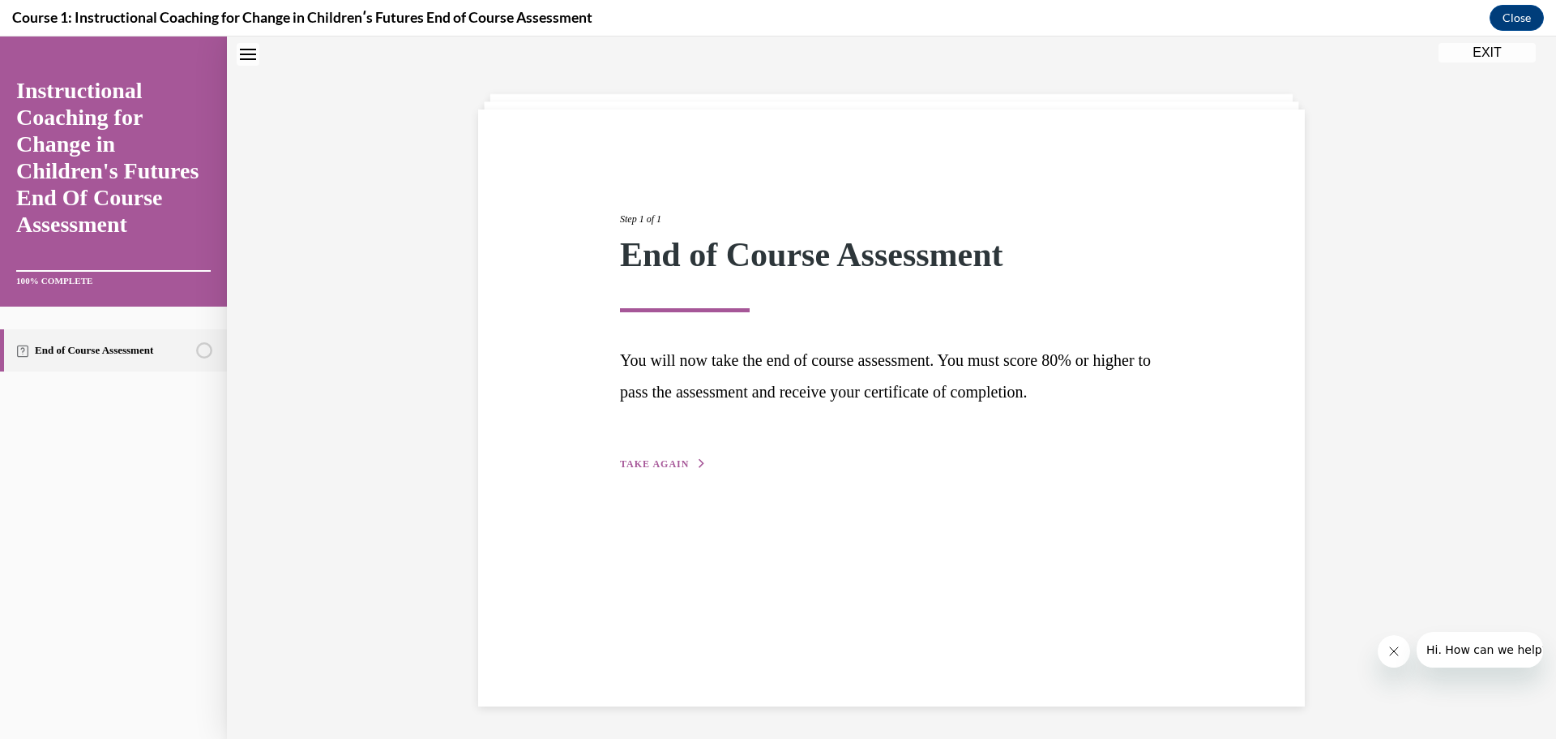
scroll to position [2, 0]
click at [655, 460] on span "TAKE AGAIN" at bounding box center [654, 463] width 69 height 11
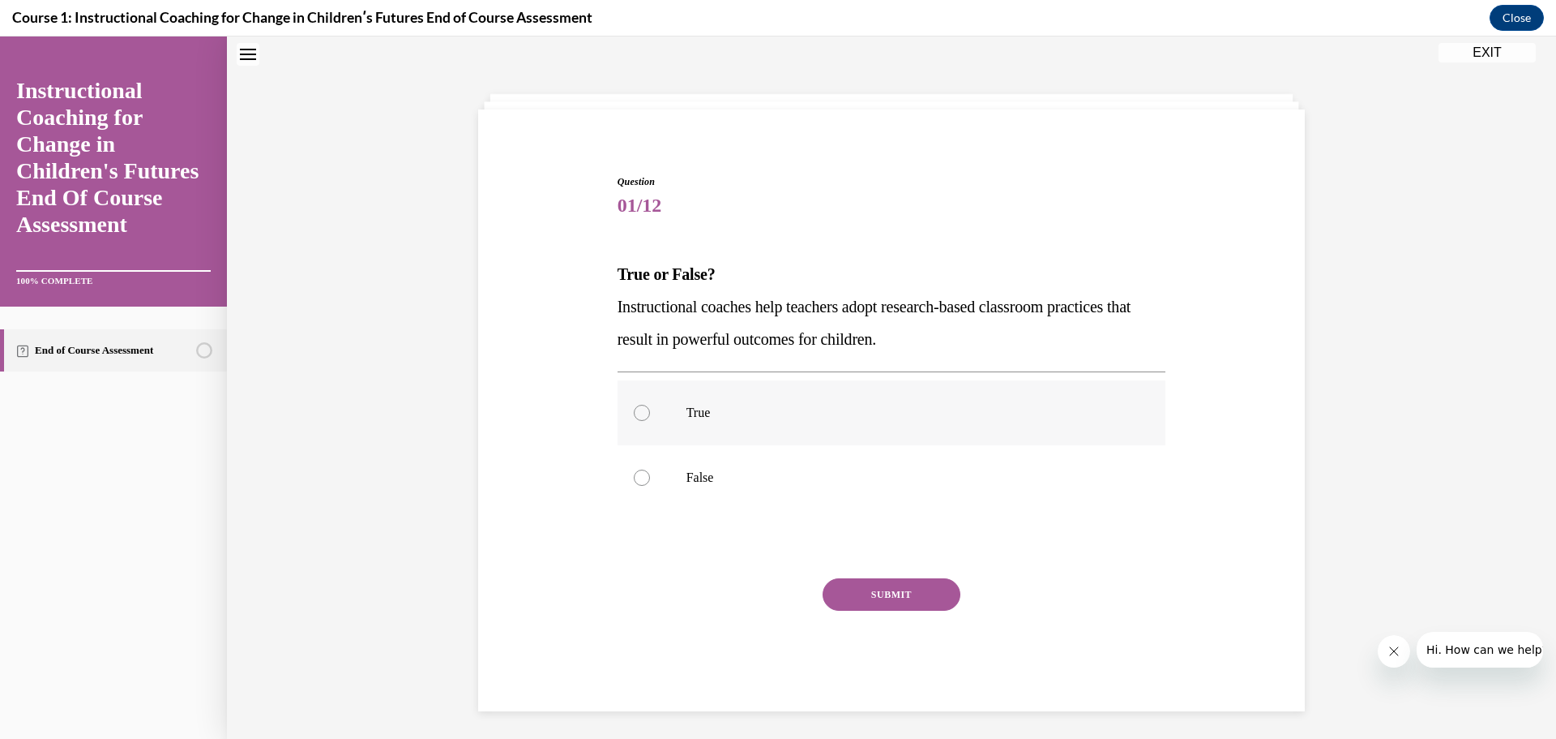
click at [634, 417] on div at bounding box center [642, 413] width 16 height 16
click at [634, 417] on input "True" at bounding box center [642, 413] width 16 height 16
radio input "true"
click at [871, 594] on button "SUBMIT" at bounding box center [892, 594] width 138 height 32
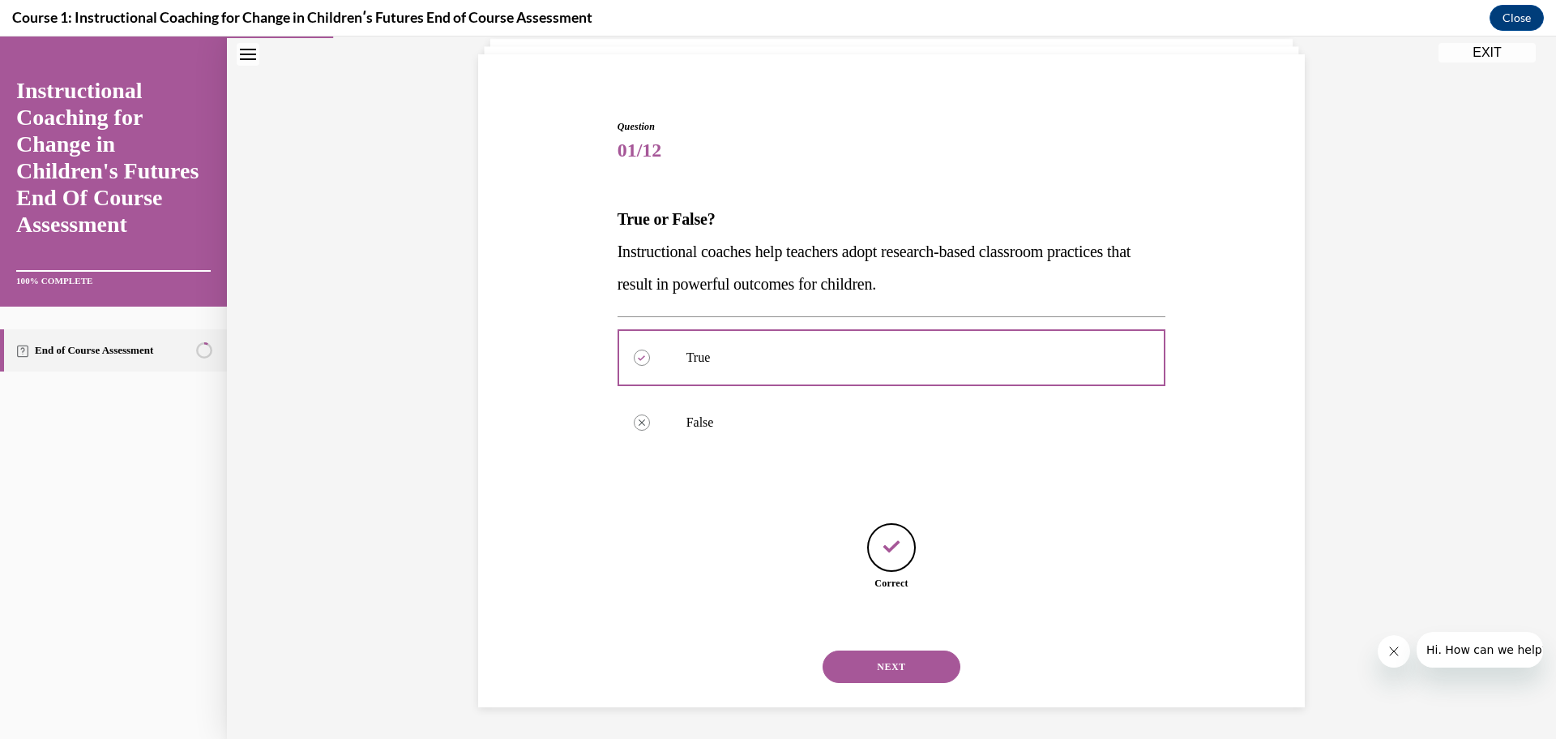
scroll to position [58, 0]
click at [896, 659] on button "NEXT" at bounding box center [892, 665] width 138 height 32
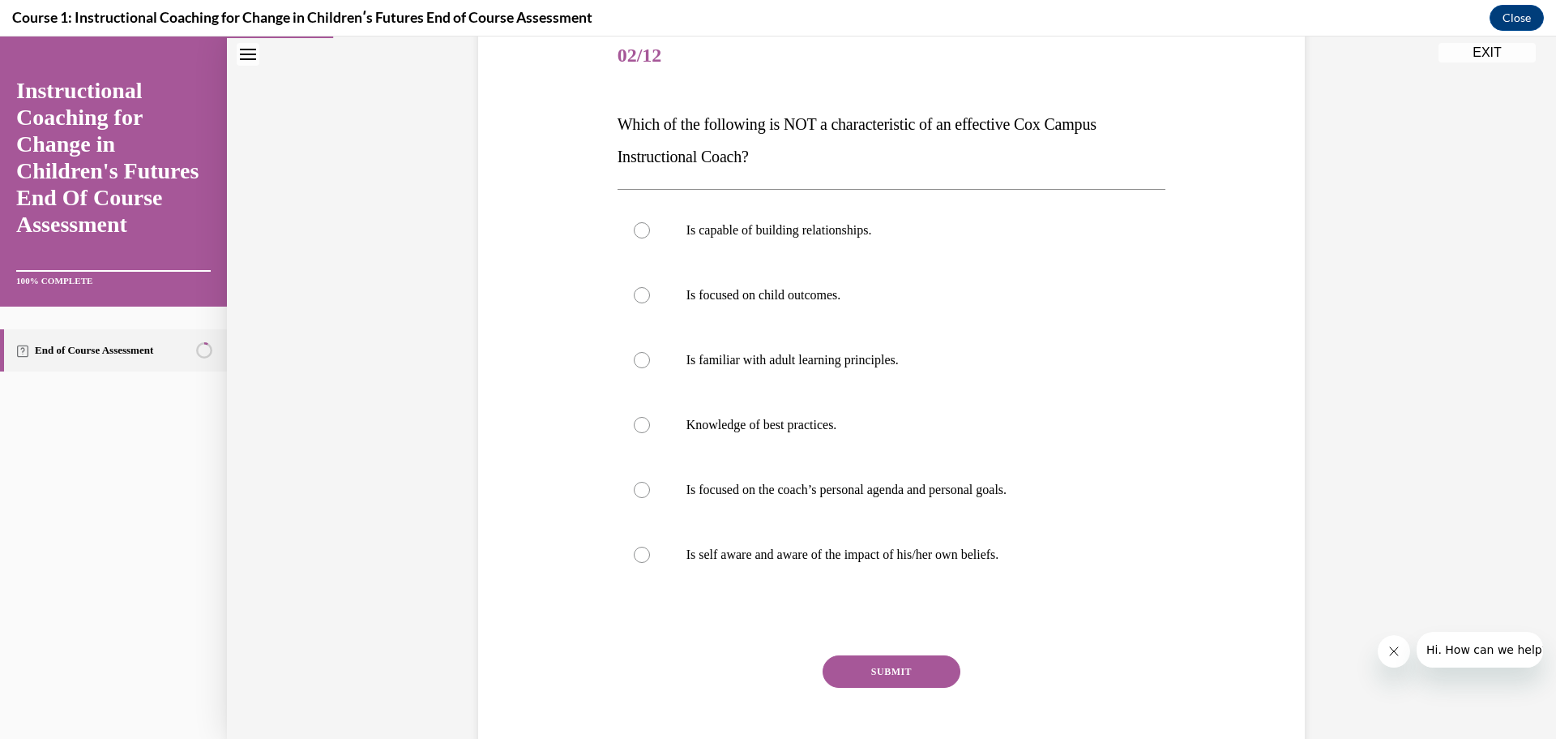
scroll to position [162, 0]
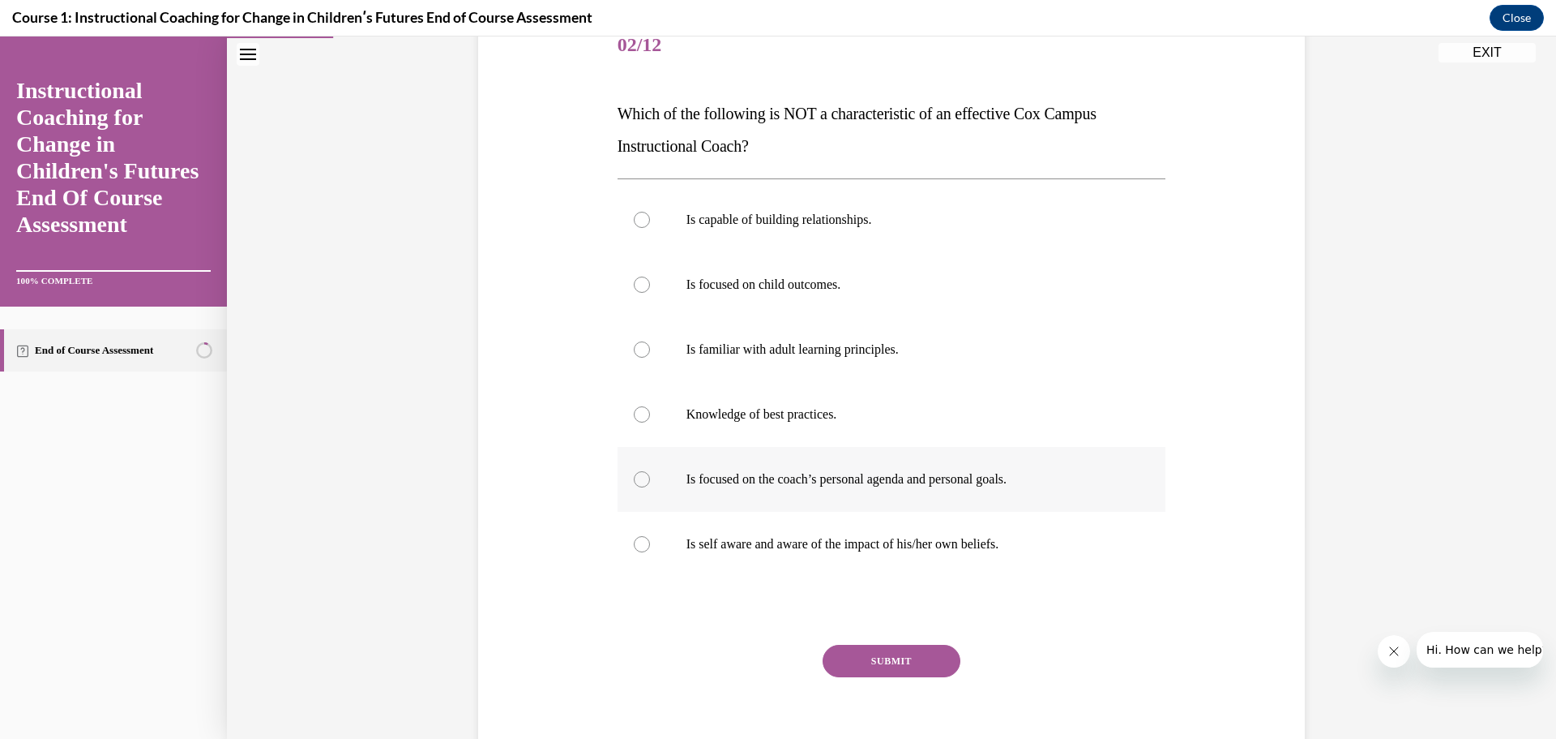
click at [634, 476] on div at bounding box center [642, 479] width 16 height 16
click at [634, 476] on input "Is focused on the coach’s personal agenda and personal goals." at bounding box center [642, 479] width 16 height 16
radio input "true"
click at [868, 656] on button "SUBMIT" at bounding box center [892, 660] width 138 height 32
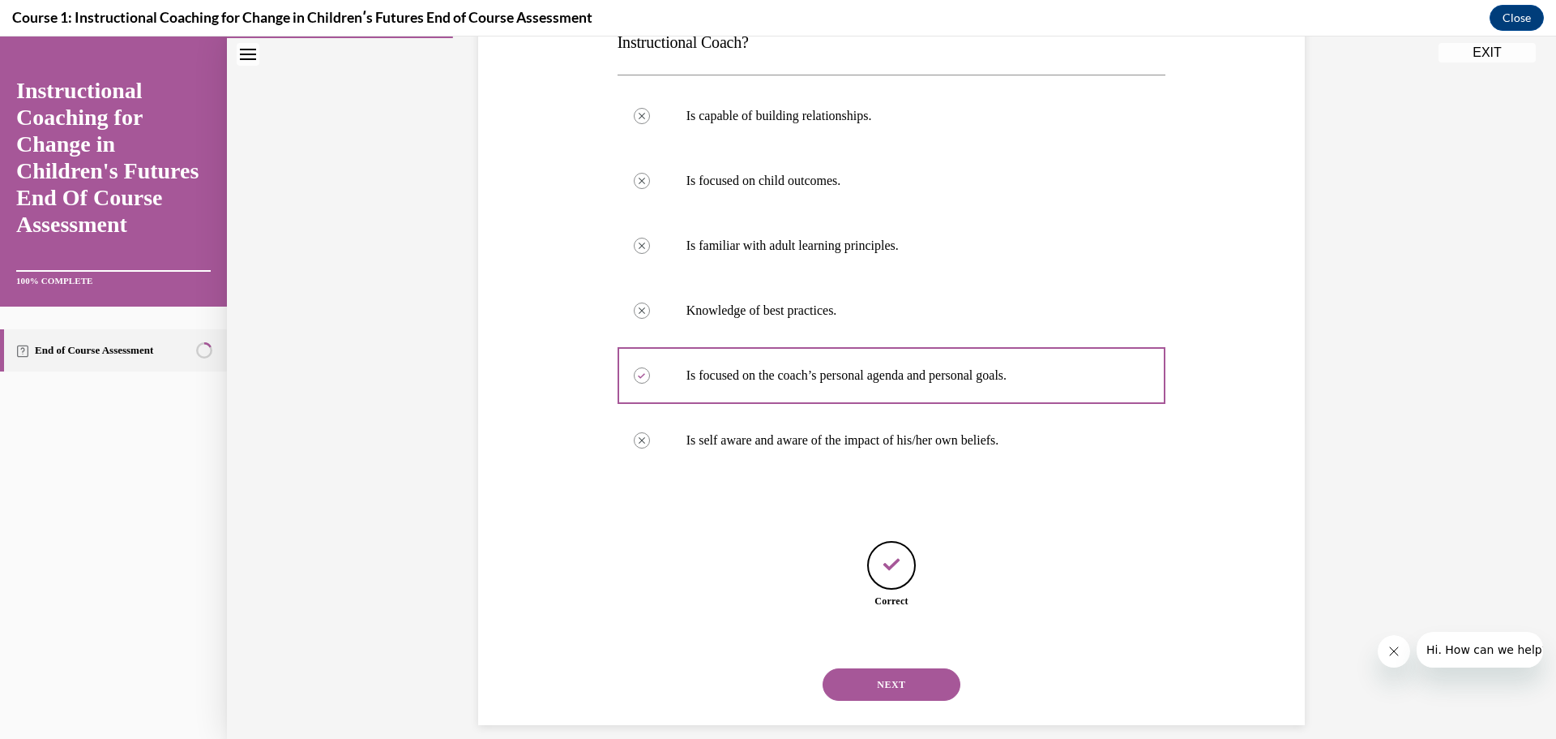
scroll to position [285, 0]
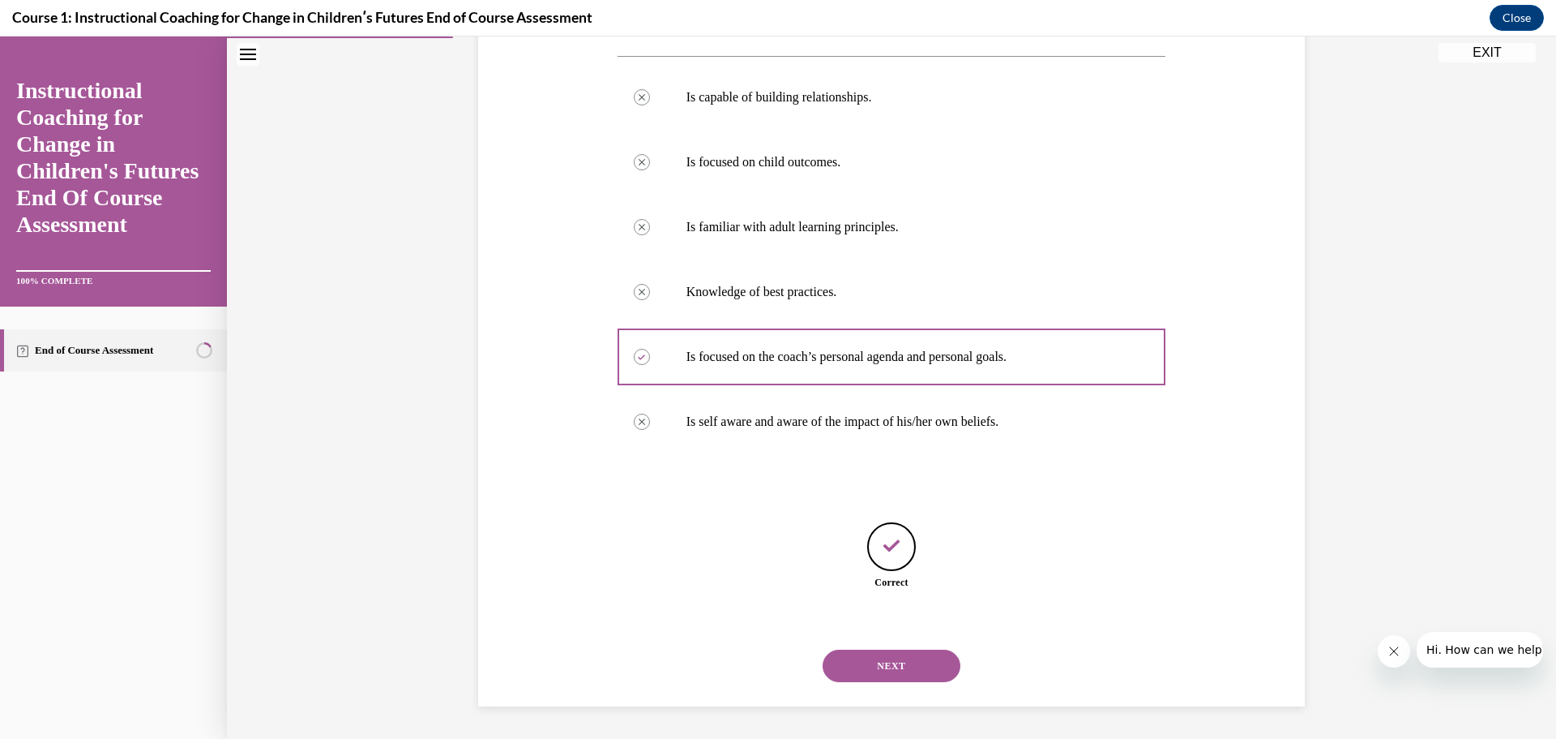
click at [871, 656] on button "NEXT" at bounding box center [892, 665] width 138 height 32
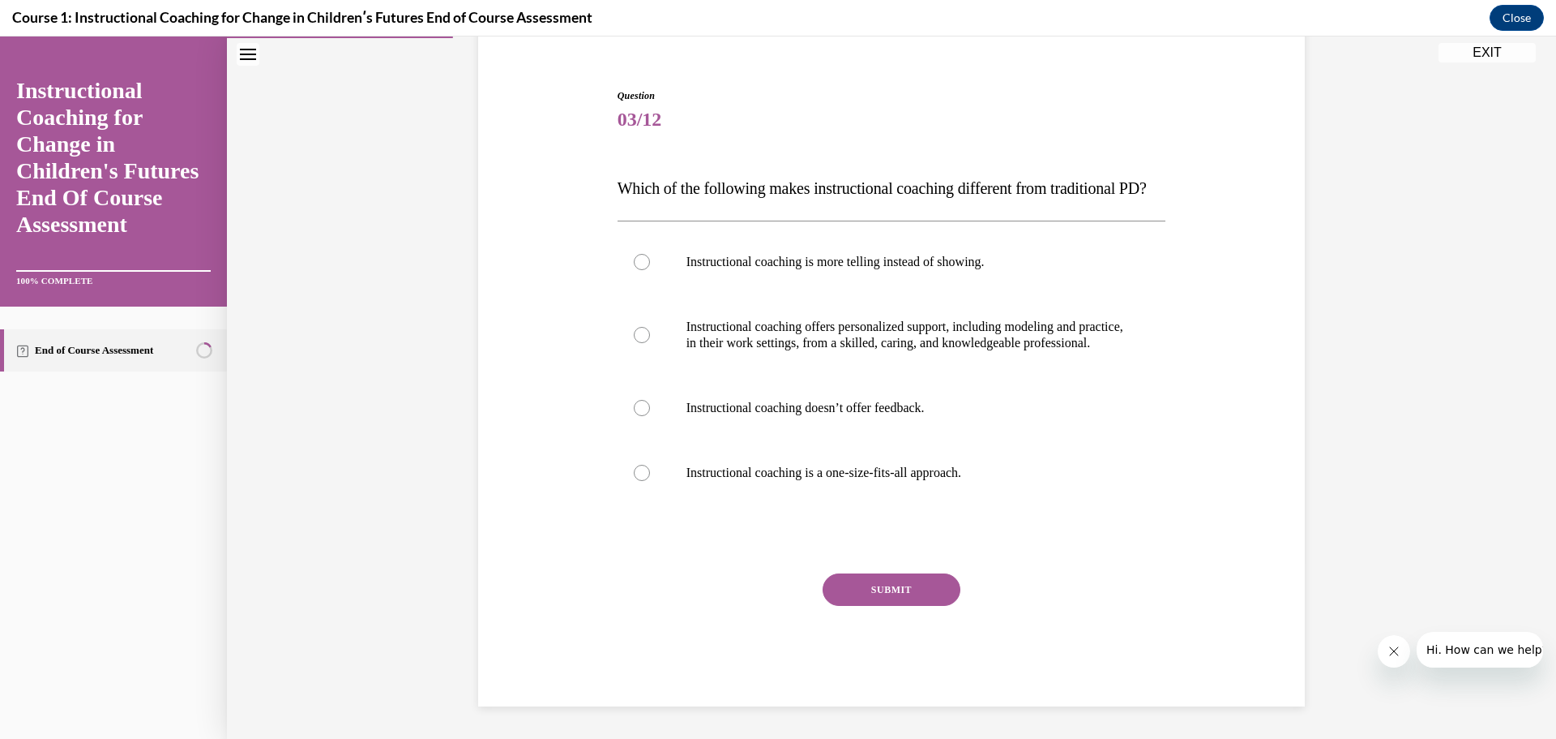
scroll to position [131, 0]
click at [639, 255] on div at bounding box center [642, 262] width 16 height 16
click at [639, 255] on input "Instructional coaching is more telling instead of showing." at bounding box center [642, 262] width 16 height 16
radio input "true"
click at [637, 335] on div at bounding box center [642, 335] width 16 height 16
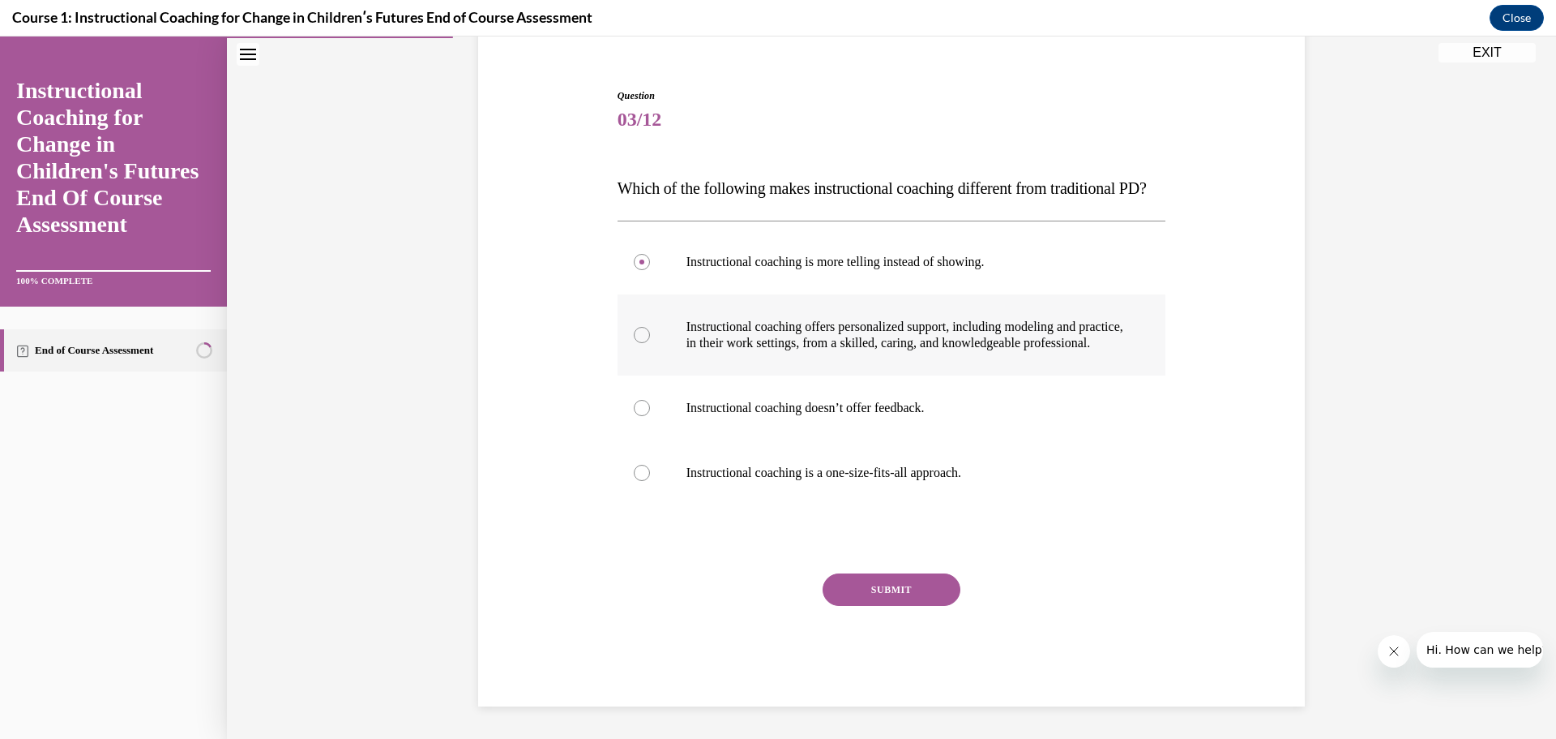
click at [637, 335] on input "Instructional coaching offers personalized support, including modeling and prac…" at bounding box center [642, 335] width 16 height 16
radio input "true"
